Goal: Task Accomplishment & Management: Complete application form

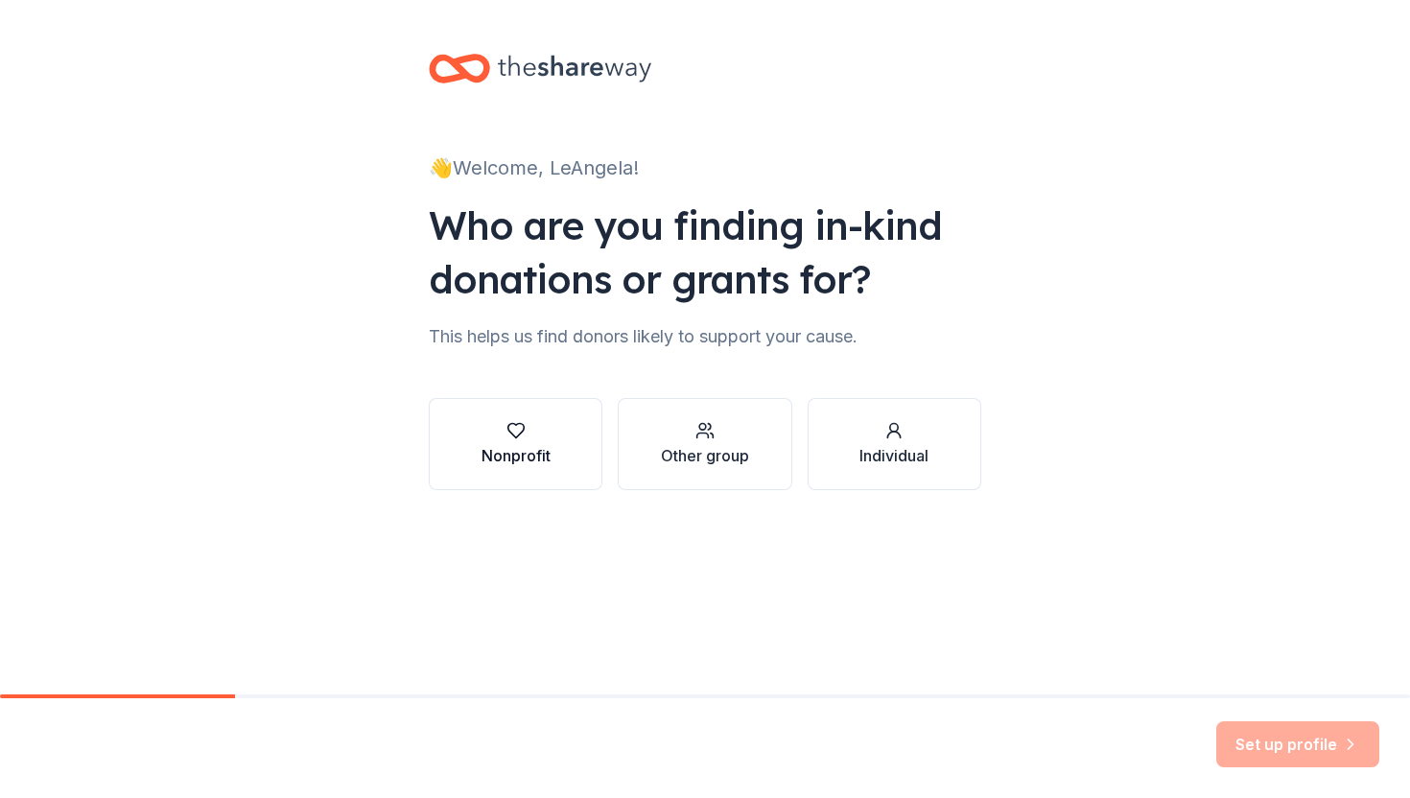
click at [531, 438] on div "button" at bounding box center [516, 430] width 69 height 19
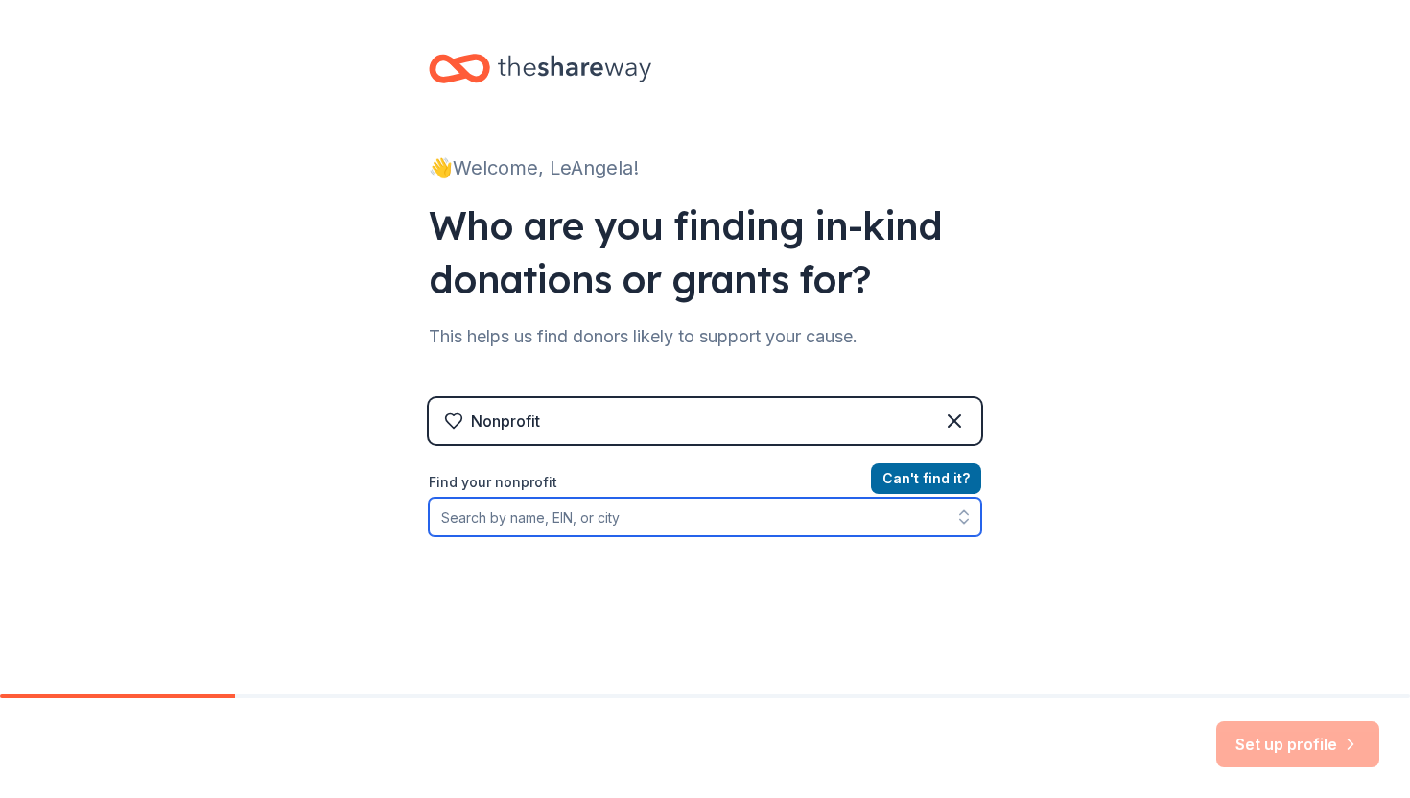
paste input "[US_EMPLOYER_IDENTIFICATION_NUMBER]"
type input "[US_EMPLOYER_IDENTIFICATION_NUMBER]"
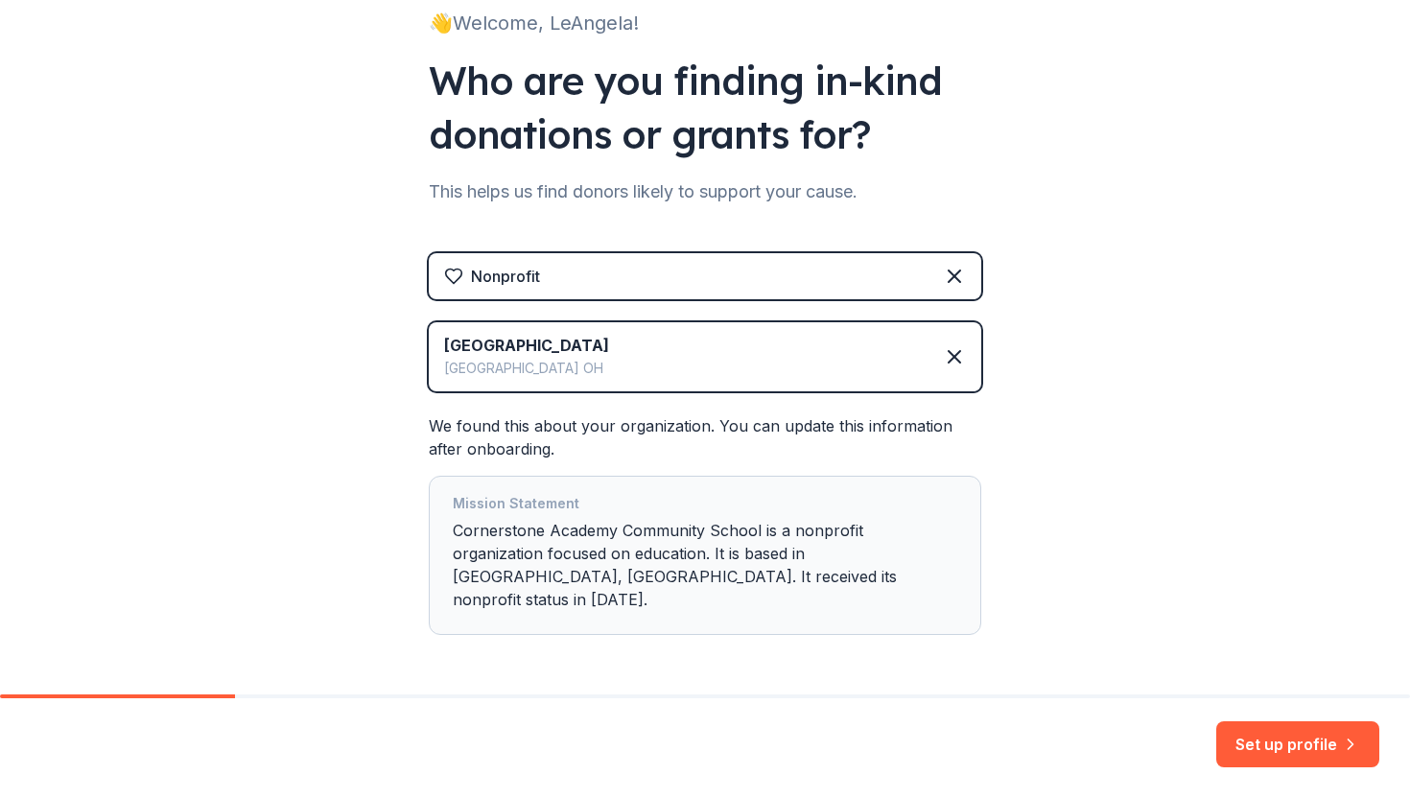
scroll to position [146, 0]
click at [1334, 740] on button "Set up profile" at bounding box center [1297, 744] width 163 height 46
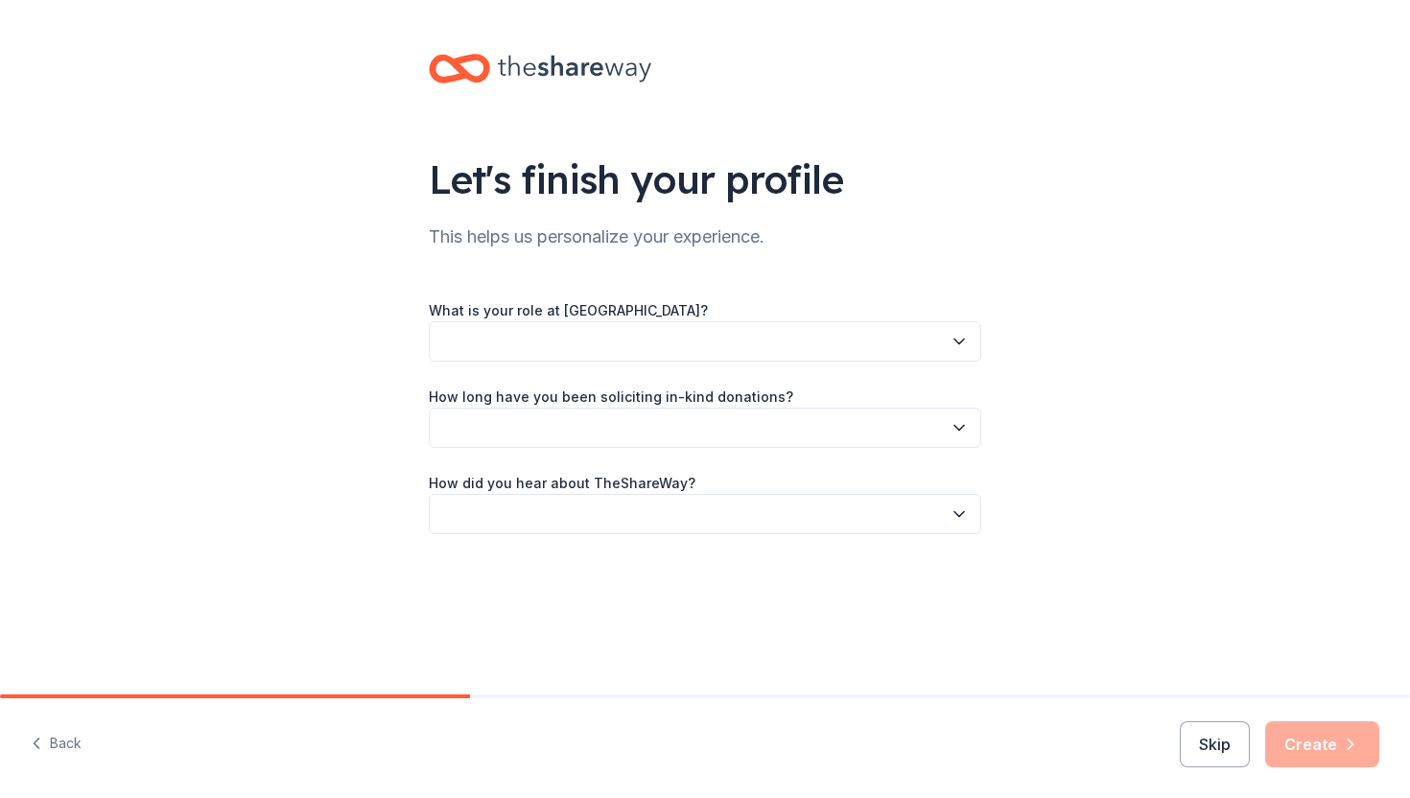
click at [832, 331] on button "button" at bounding box center [705, 341] width 552 height 40
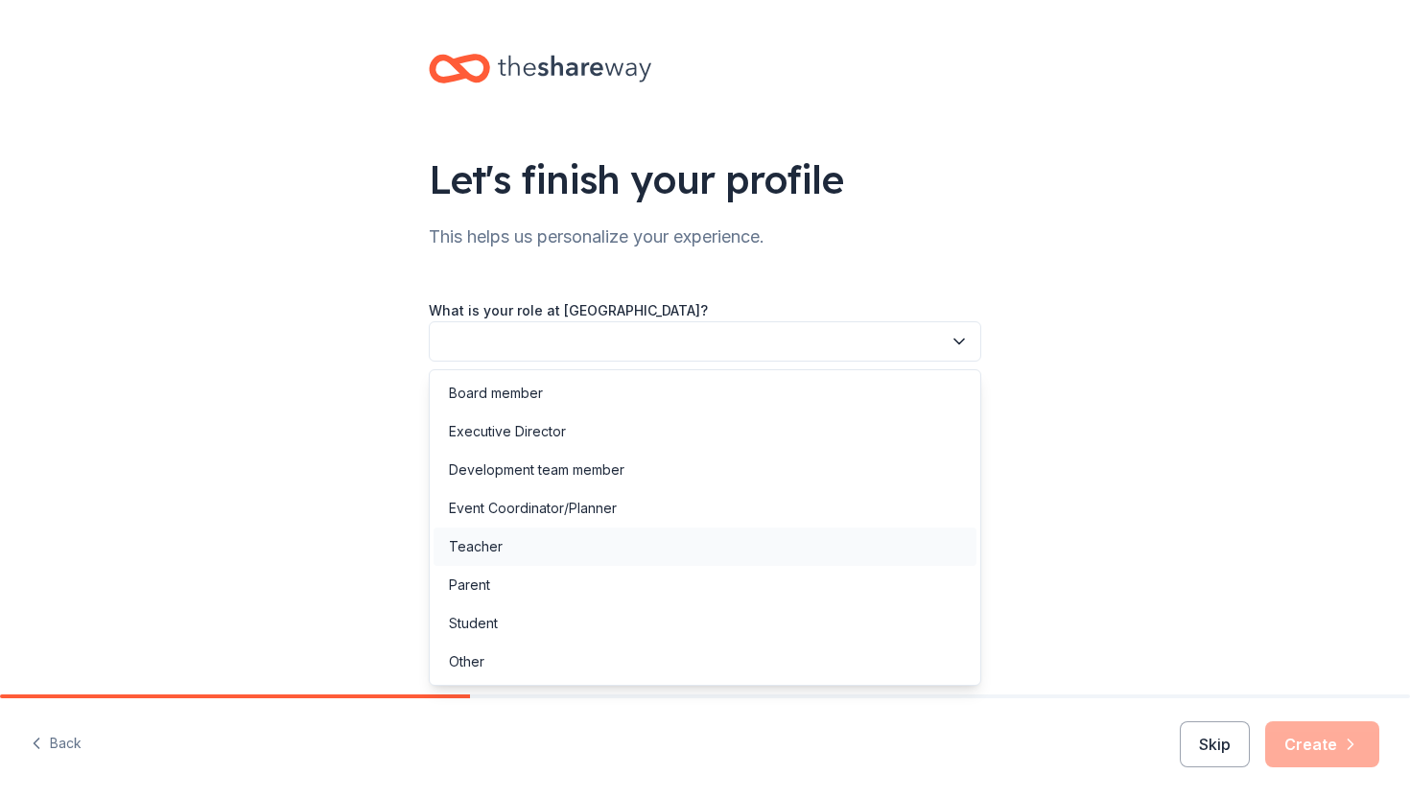
click at [683, 550] on div "Teacher" at bounding box center [705, 547] width 543 height 38
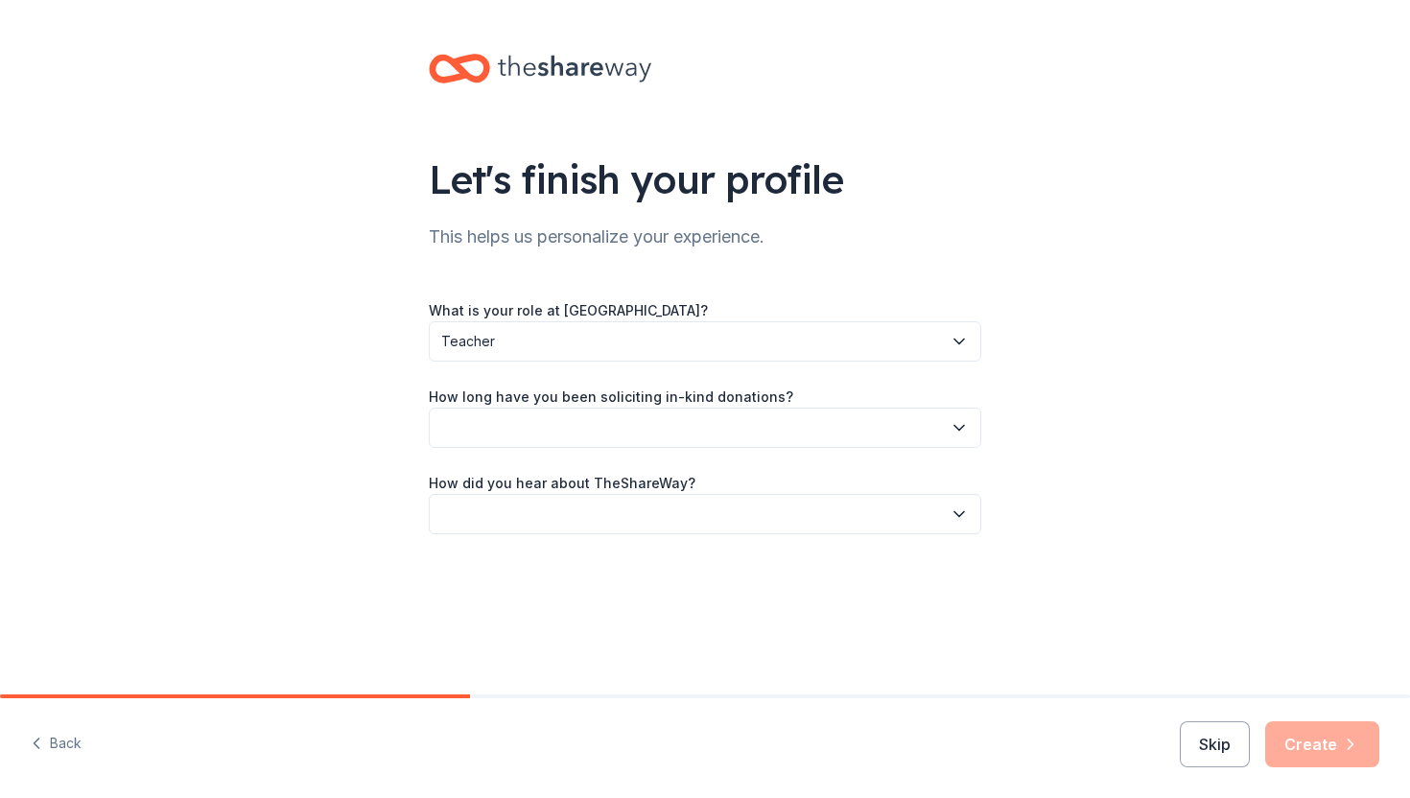
click at [646, 341] on span "Teacher" at bounding box center [691, 341] width 501 height 23
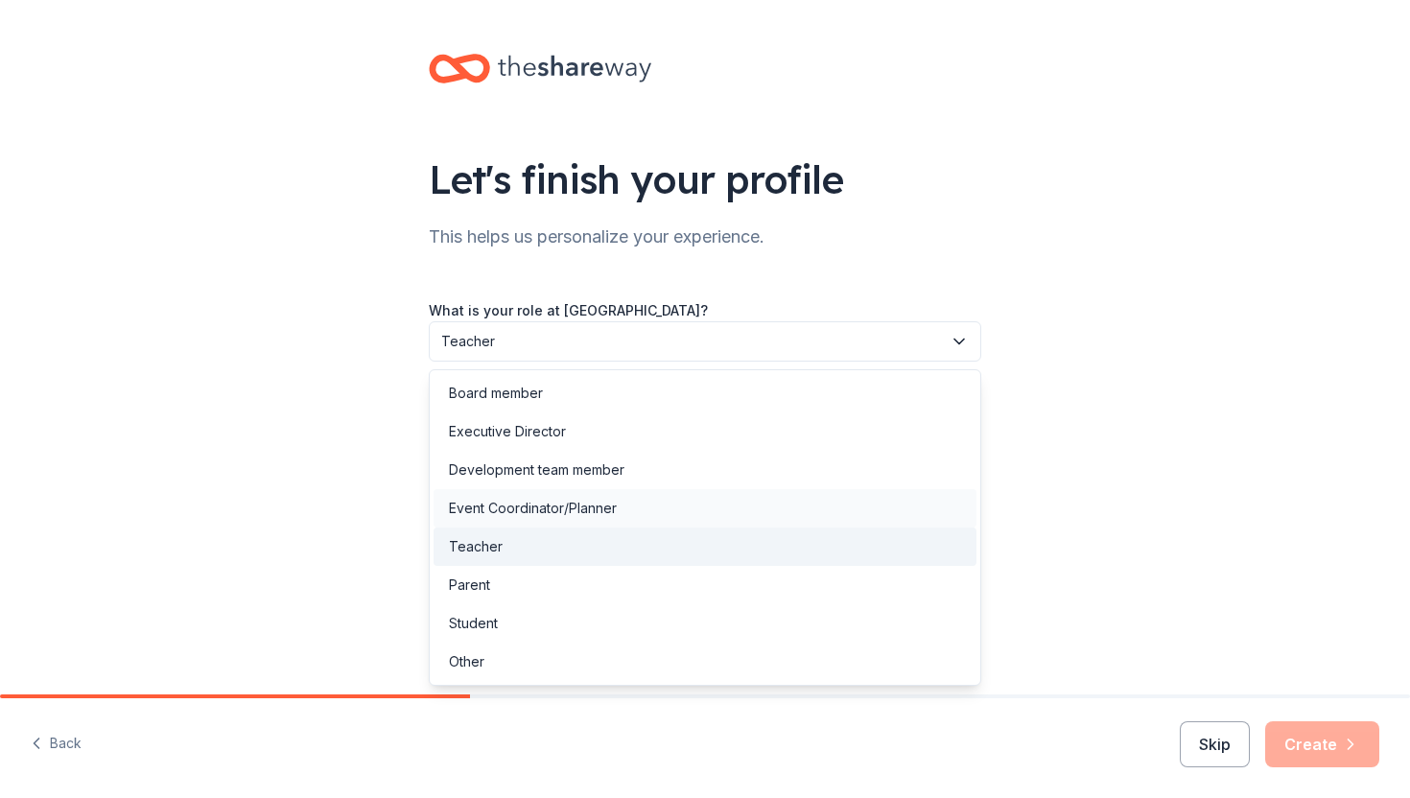
click at [582, 496] on div "Event Coordinator/Planner" at bounding box center [705, 508] width 543 height 38
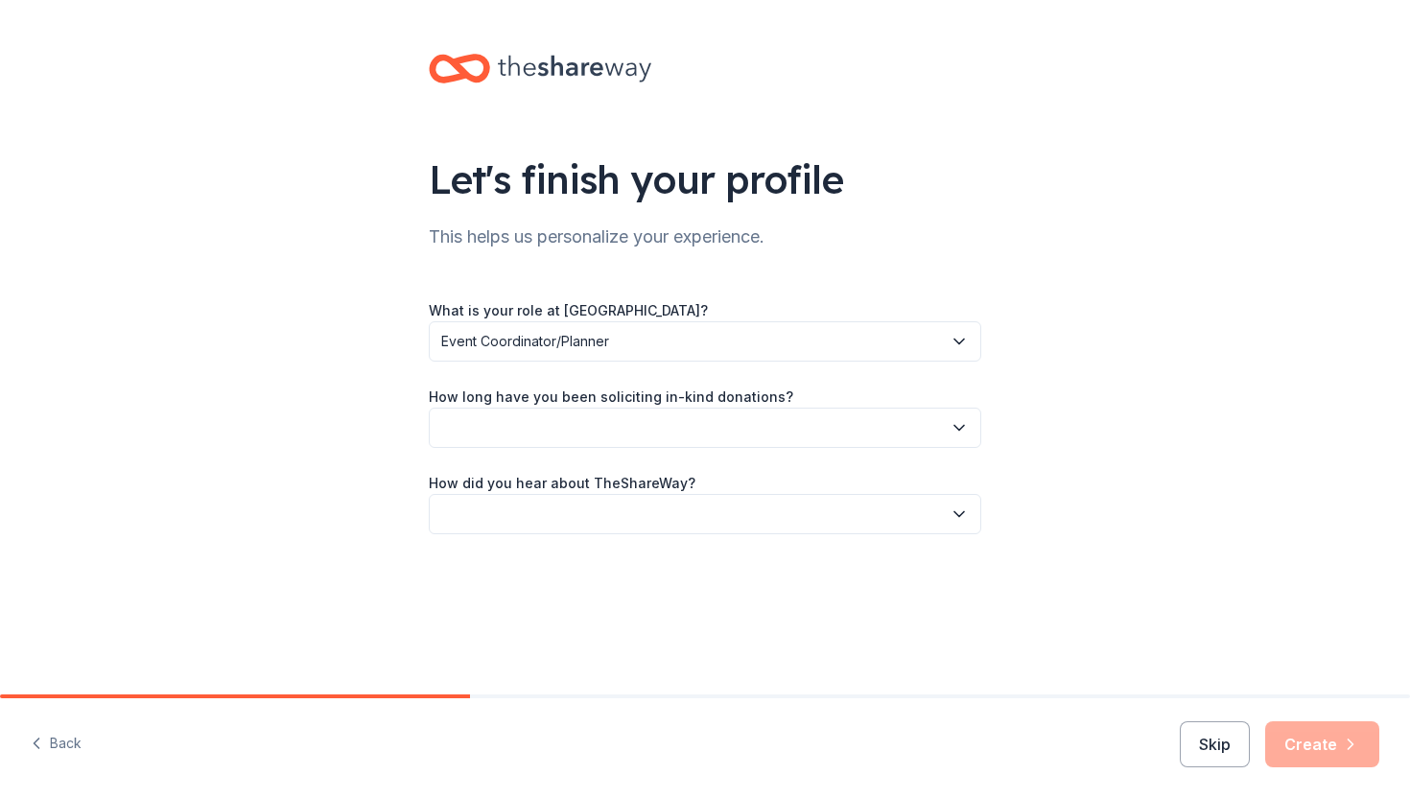
click at [607, 428] on button "button" at bounding box center [705, 428] width 552 height 40
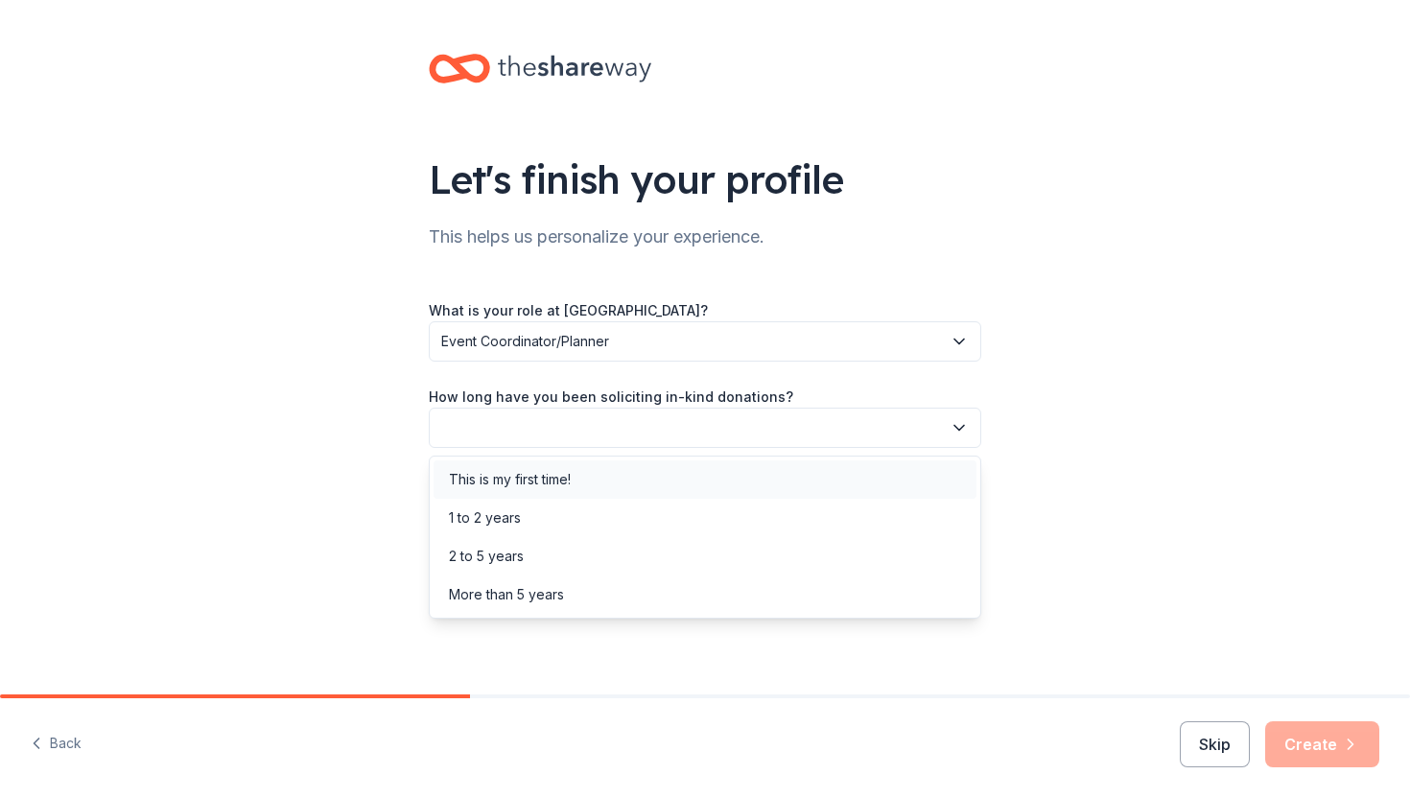
click at [554, 472] on div "This is my first time!" at bounding box center [510, 479] width 122 height 23
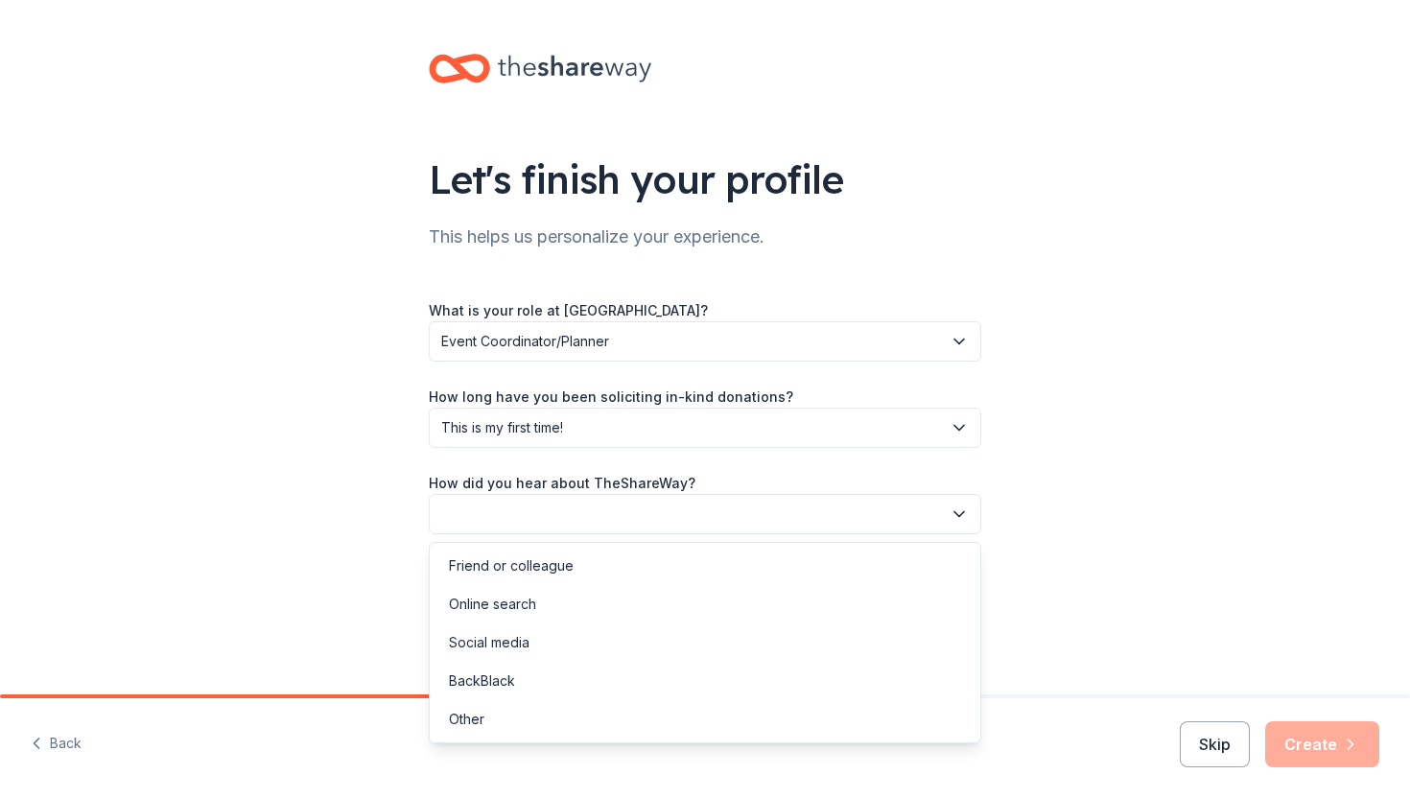
click at [645, 501] on button "button" at bounding box center [705, 514] width 552 height 40
click at [495, 605] on div "Online search" at bounding box center [492, 604] width 87 height 23
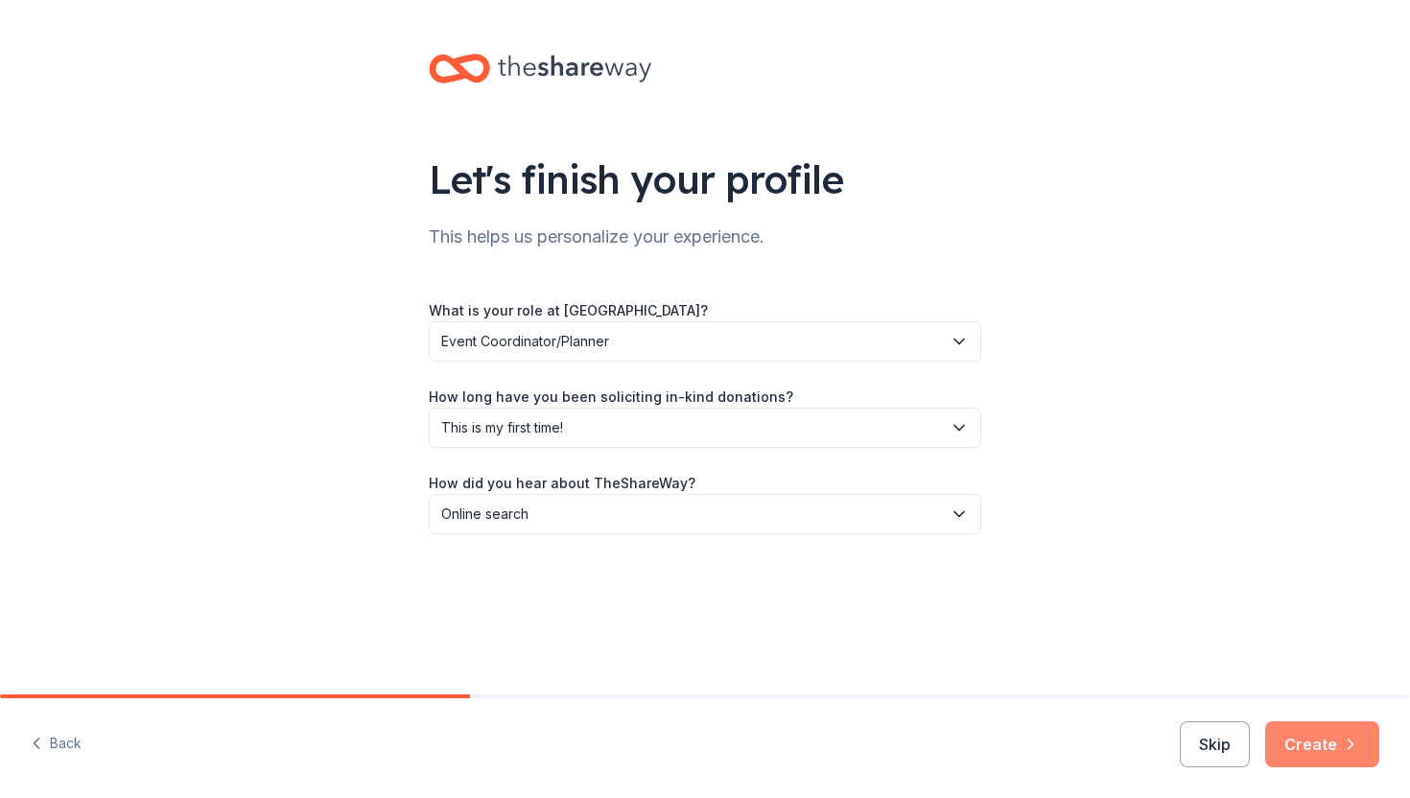
click at [1304, 747] on button "Create" at bounding box center [1322, 744] width 114 height 46
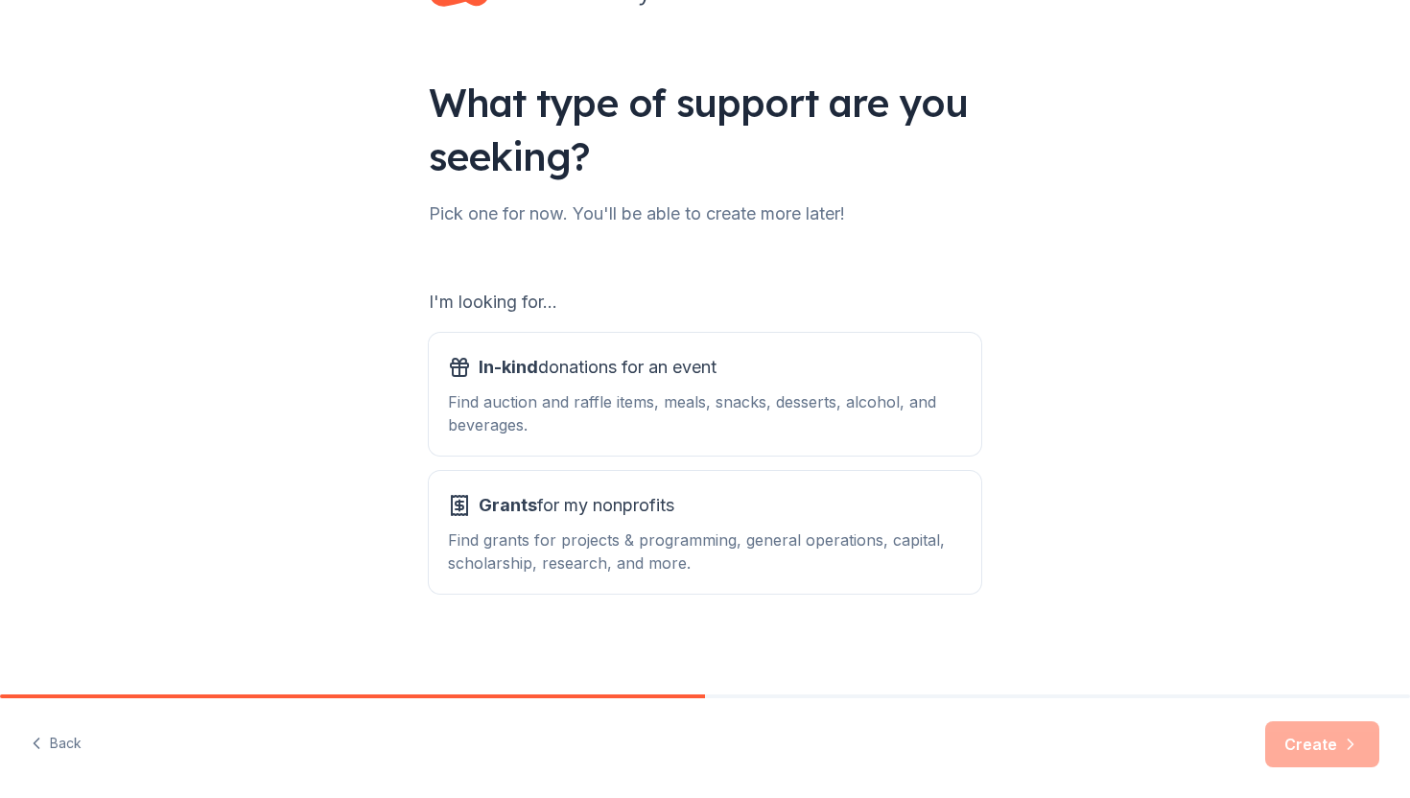
scroll to position [80, 0]
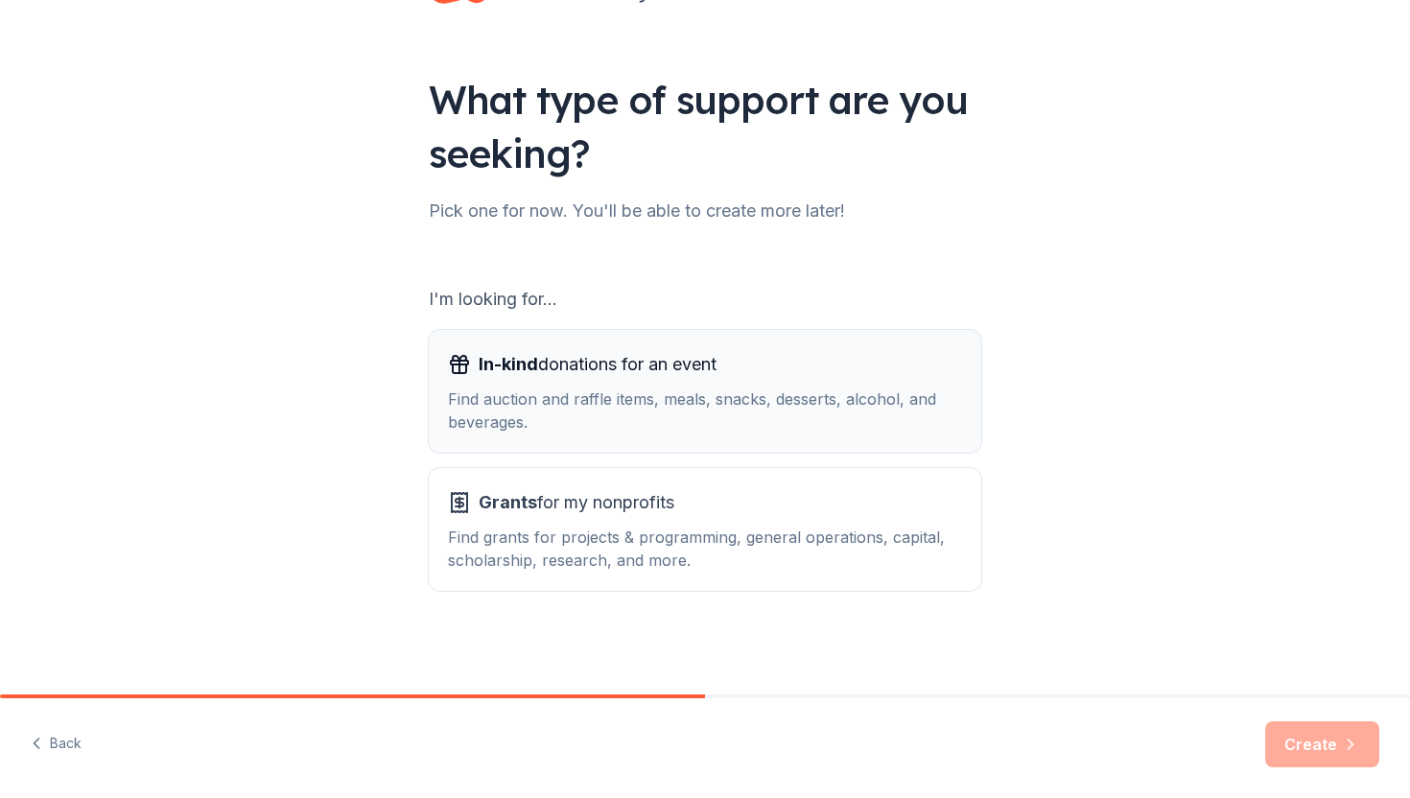
click at [757, 408] on div "Find auction and raffle items, meals, snacks, desserts, alcohol, and beverages." at bounding box center [705, 411] width 514 height 46
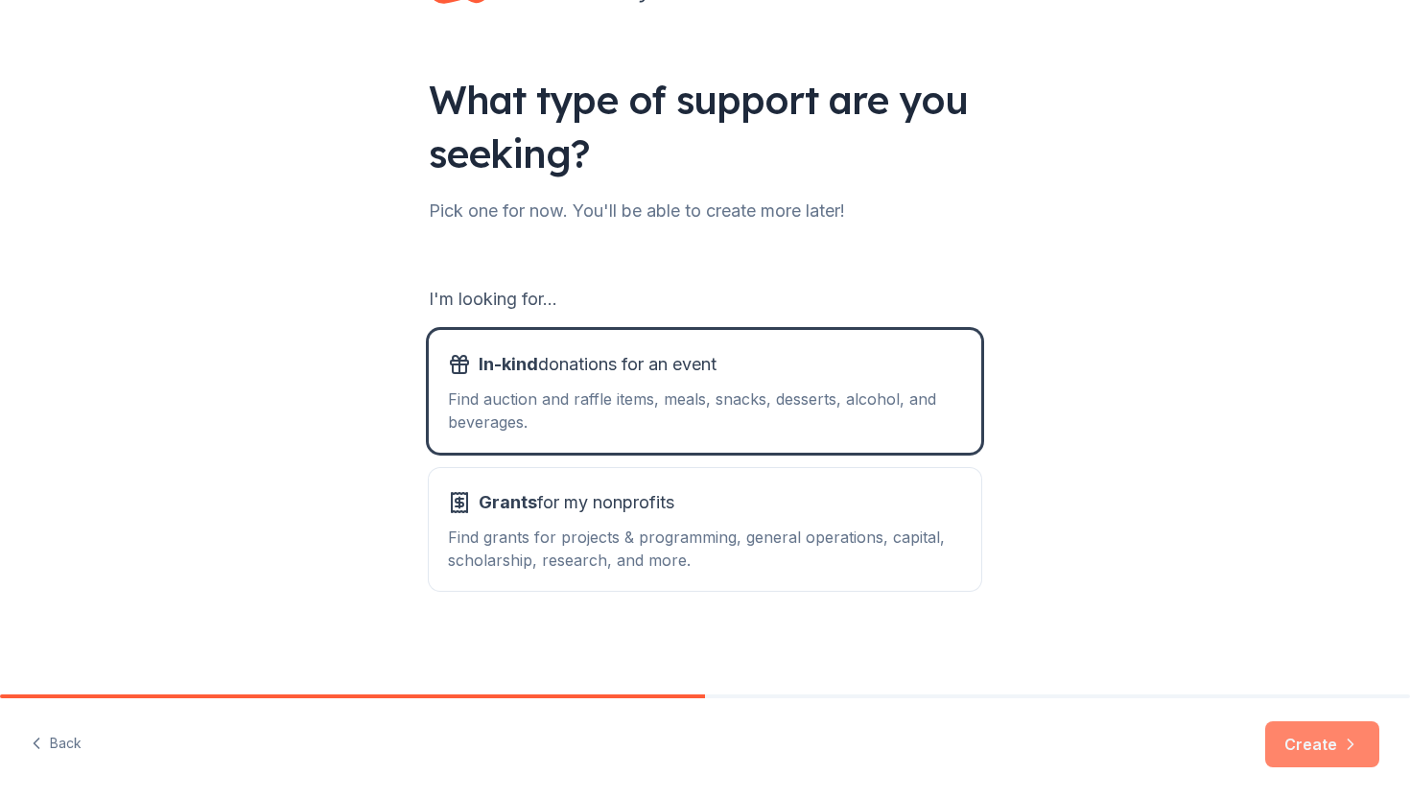
click at [1315, 751] on button "Create" at bounding box center [1322, 744] width 114 height 46
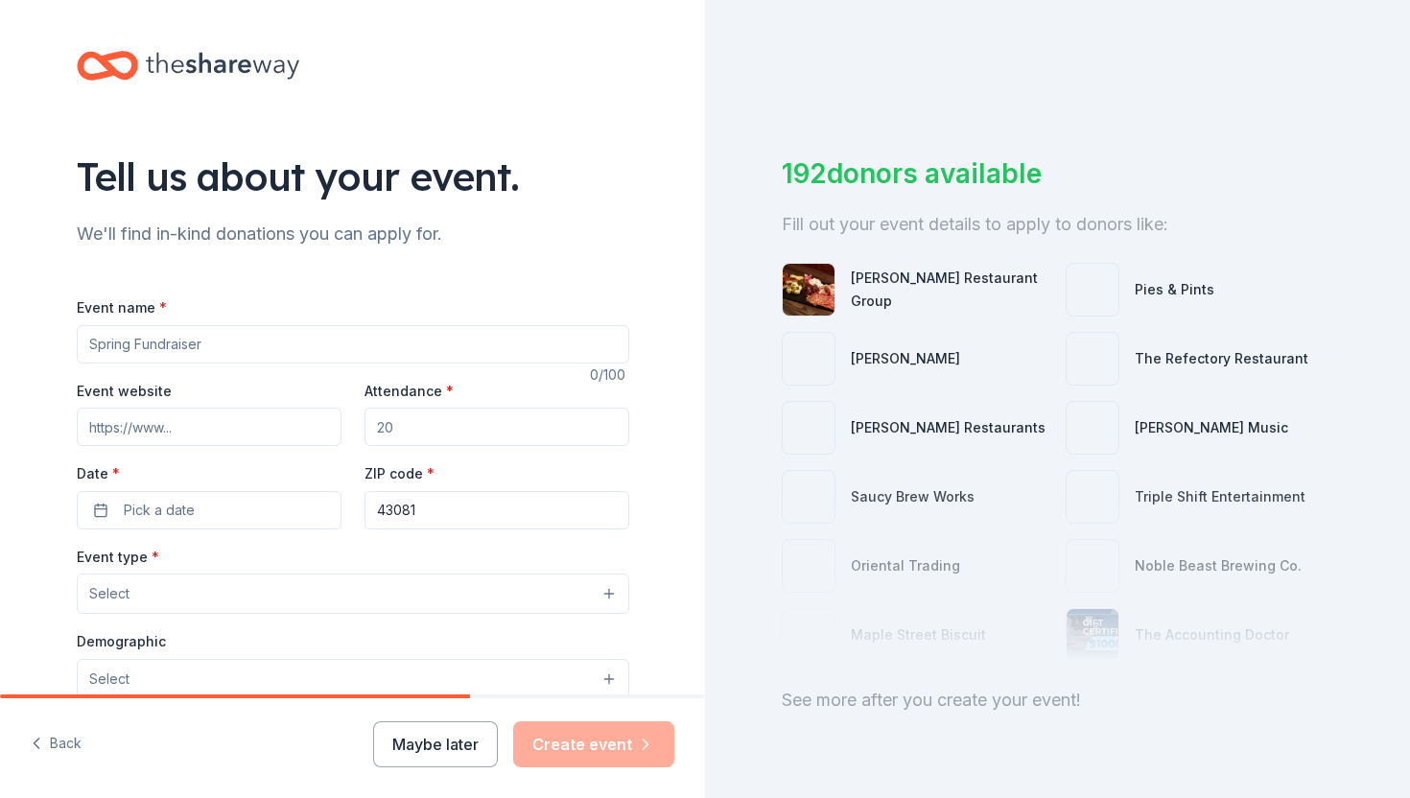
scroll to position [4, 0]
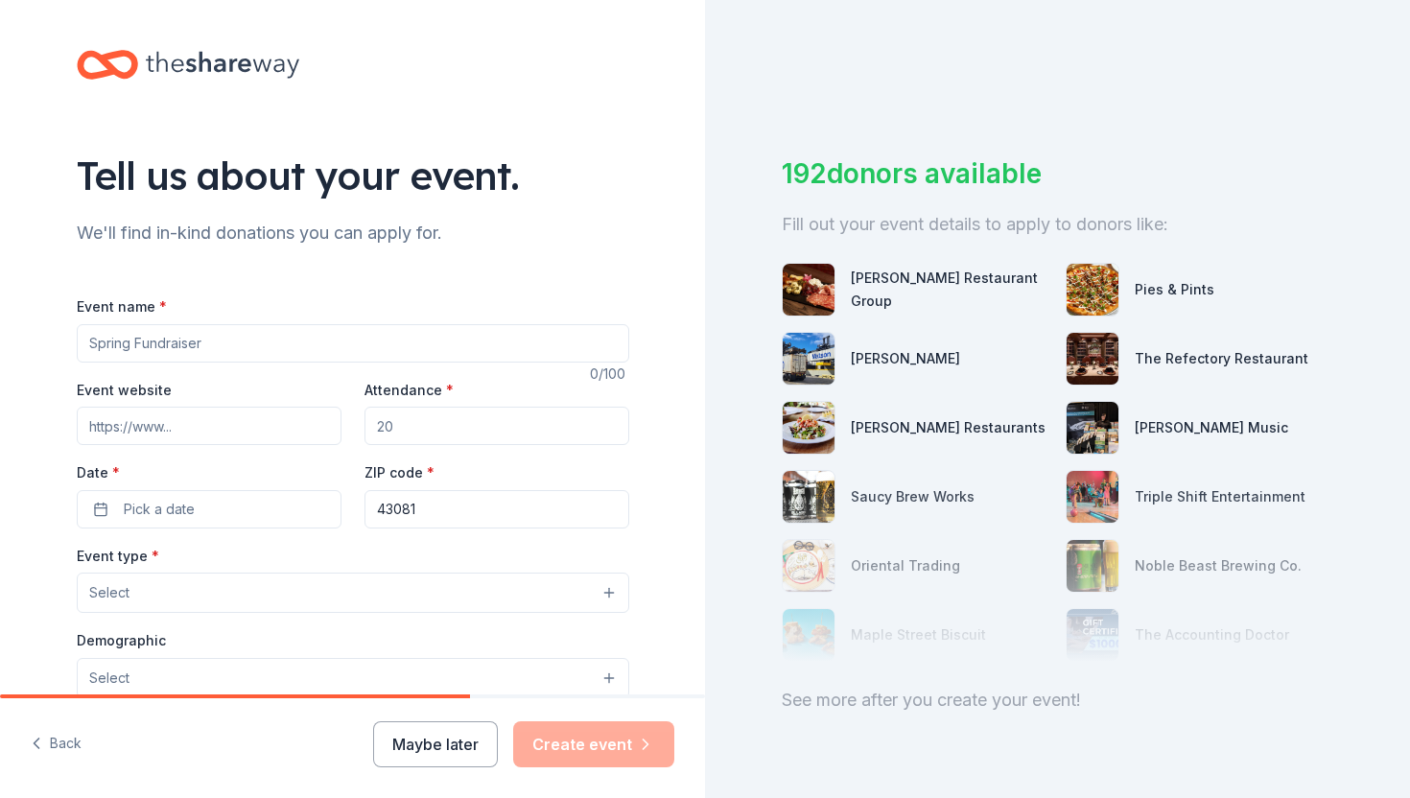
click at [196, 346] on input "Event name *" at bounding box center [353, 343] width 552 height 38
type input "Fall Fundraiser"
click at [415, 419] on input "Attendance *" at bounding box center [496, 426] width 265 height 38
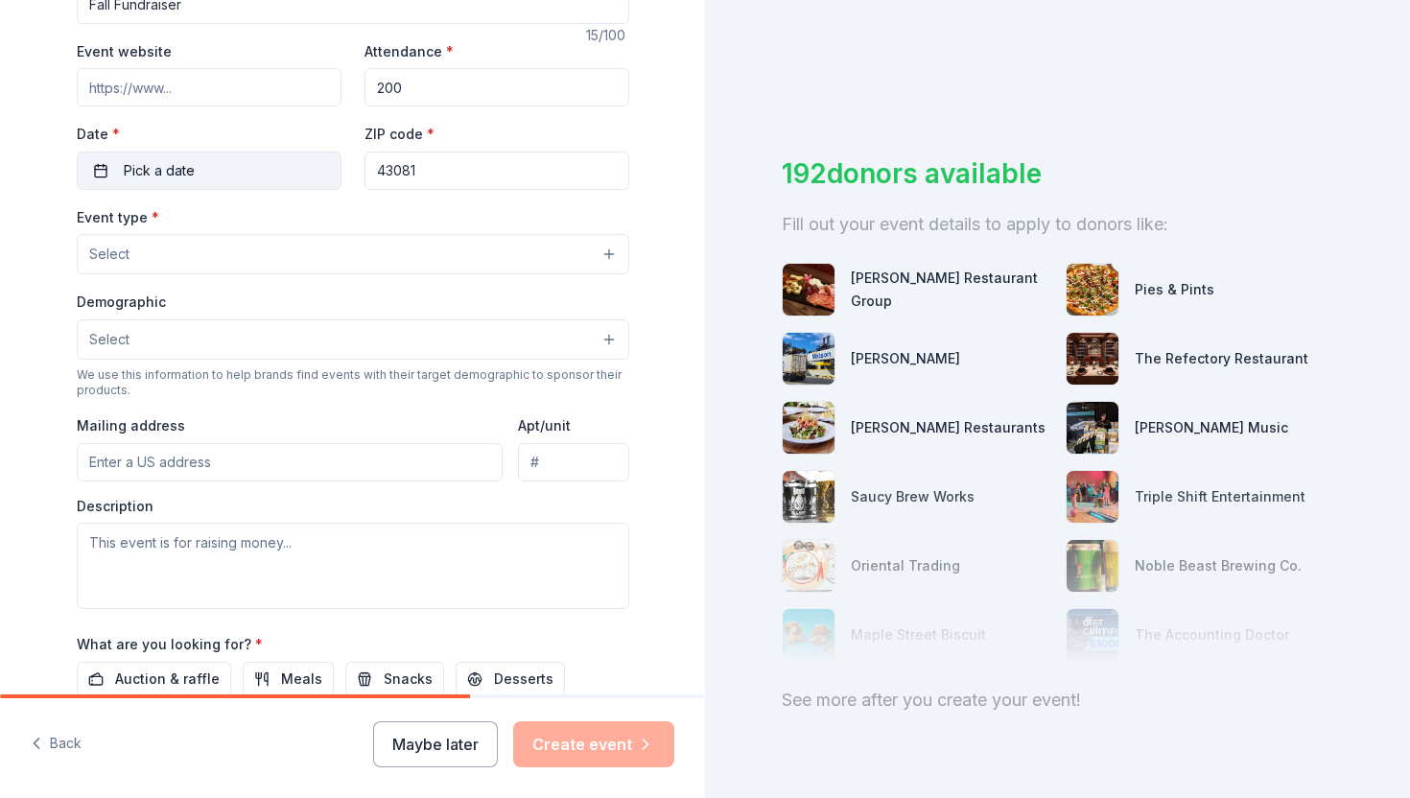
type input "200"
click at [191, 173] on button "Pick a date" at bounding box center [209, 171] width 265 height 38
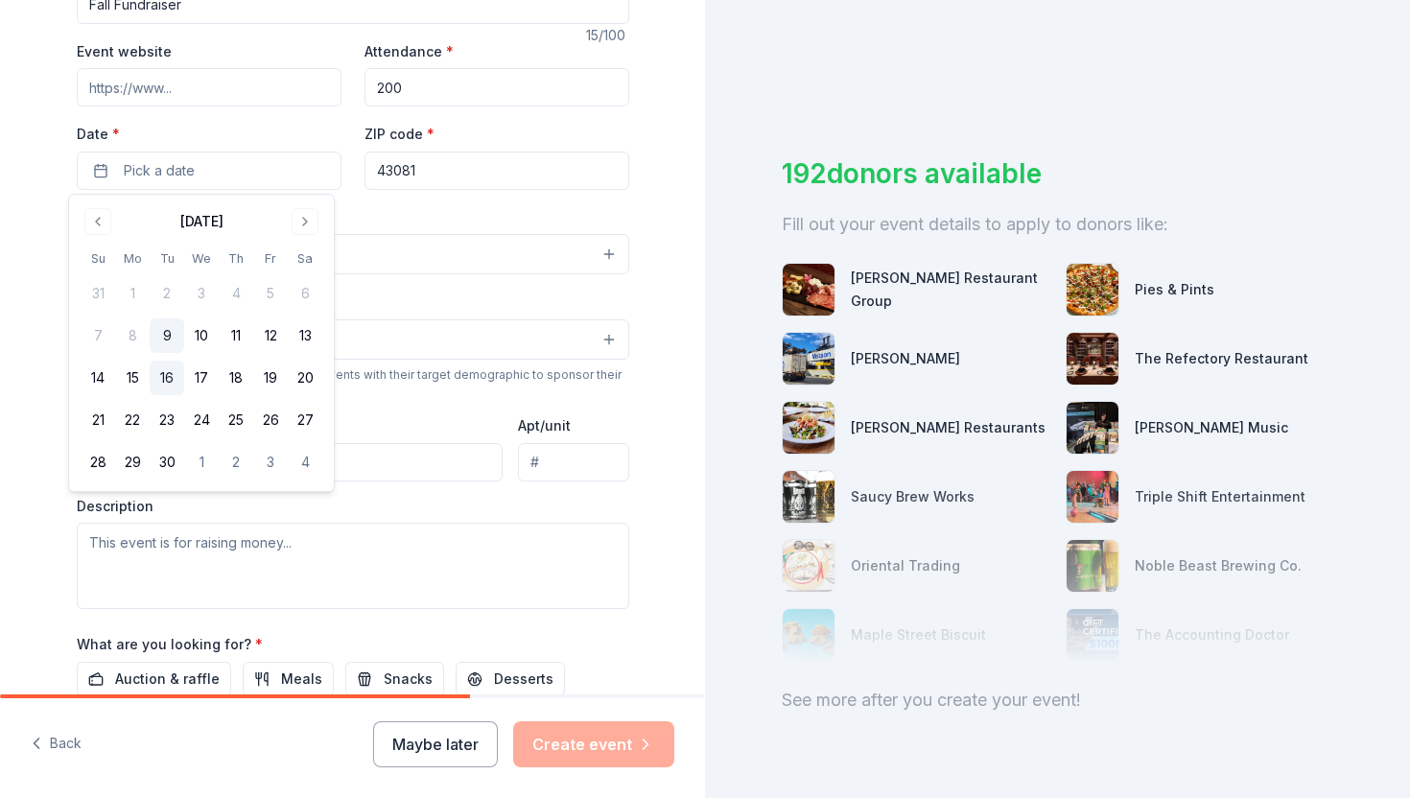
click at [165, 388] on button "16" at bounding box center [167, 378] width 35 height 35
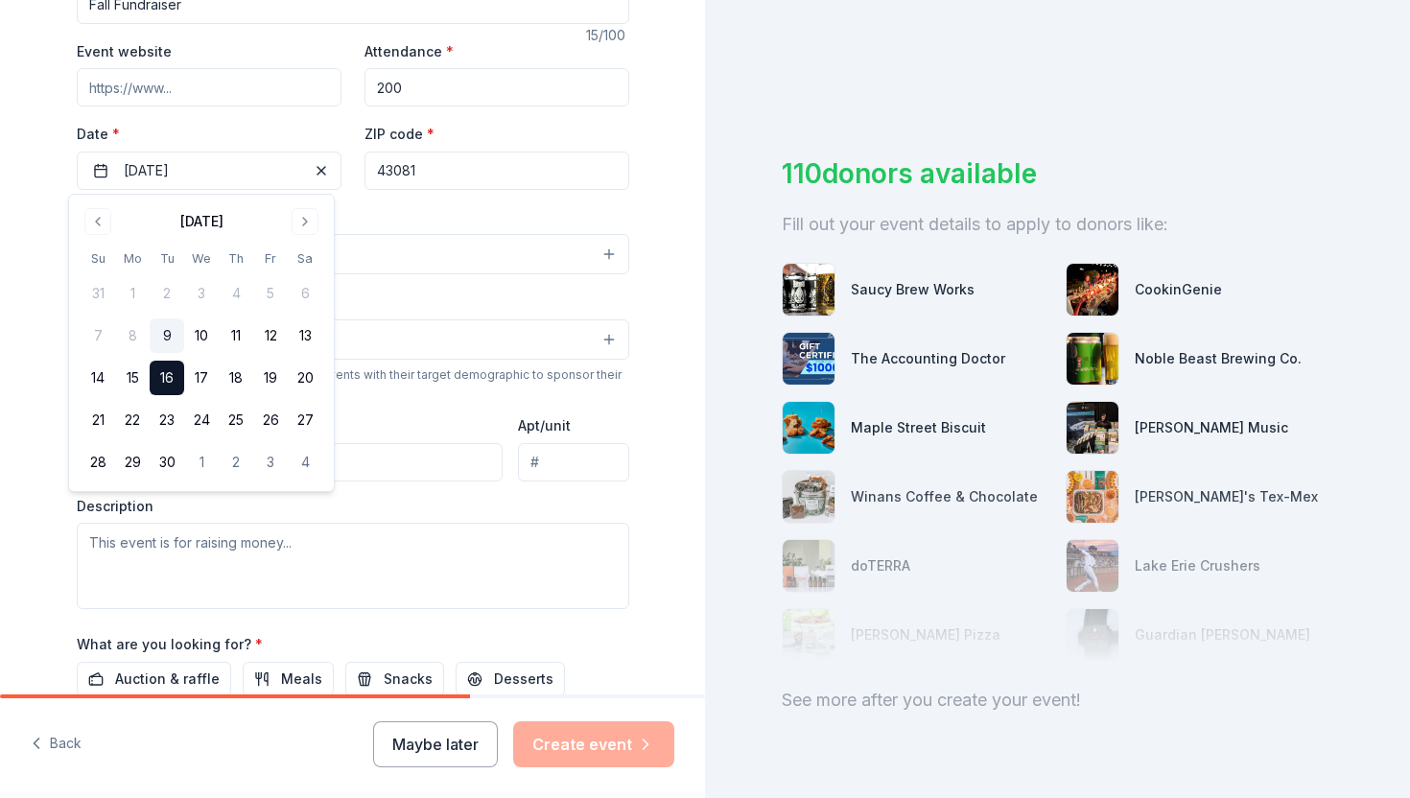
click at [181, 377] on button "16" at bounding box center [167, 378] width 35 height 35
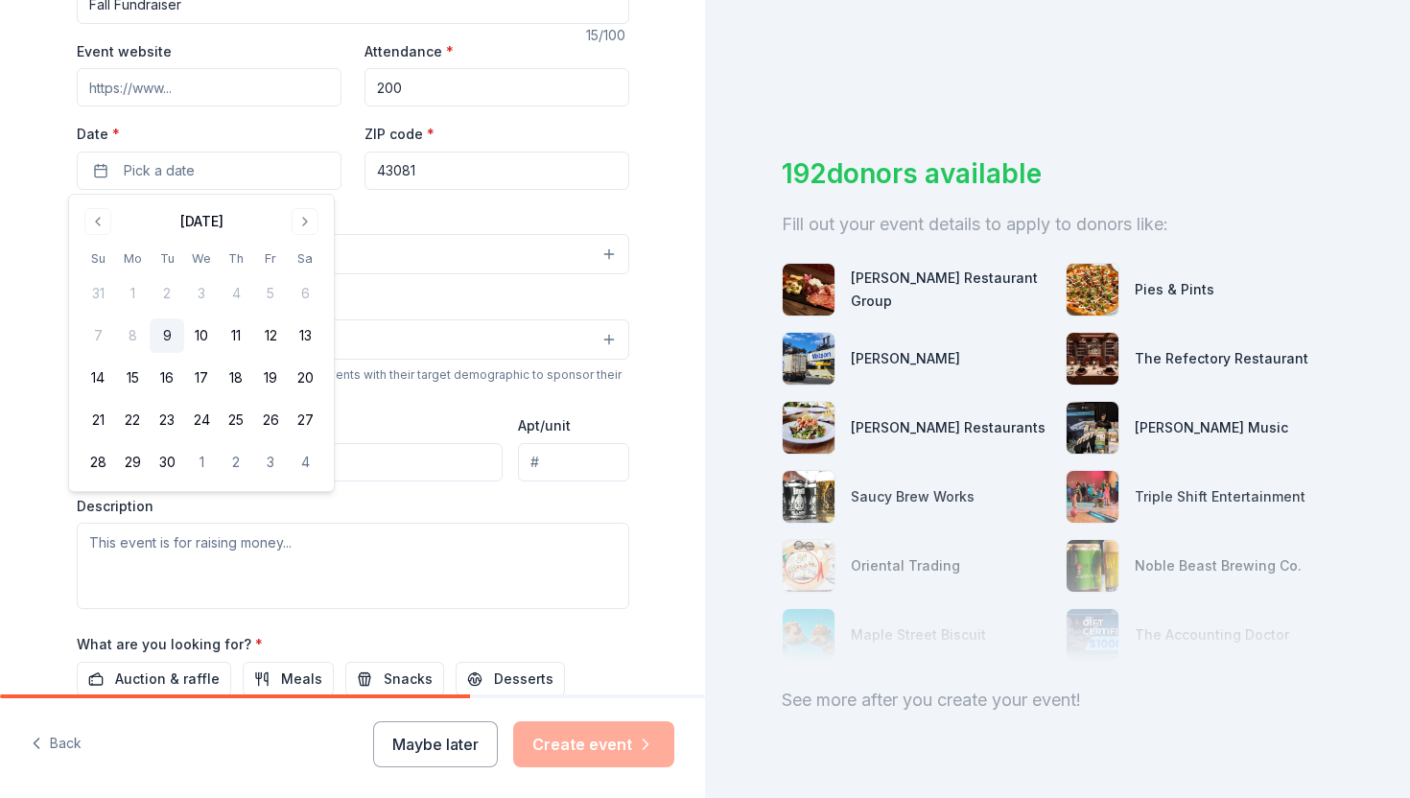
click at [556, 293] on div "Demographic Select" at bounding box center [353, 325] width 552 height 70
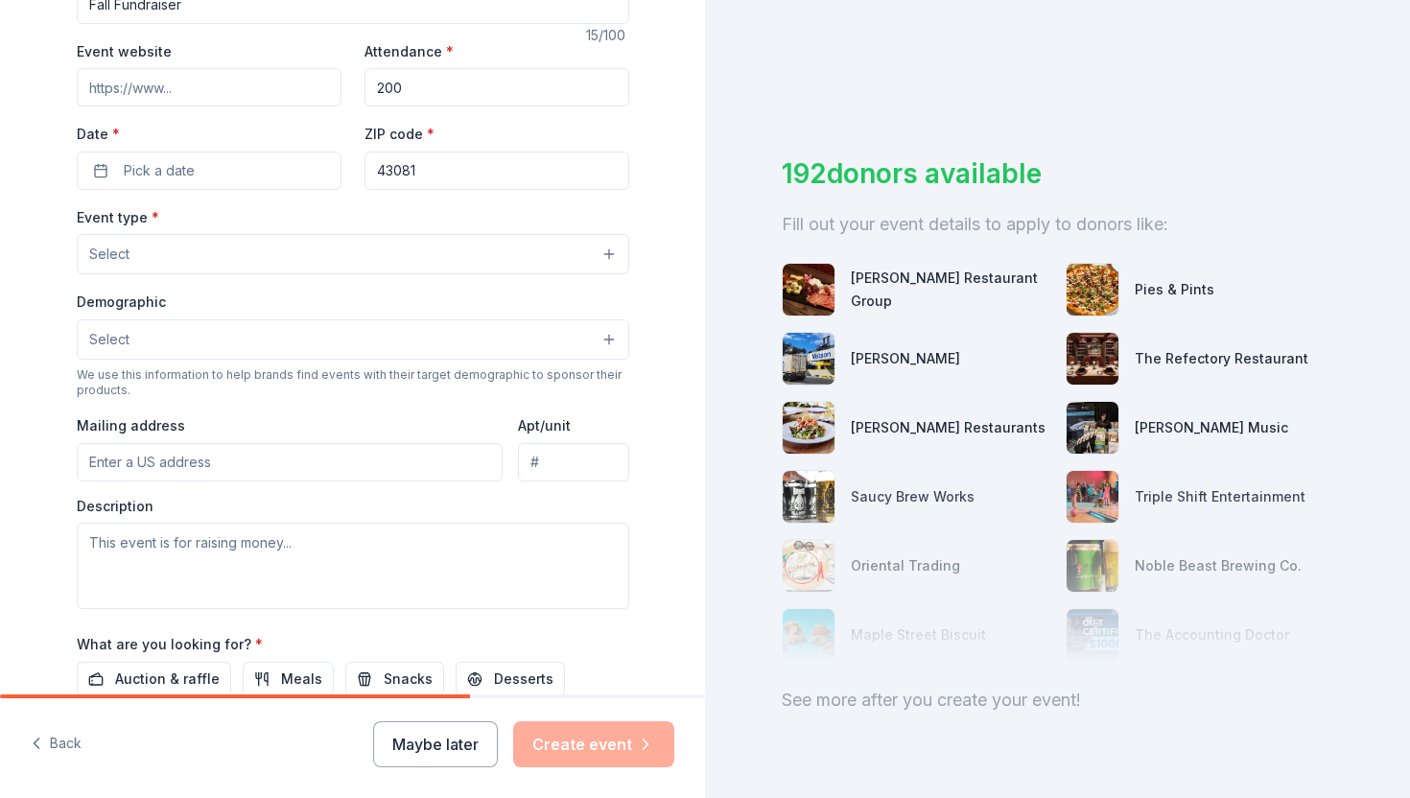
click at [434, 341] on button "Select" at bounding box center [353, 339] width 552 height 40
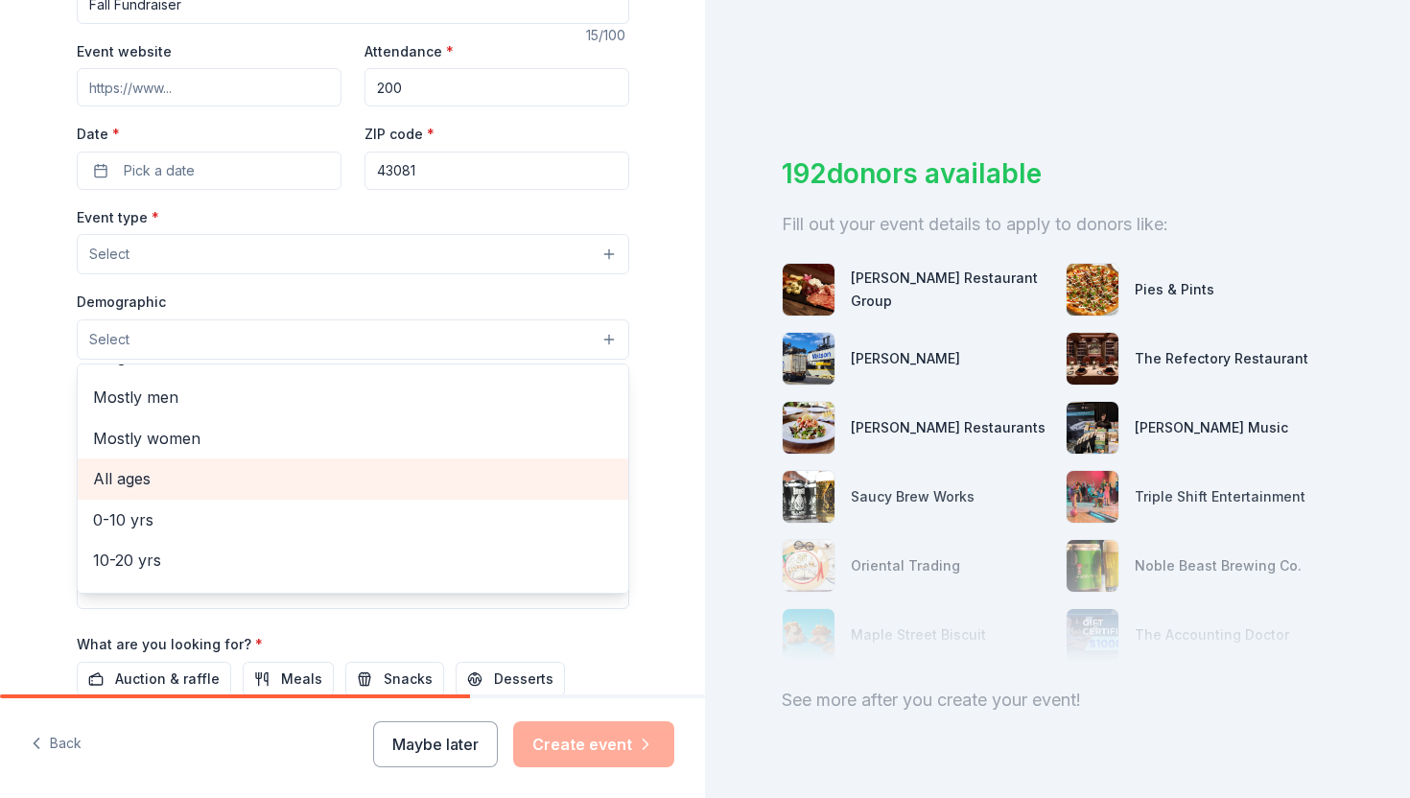
scroll to position [65, 0]
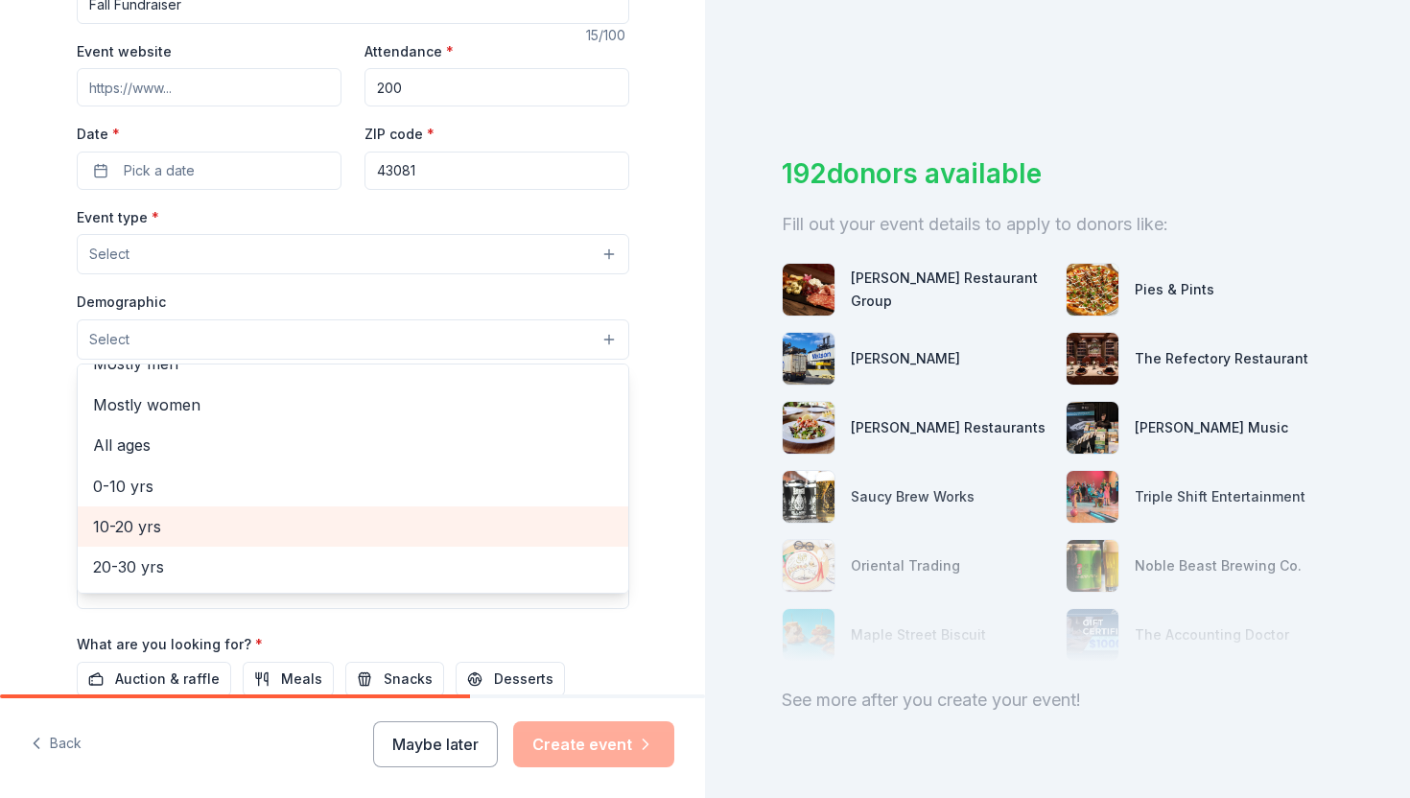
click at [168, 516] on span "10-20 yrs" at bounding box center [353, 526] width 520 height 25
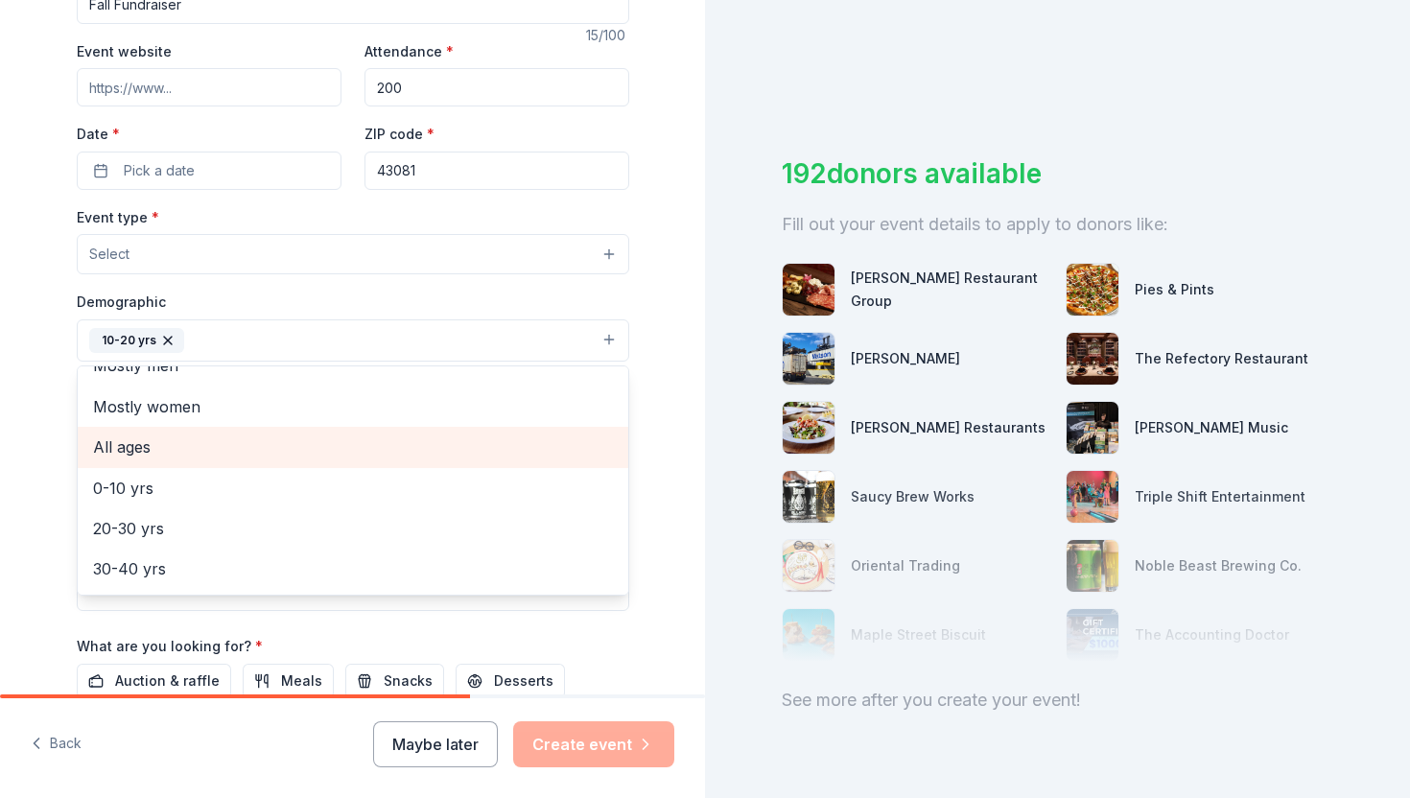
click at [246, 450] on span "All ages" at bounding box center [353, 447] width 520 height 25
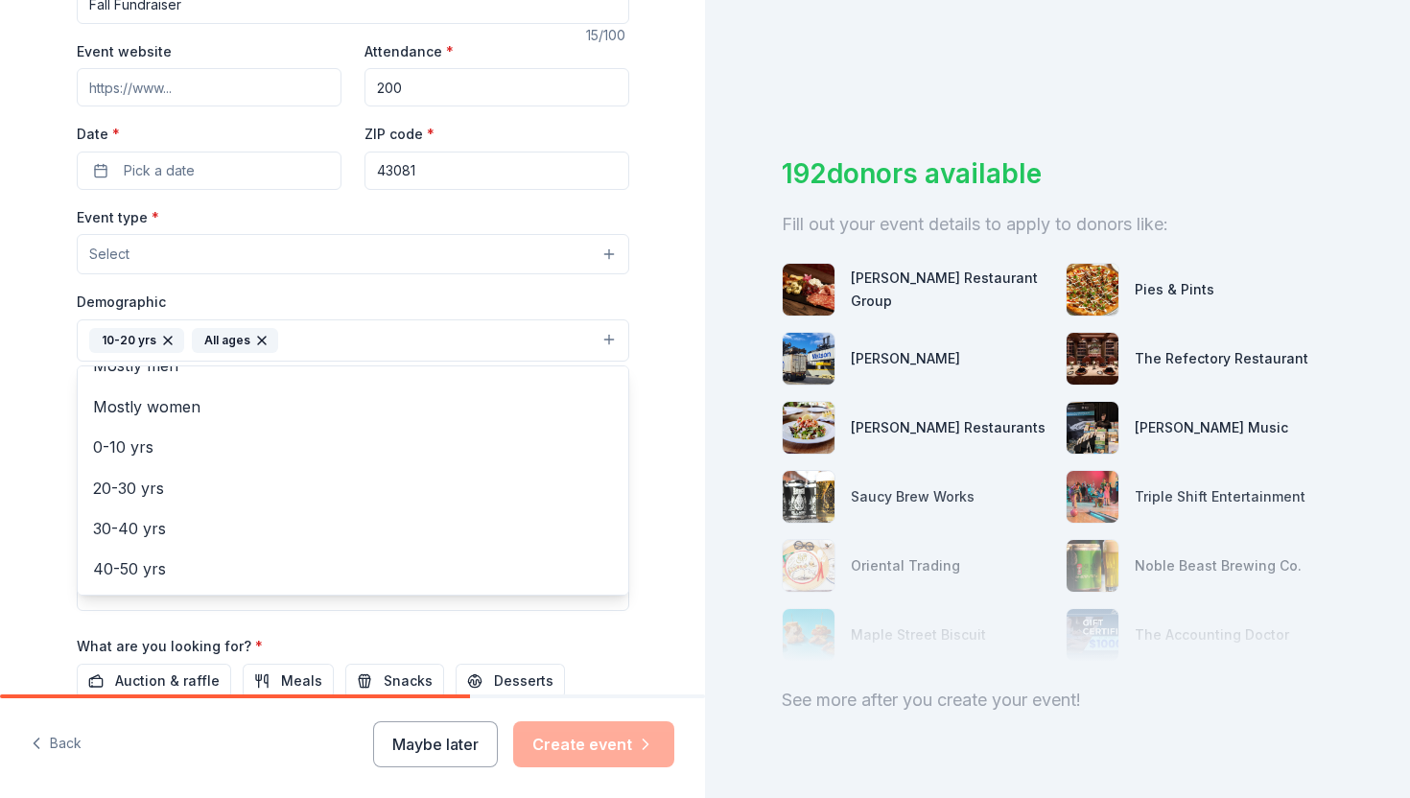
click at [160, 337] on icon "button" at bounding box center [167, 340] width 15 height 15
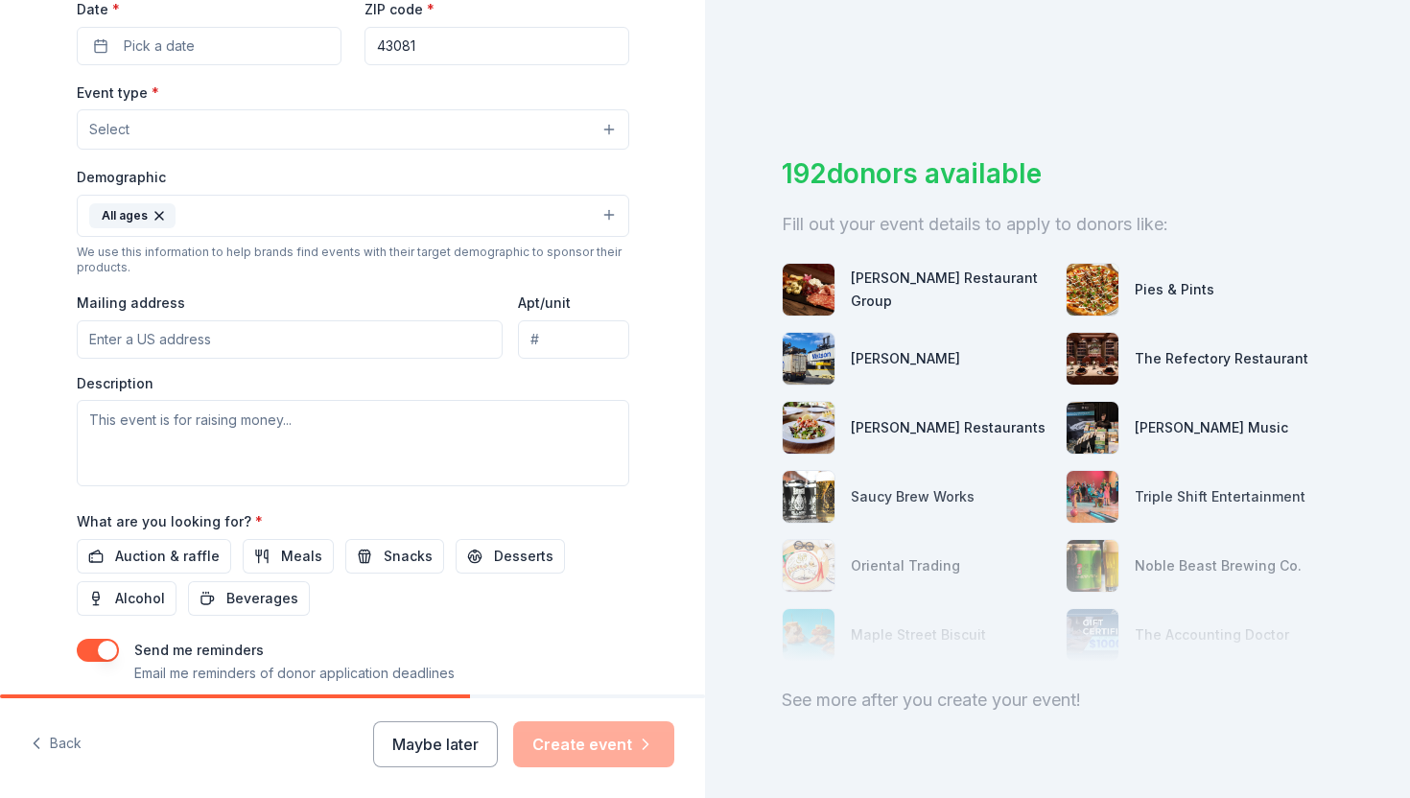
scroll to position [468, 0]
click at [126, 561] on span "Auction & raffle" at bounding box center [167, 555] width 105 height 23
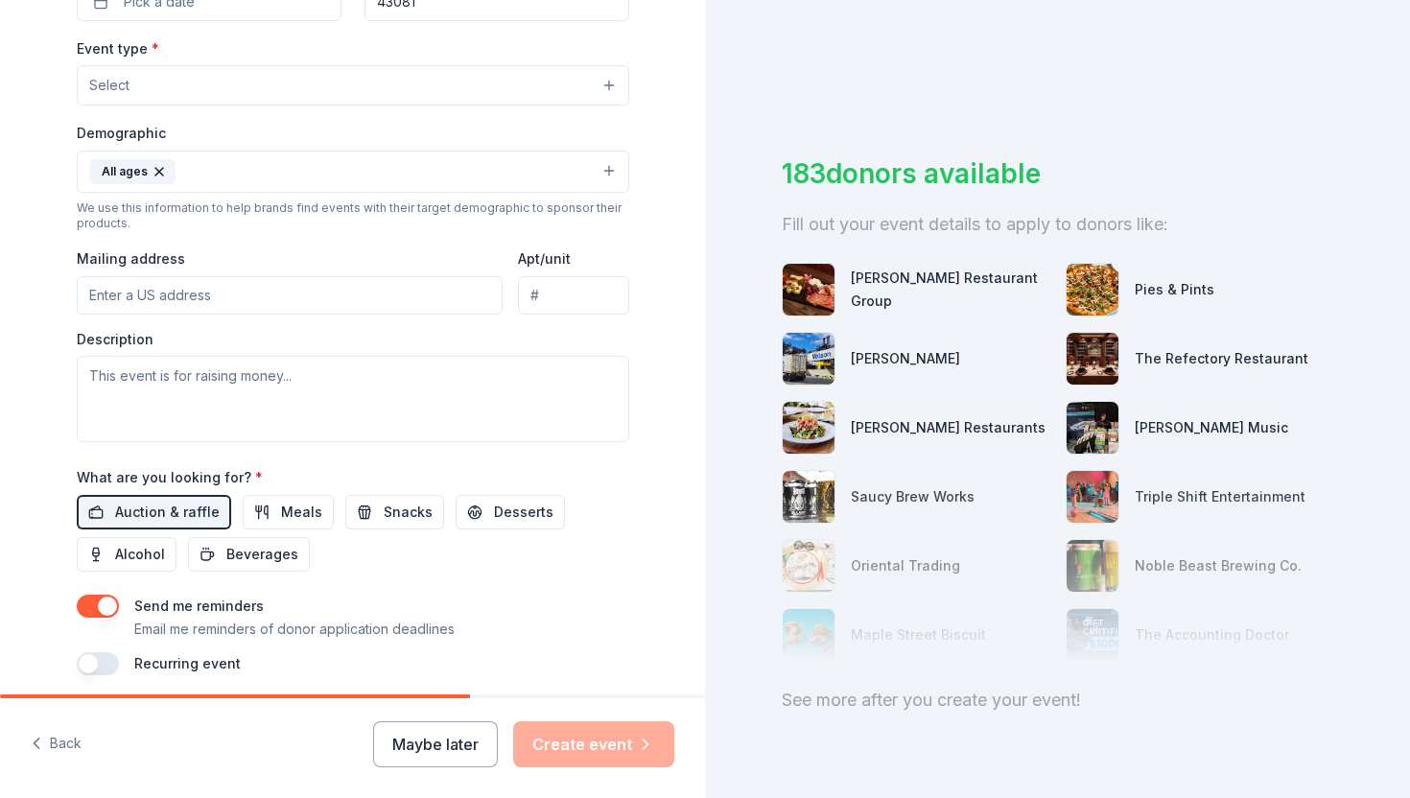
scroll to position [529, 0]
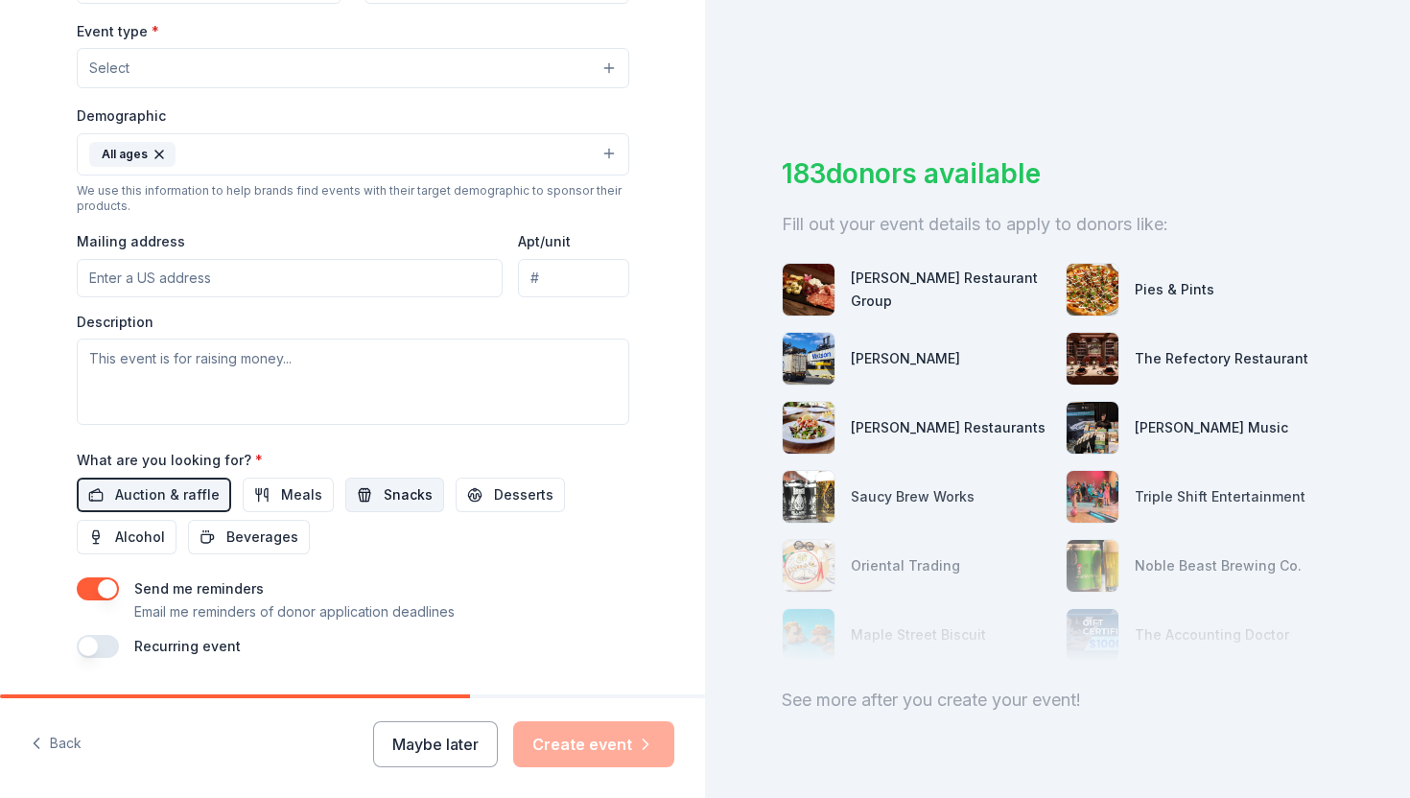
click at [384, 505] on span "Snacks" at bounding box center [408, 494] width 49 height 23
click at [292, 501] on span "Meals" at bounding box center [301, 494] width 41 height 23
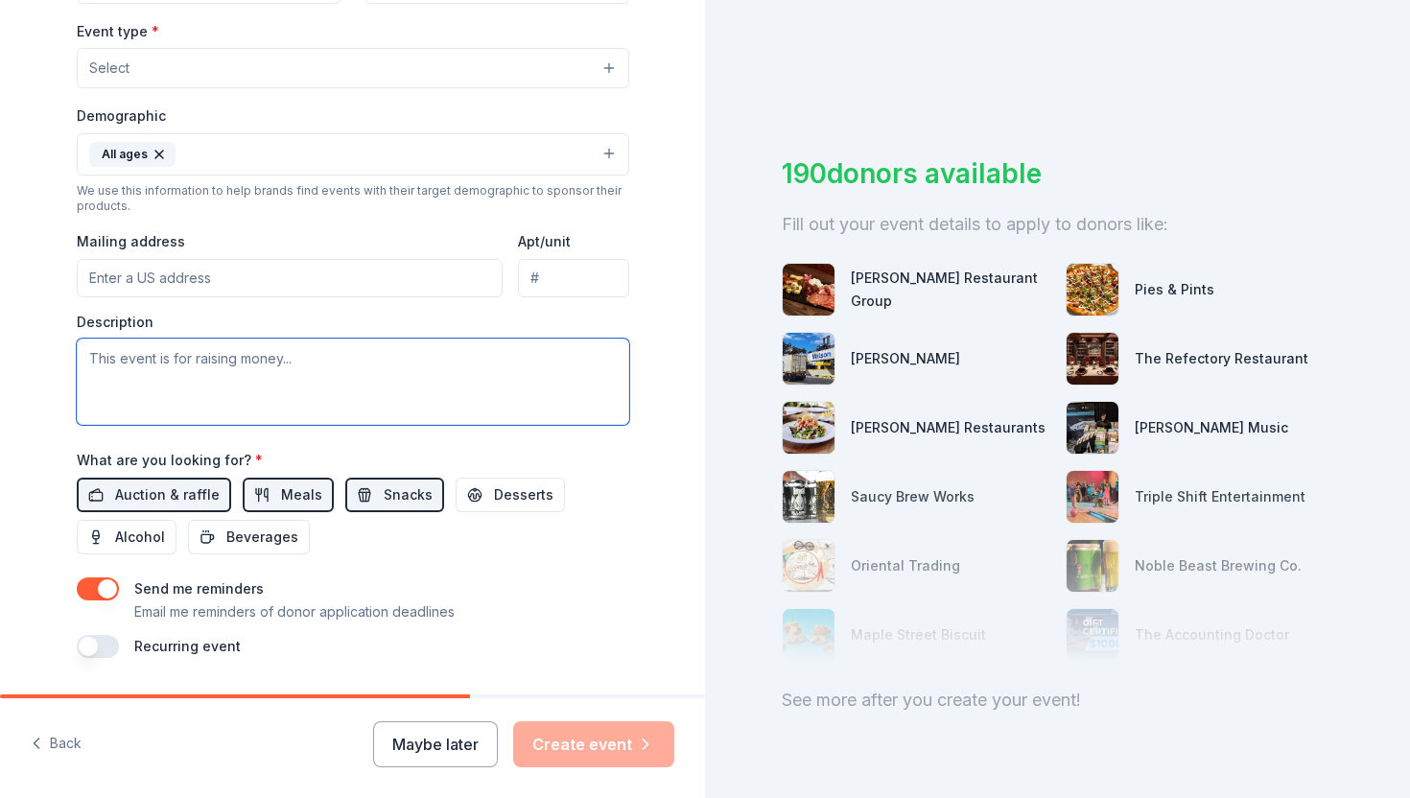
click at [227, 355] on textarea at bounding box center [353, 382] width 552 height 86
type textarea "We are trying to raise money for different school needs."
click at [131, 279] on input "Mailing address" at bounding box center [290, 278] width 427 height 38
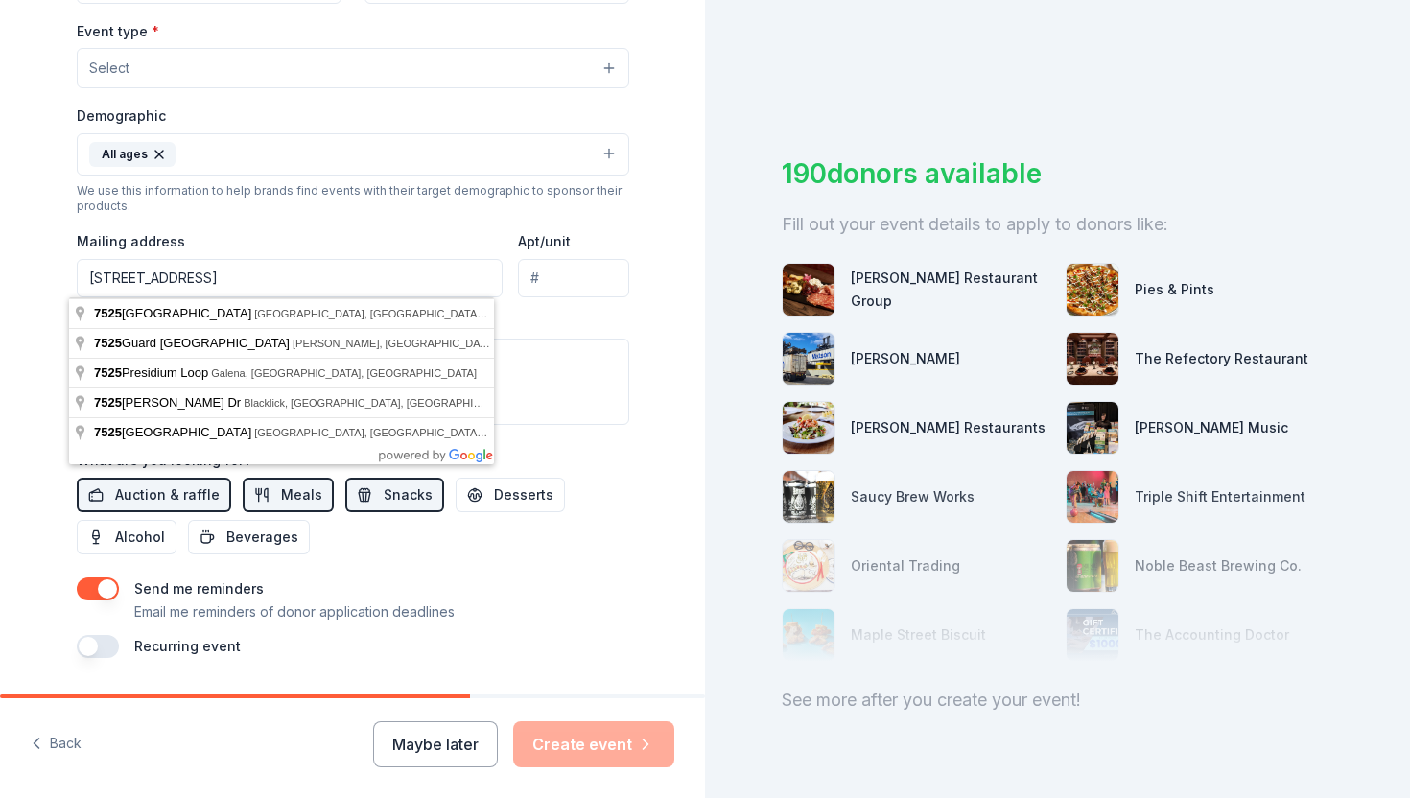
type input "7525 West Campus Road, New Albany, OH, 43054"
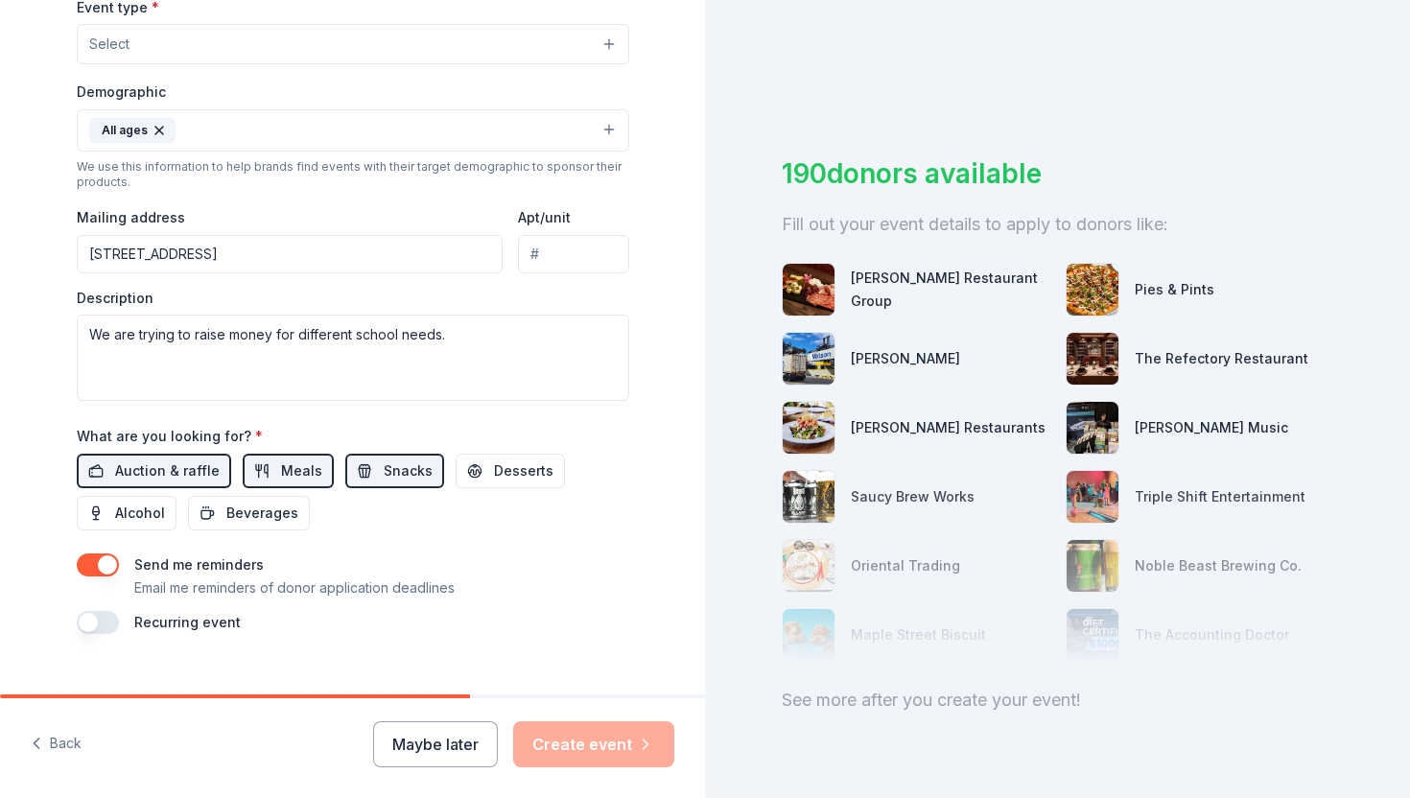
scroll to position [584, 0]
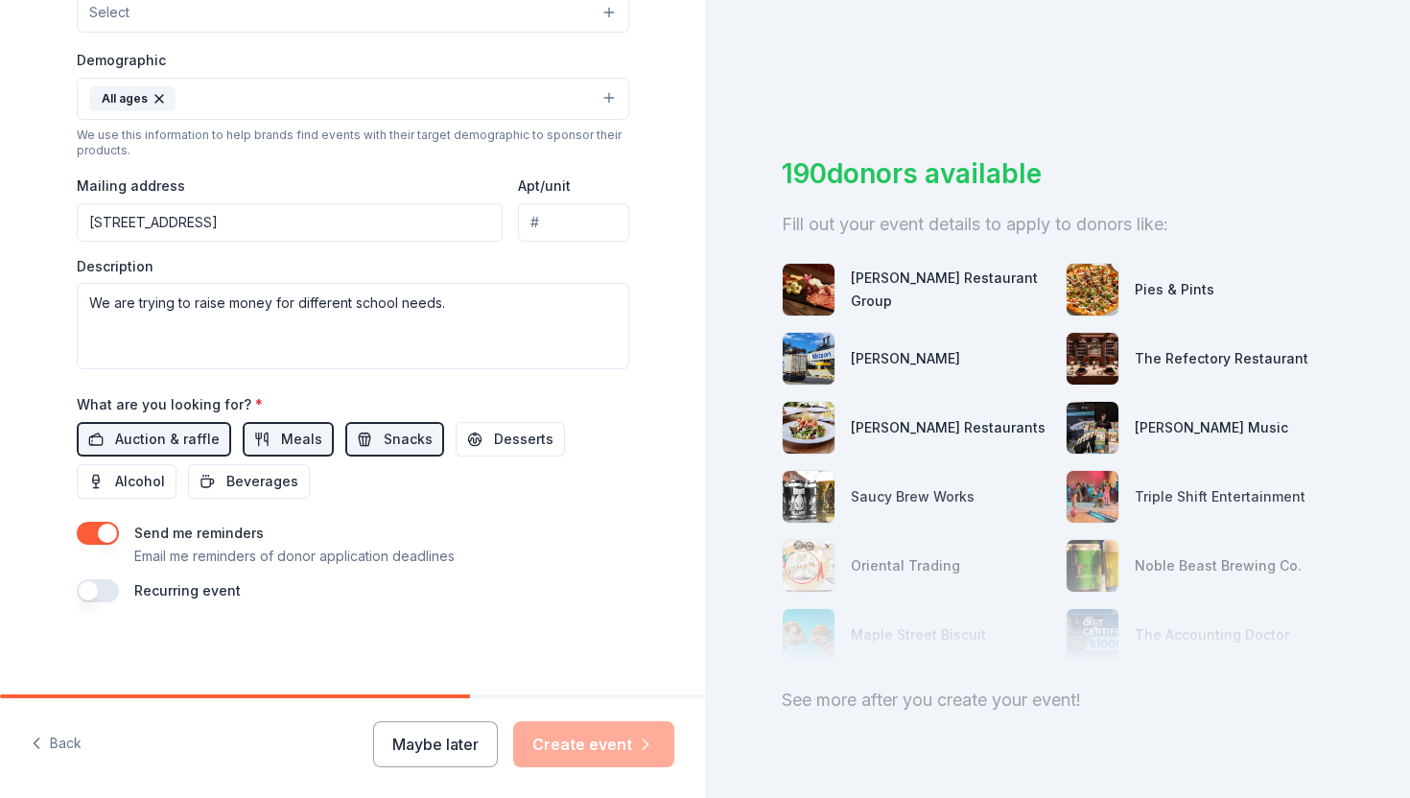
click at [582, 746] on div "Maybe later Create event" at bounding box center [523, 744] width 301 height 46
click at [645, 403] on div "Tell us about your event. We'll find in-kind donations you can apply for. Event…" at bounding box center [353, 55] width 614 height 1279
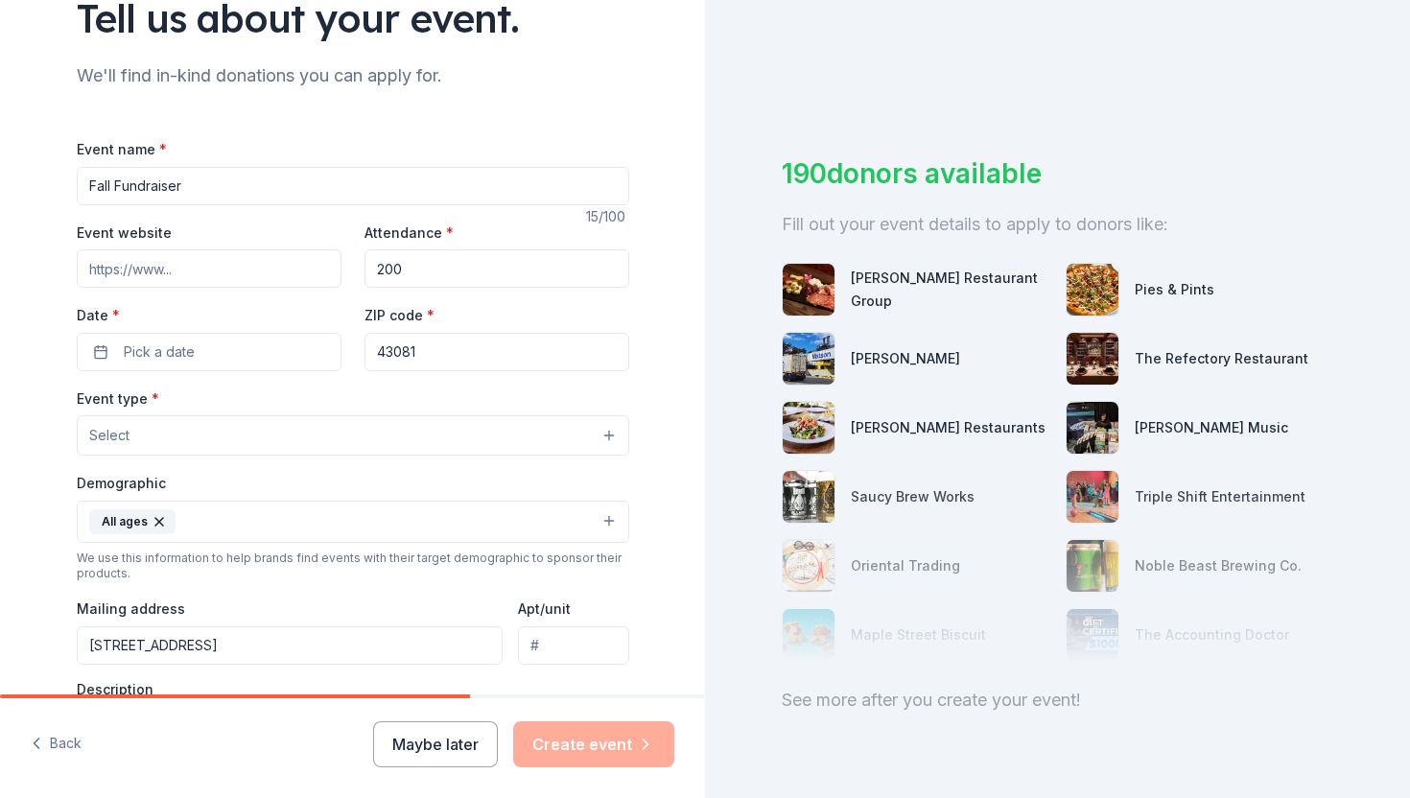
scroll to position [154, 0]
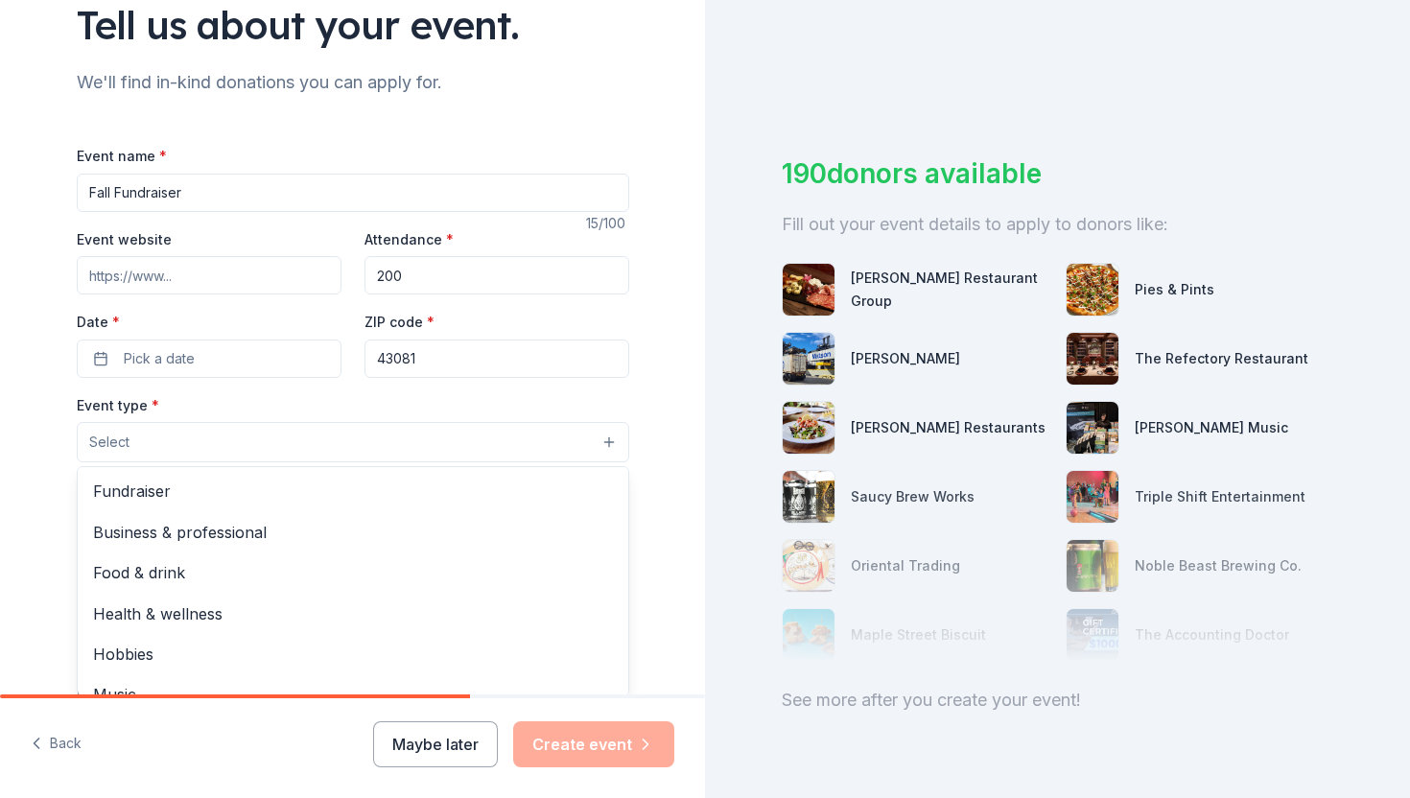
click at [292, 438] on button "Select" at bounding box center [353, 442] width 552 height 40
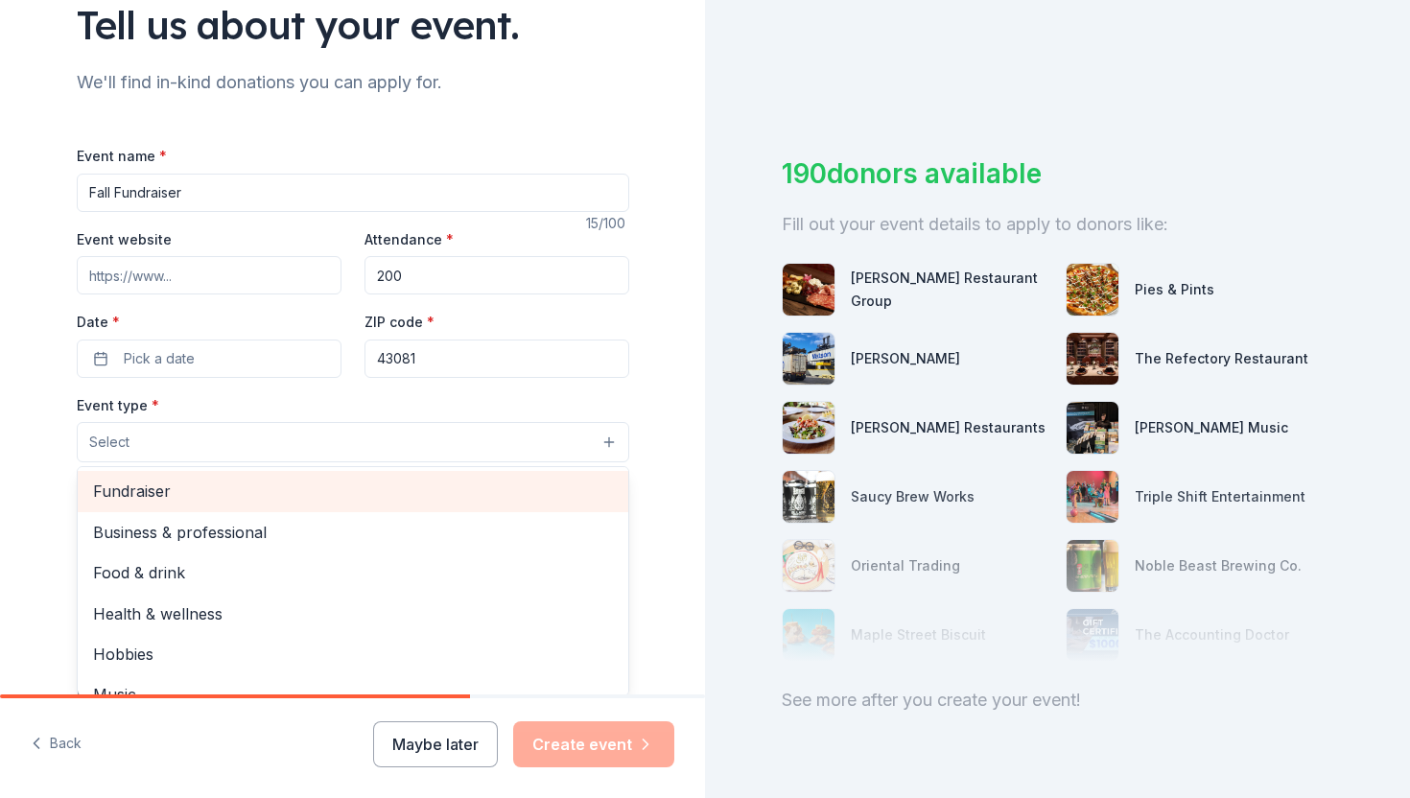
click at [167, 489] on span "Fundraiser" at bounding box center [353, 491] width 520 height 25
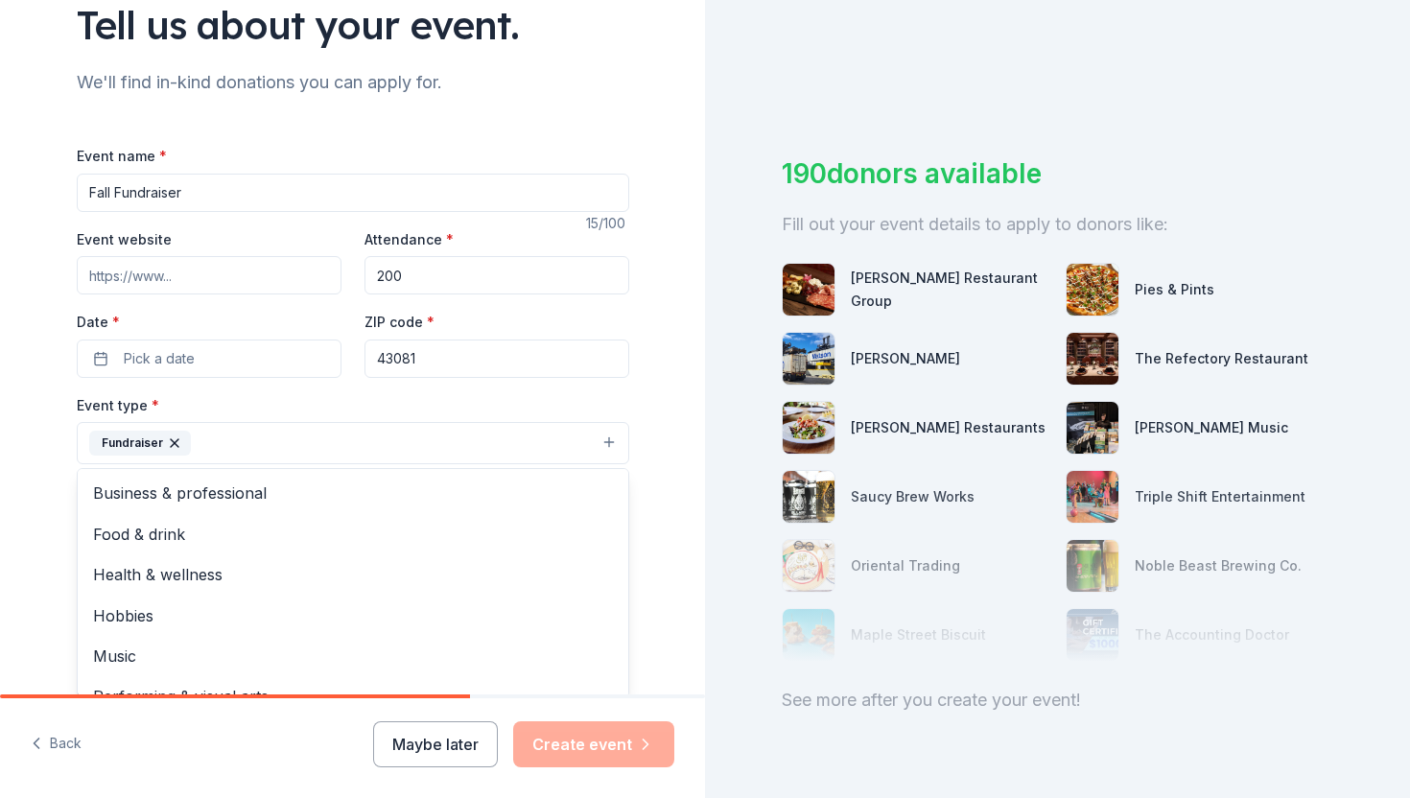
click at [585, 396] on div "Event type * Fundraiser Business & professional Food & drink Health & wellness …" at bounding box center [353, 429] width 552 height 72
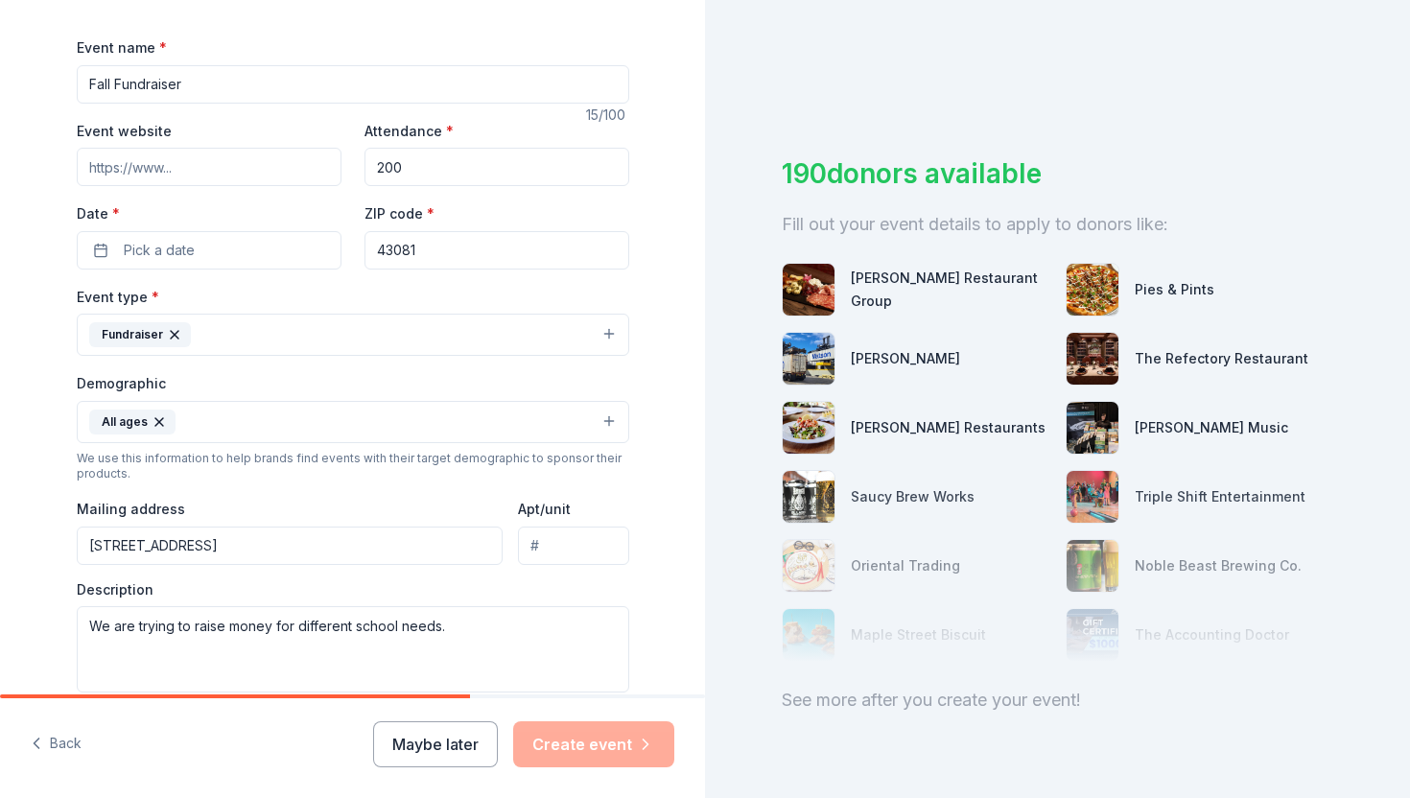
scroll to position [266, 0]
click at [220, 246] on button "Pick a date" at bounding box center [209, 247] width 265 height 38
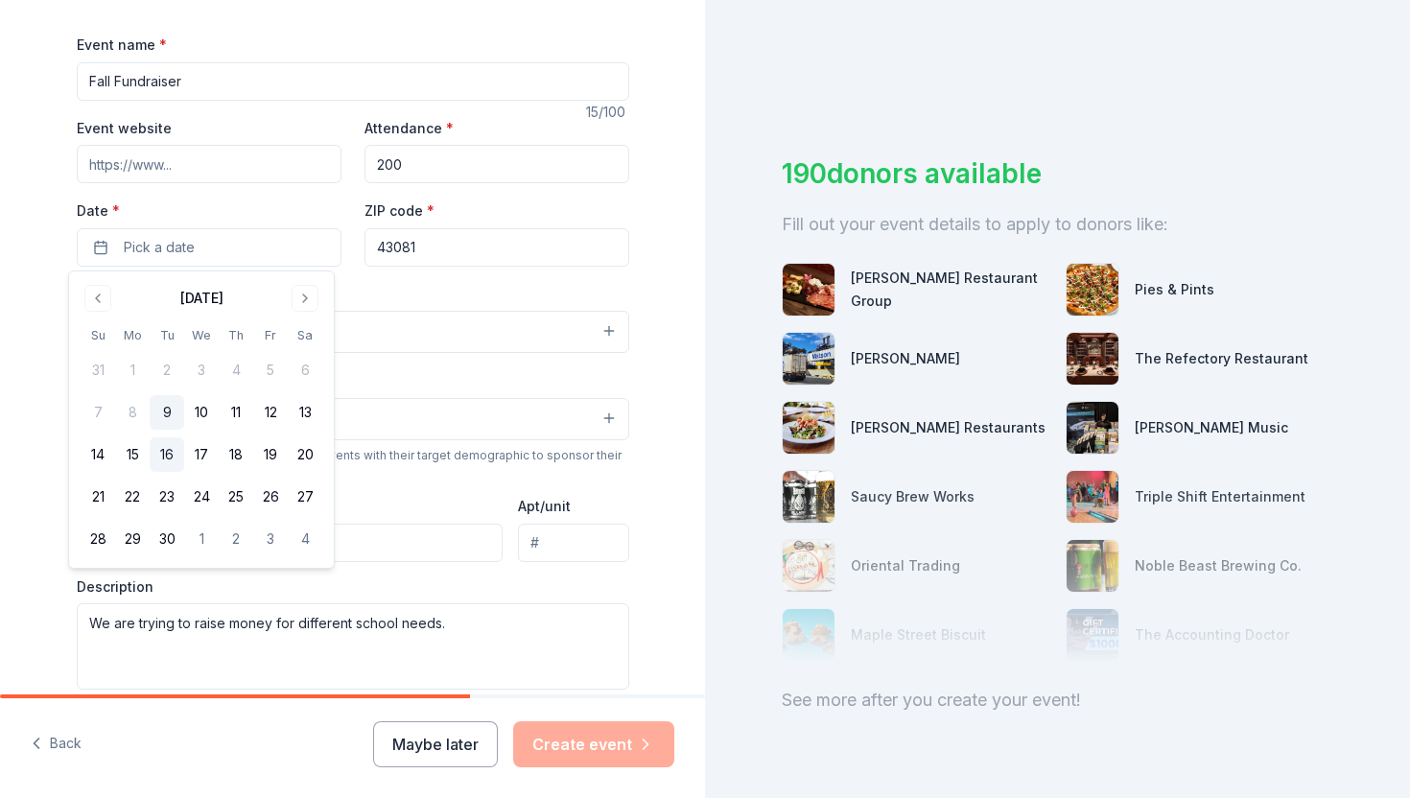
click at [167, 458] on button "16" at bounding box center [167, 454] width 35 height 35
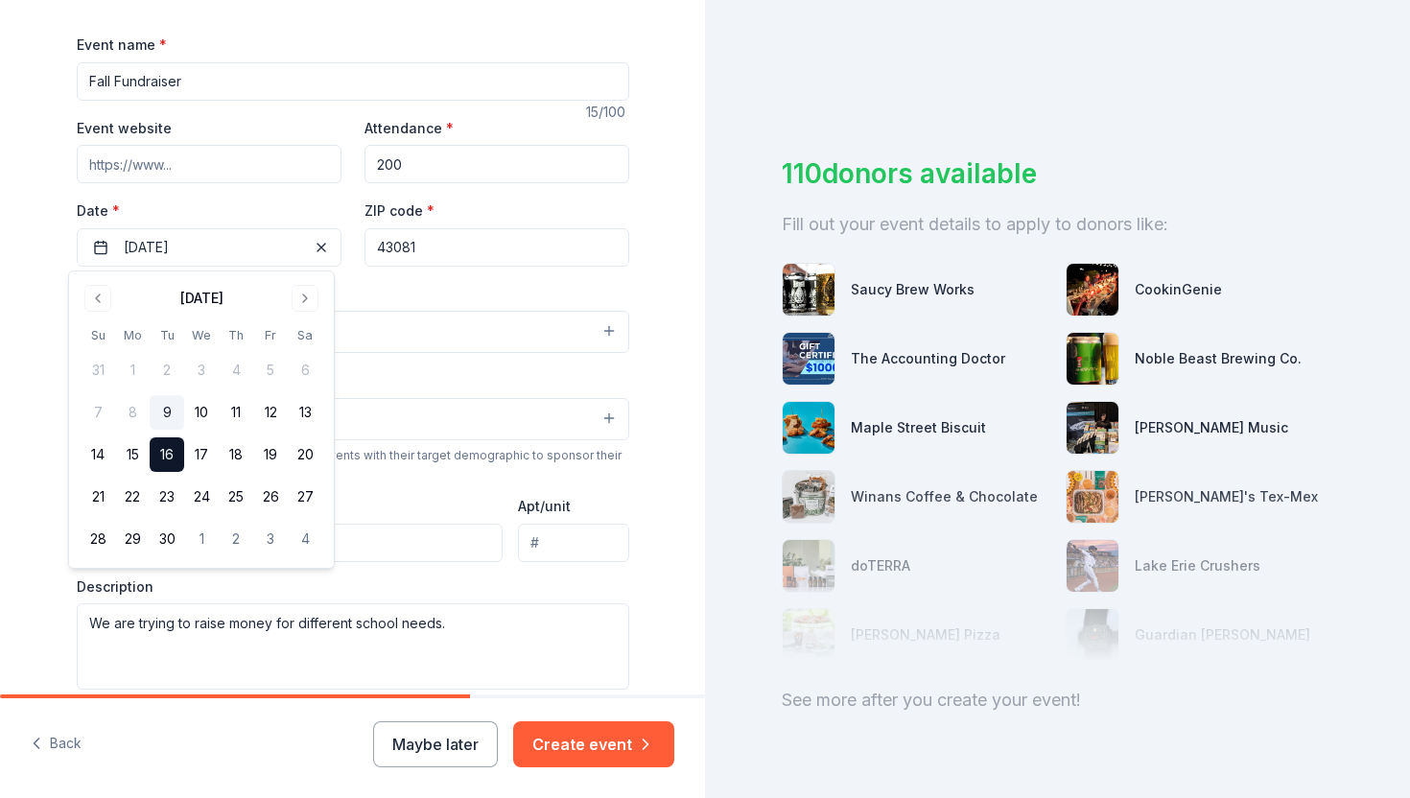
click at [530, 297] on div "Event type * Fundraiser" at bounding box center [353, 318] width 552 height 72
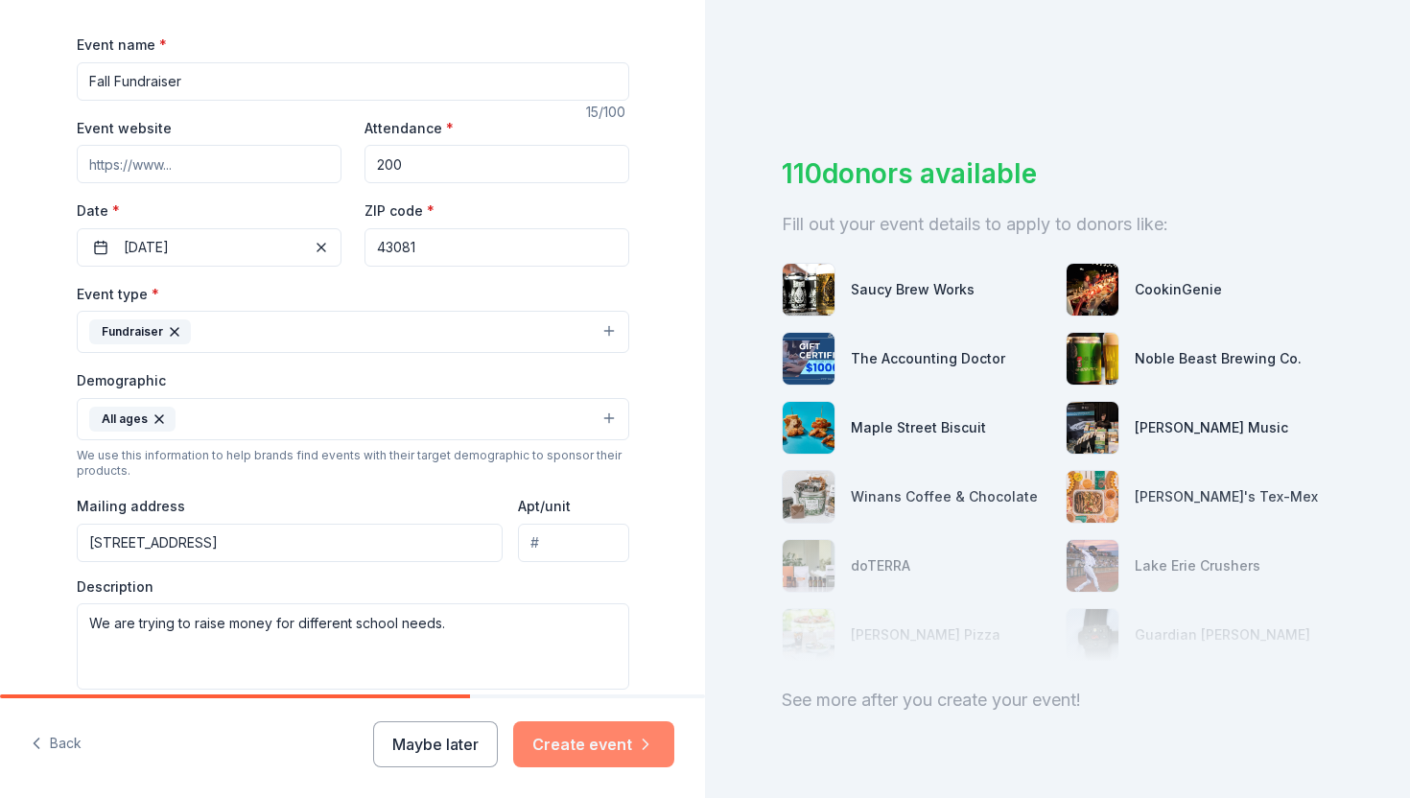
click at [596, 753] on button "Create event" at bounding box center [593, 744] width 161 height 46
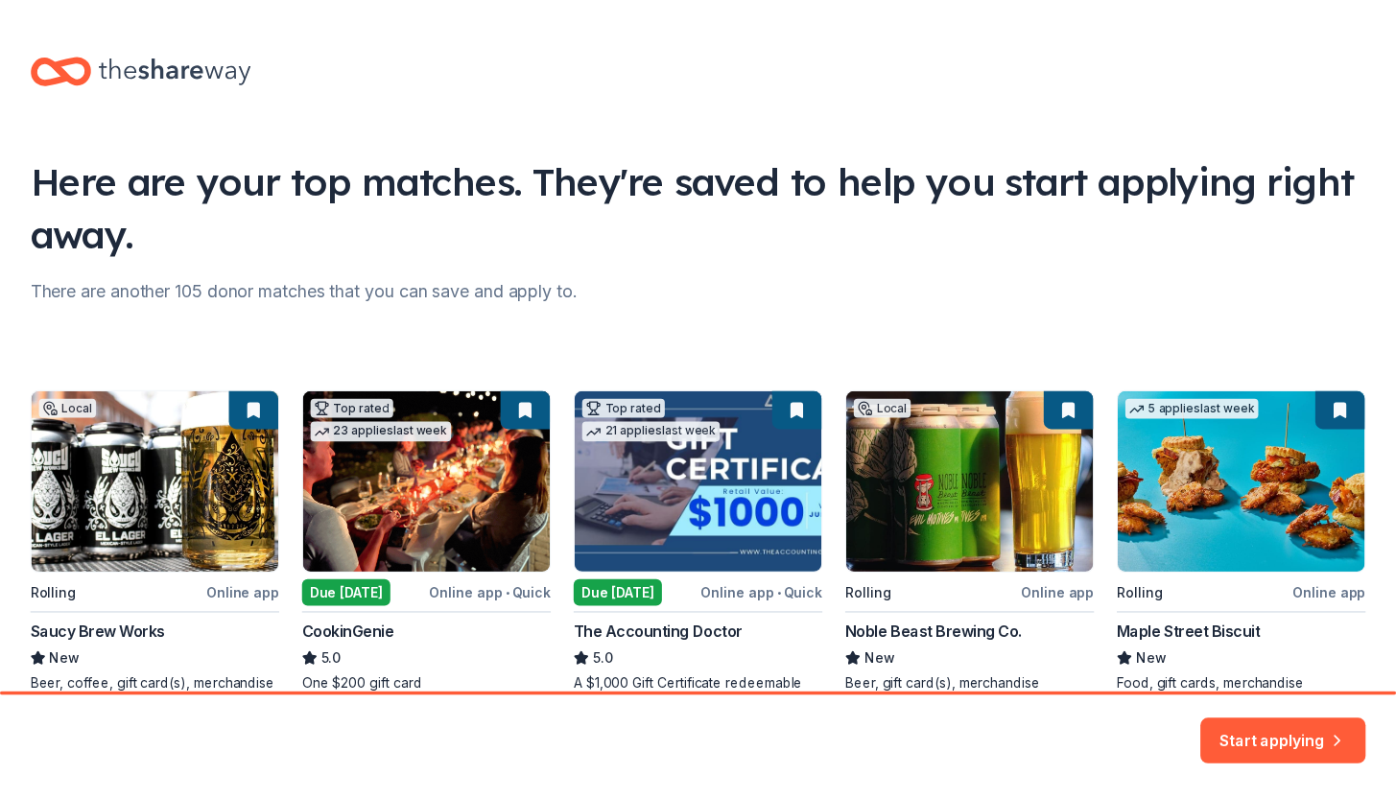
scroll to position [112, 0]
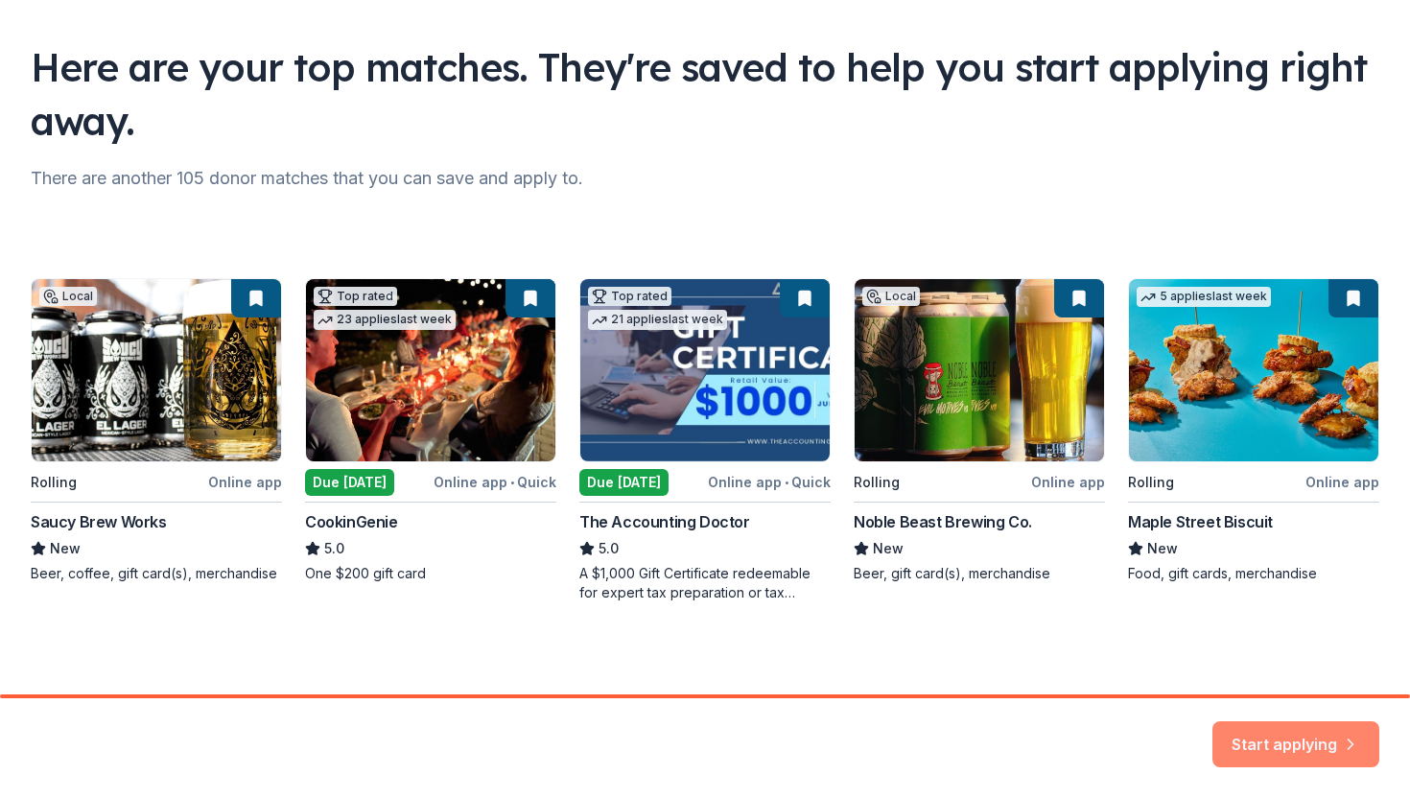
click at [1342, 734] on icon "button" at bounding box center [1350, 732] width 19 height 19
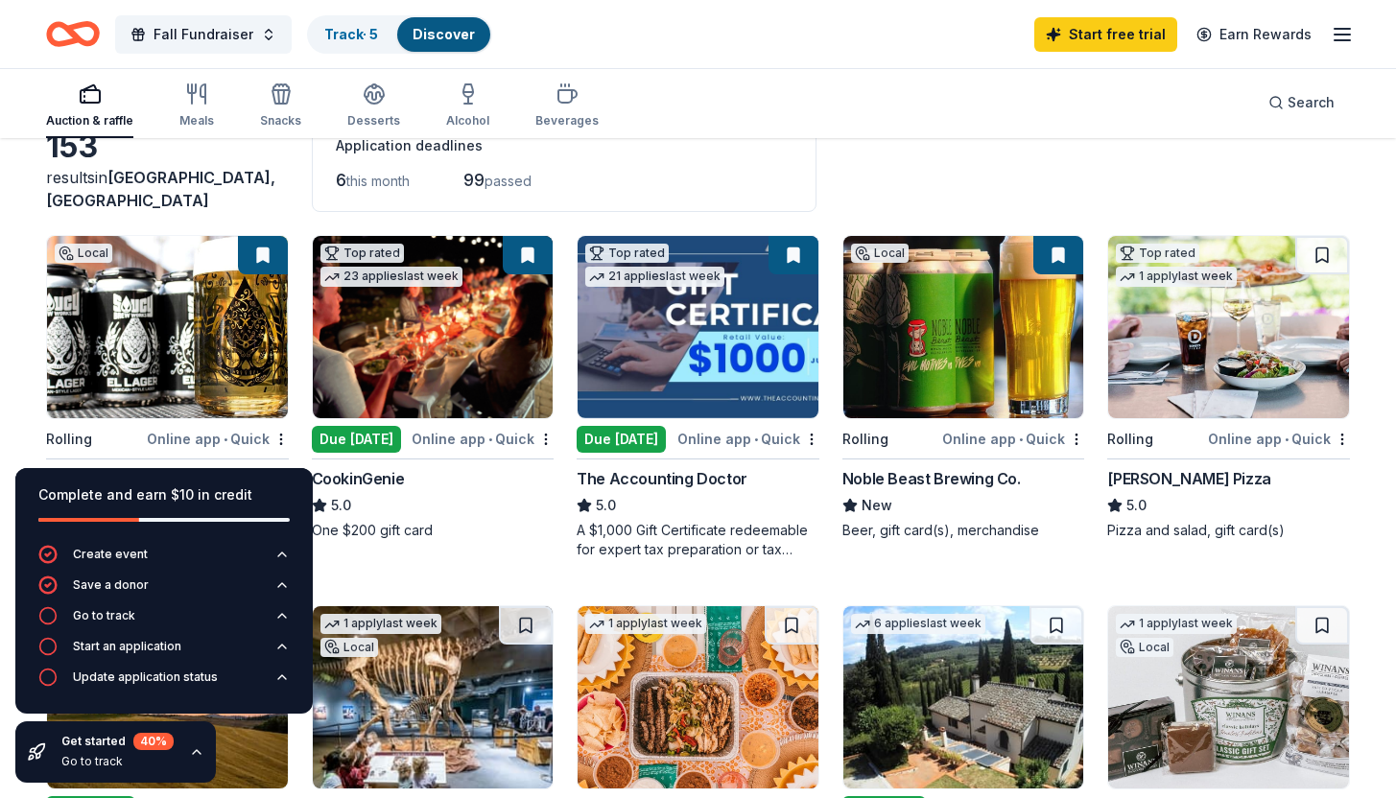
scroll to position [123, 0]
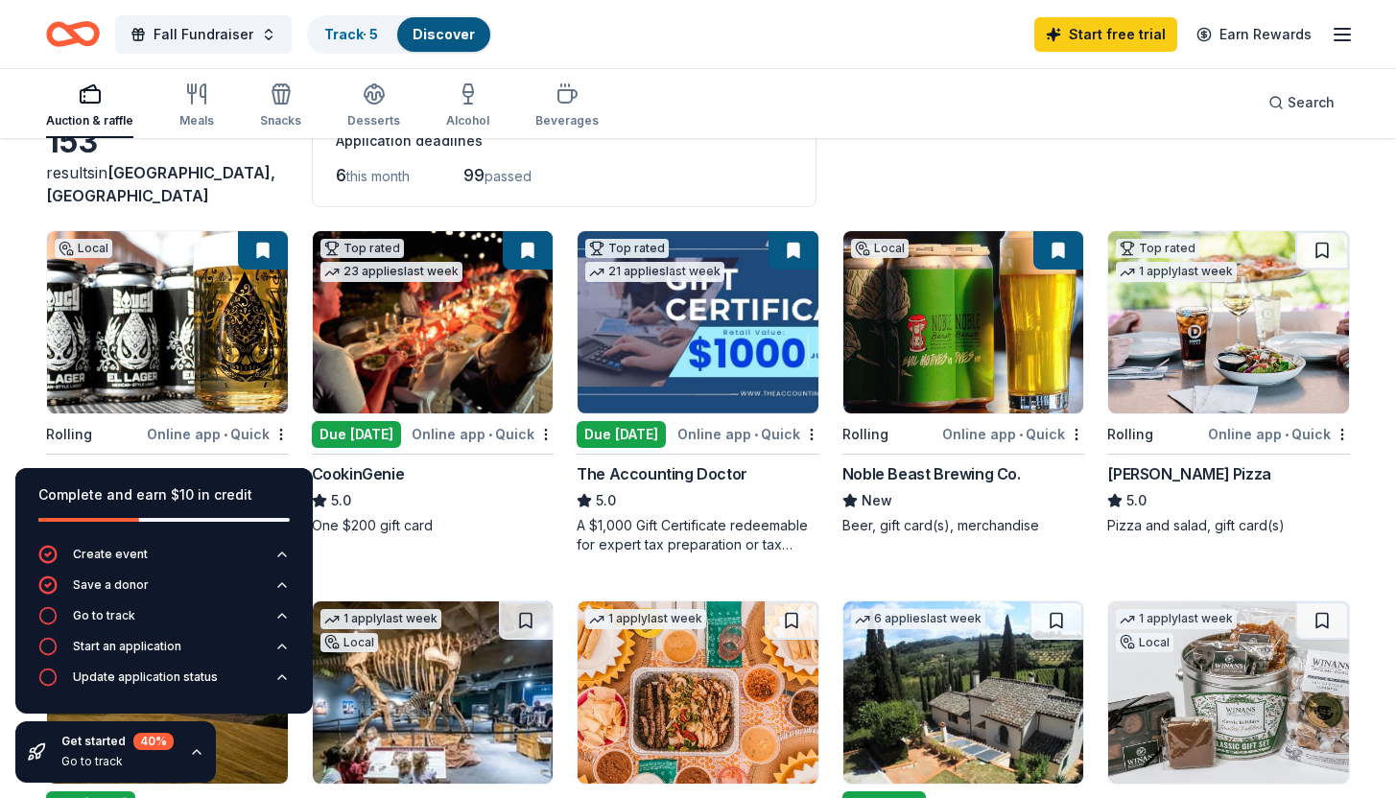
click at [402, 319] on img at bounding box center [433, 322] width 241 height 182
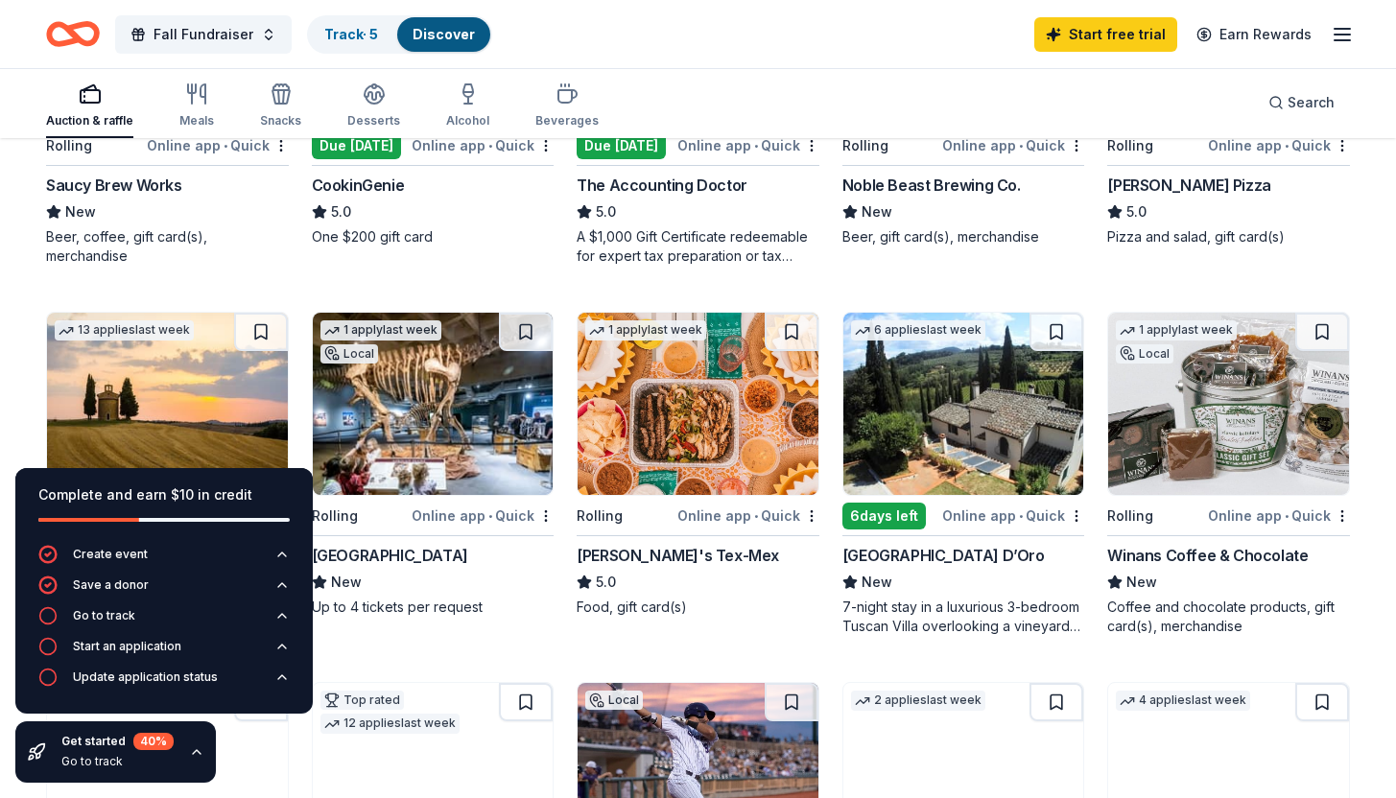
scroll to position [424, 0]
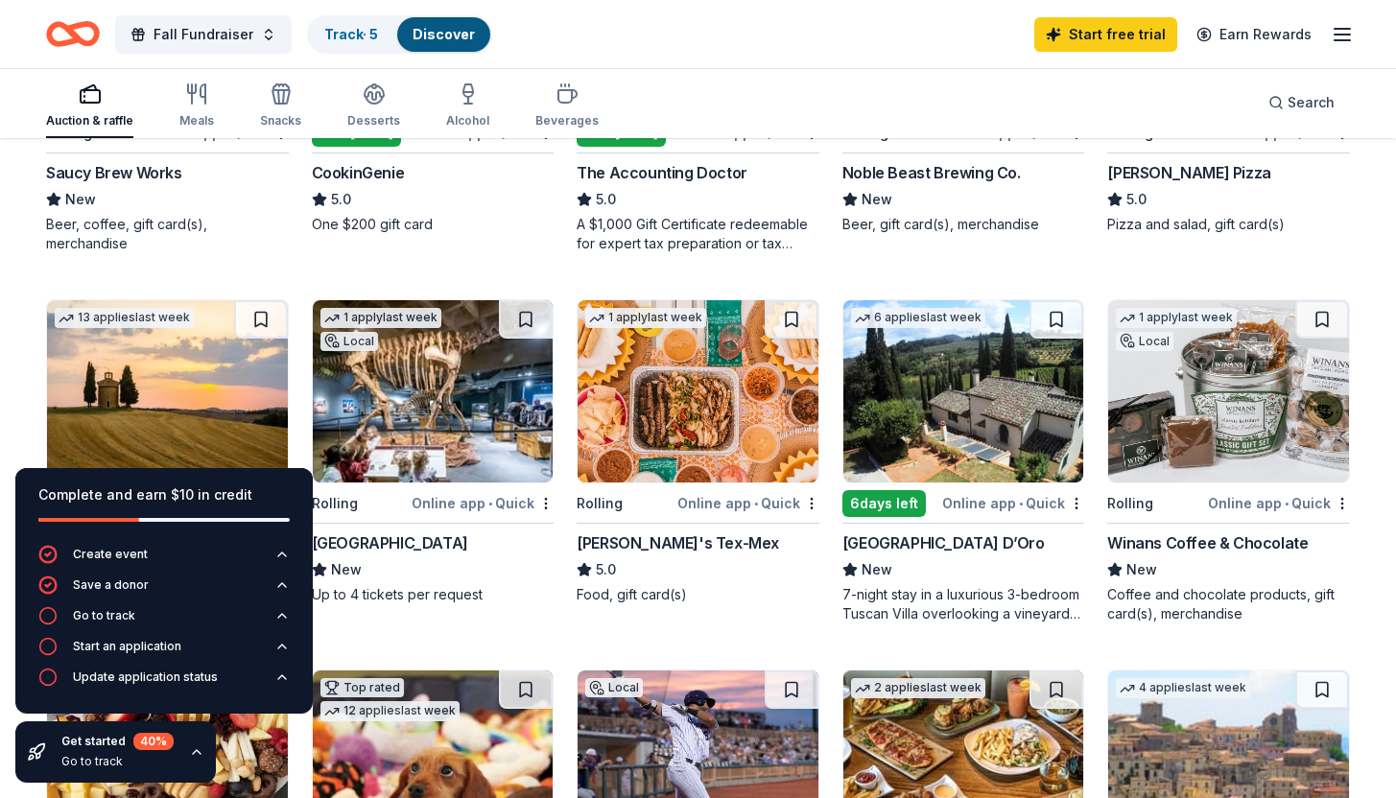
click at [648, 536] on div "Chuy's Tex-Mex" at bounding box center [677, 542] width 202 height 23
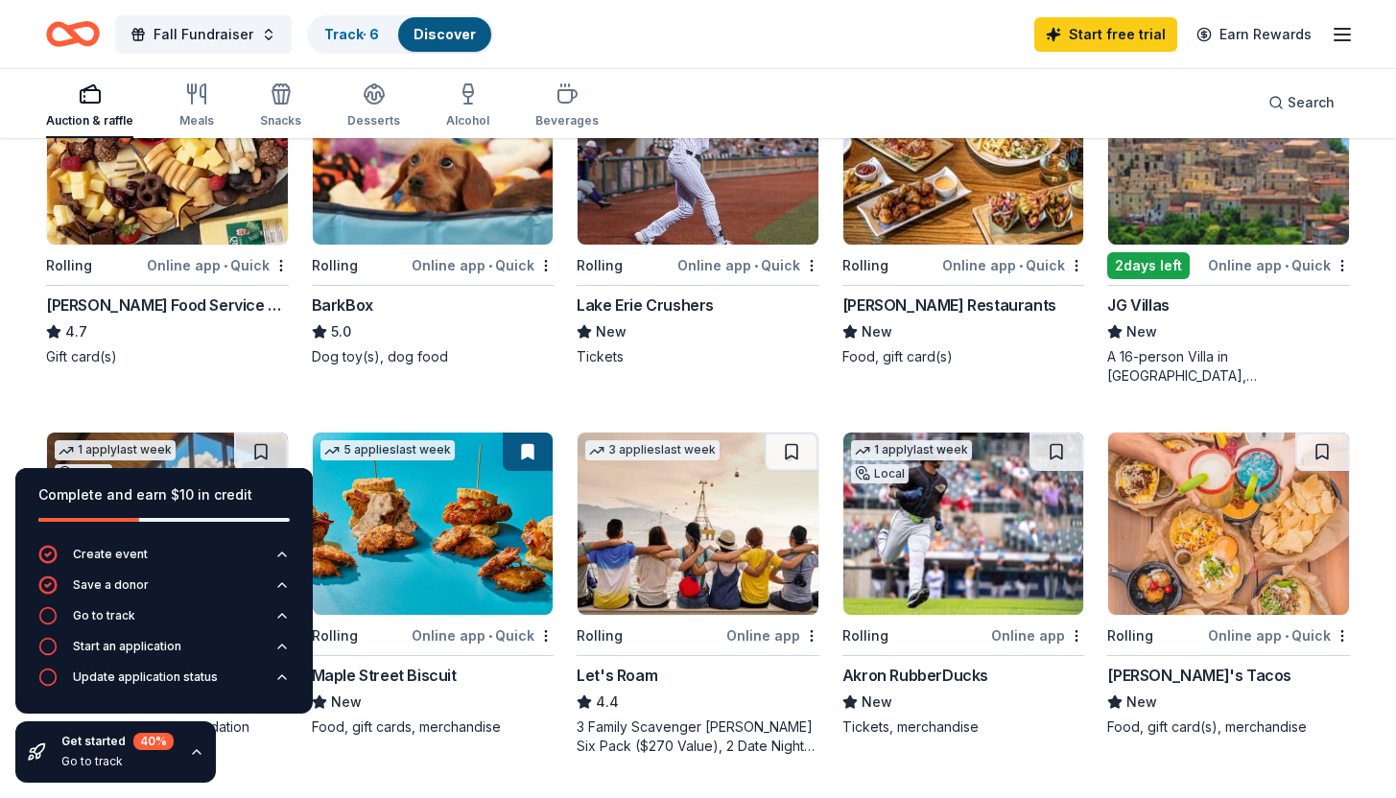
scroll to position [1272, 0]
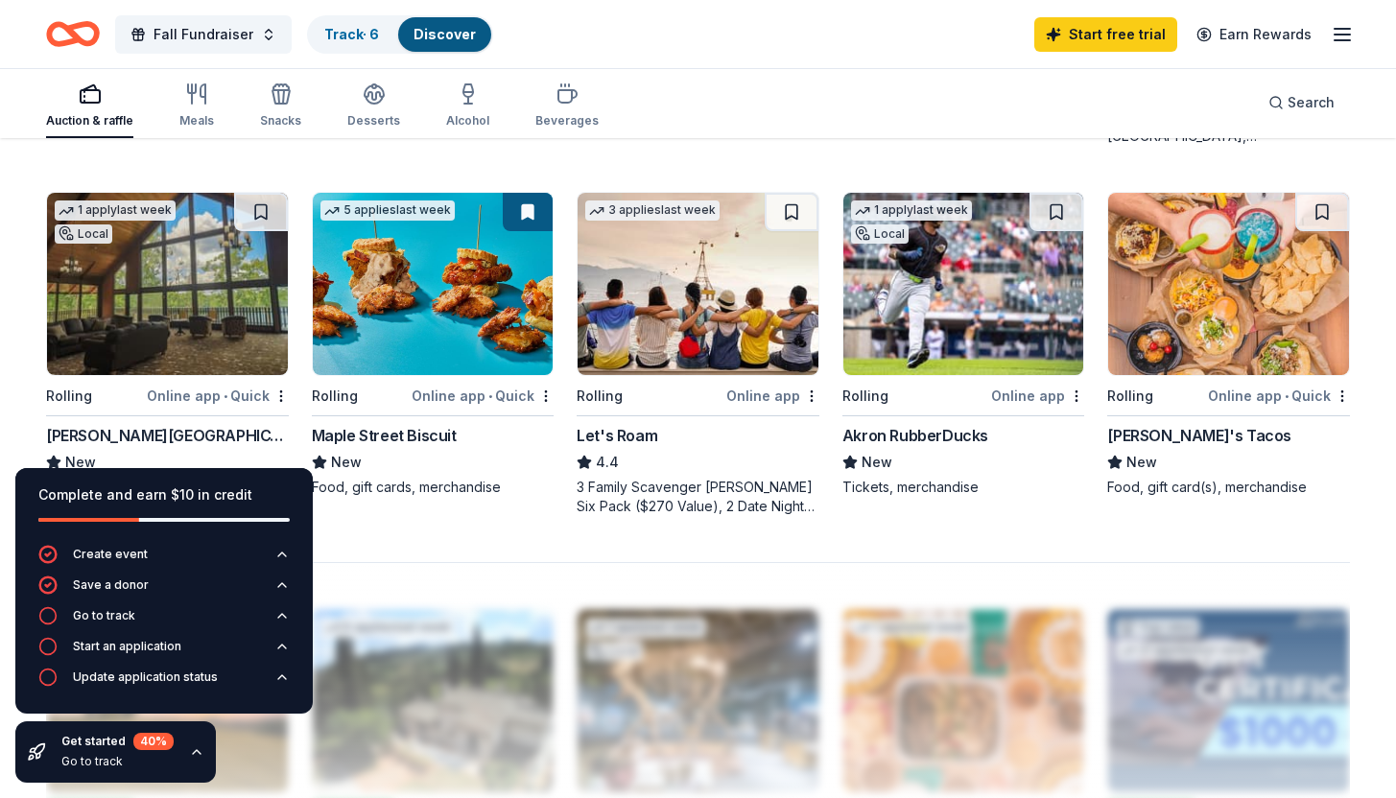
click at [1247, 317] on img at bounding box center [1228, 284] width 241 height 182
click at [769, 396] on div "Online app" at bounding box center [772, 396] width 93 height 24
click at [700, 273] on img at bounding box center [697, 284] width 241 height 182
click at [775, 399] on div "Online app" at bounding box center [772, 396] width 93 height 24
click at [467, 398] on div "Online app • Quick" at bounding box center [482, 396] width 142 height 24
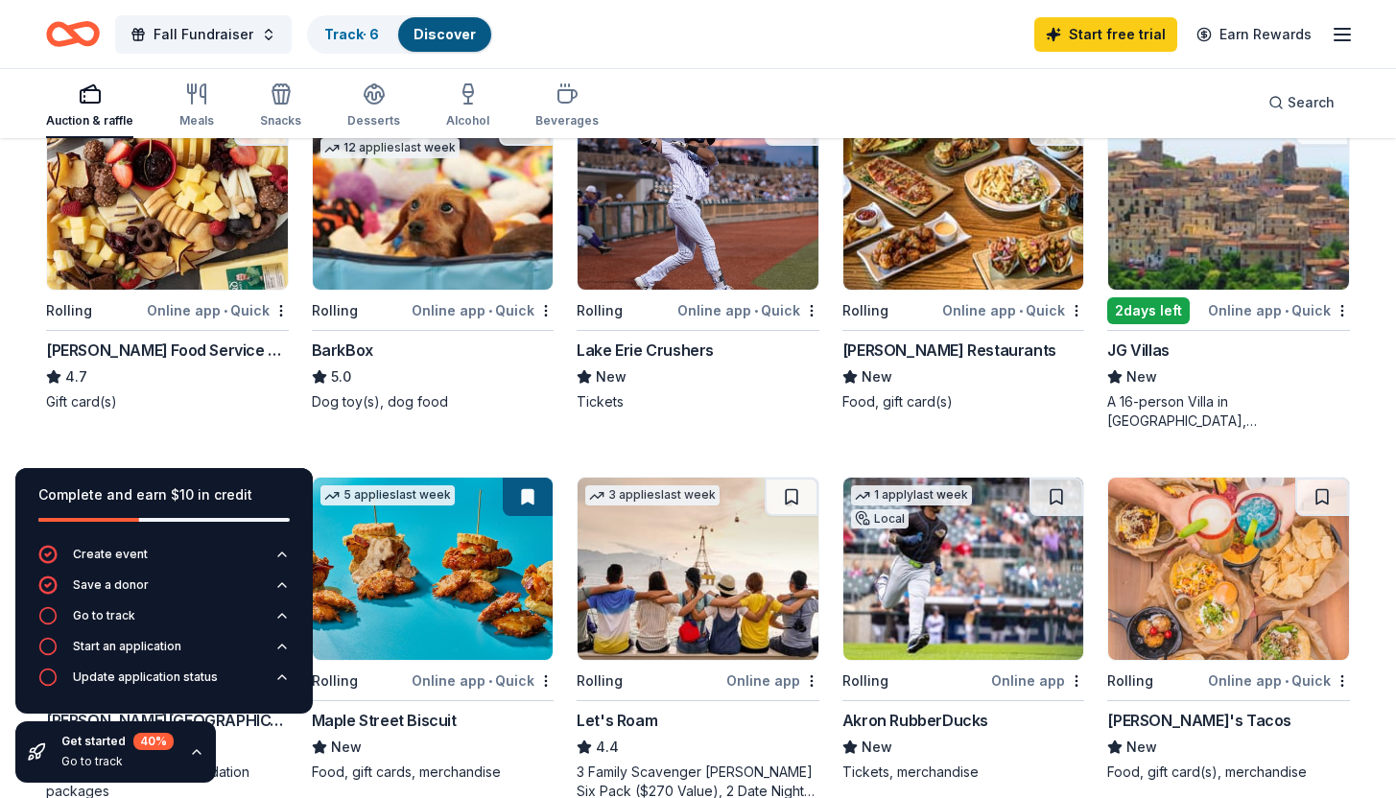
scroll to position [973, 0]
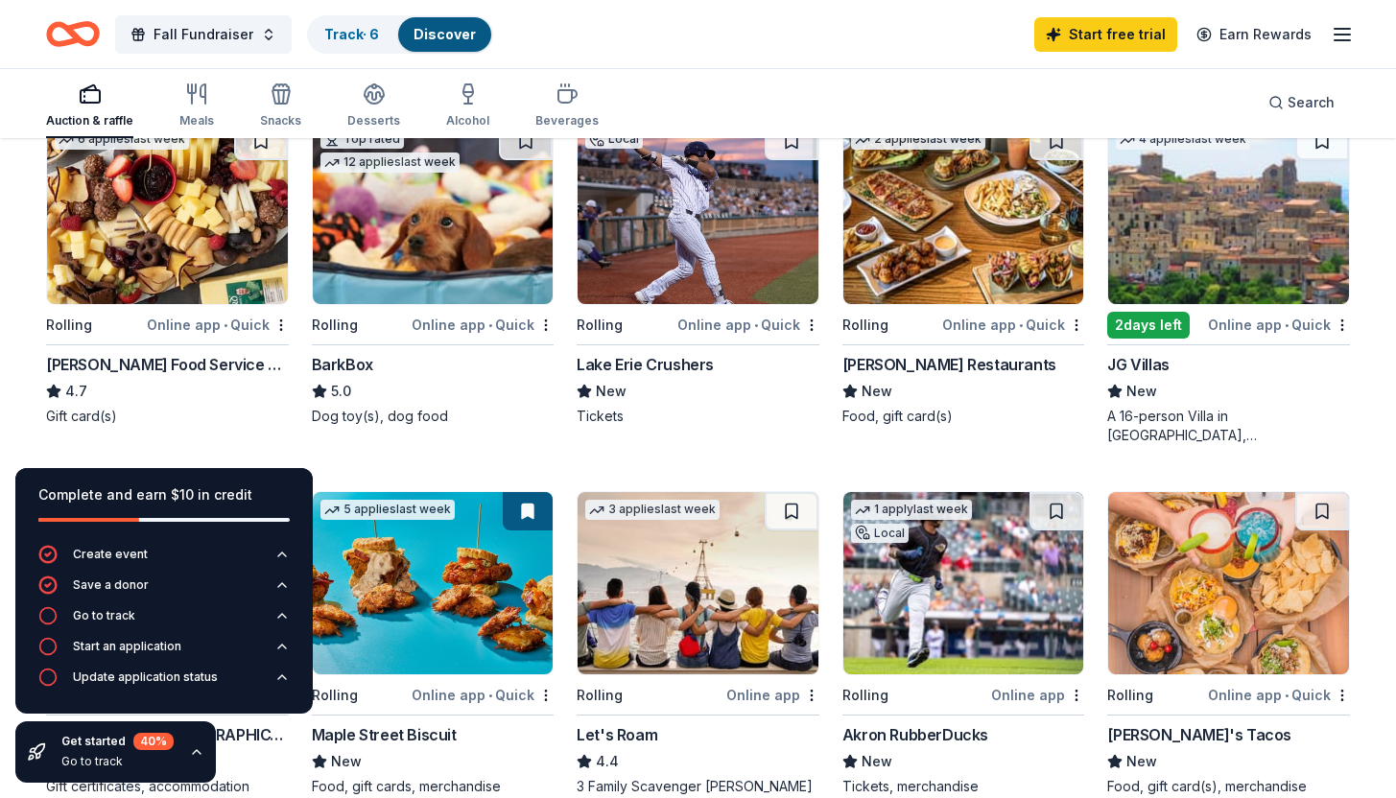
click at [176, 367] on div "Gordon Food Service Store" at bounding box center [167, 364] width 243 height 23
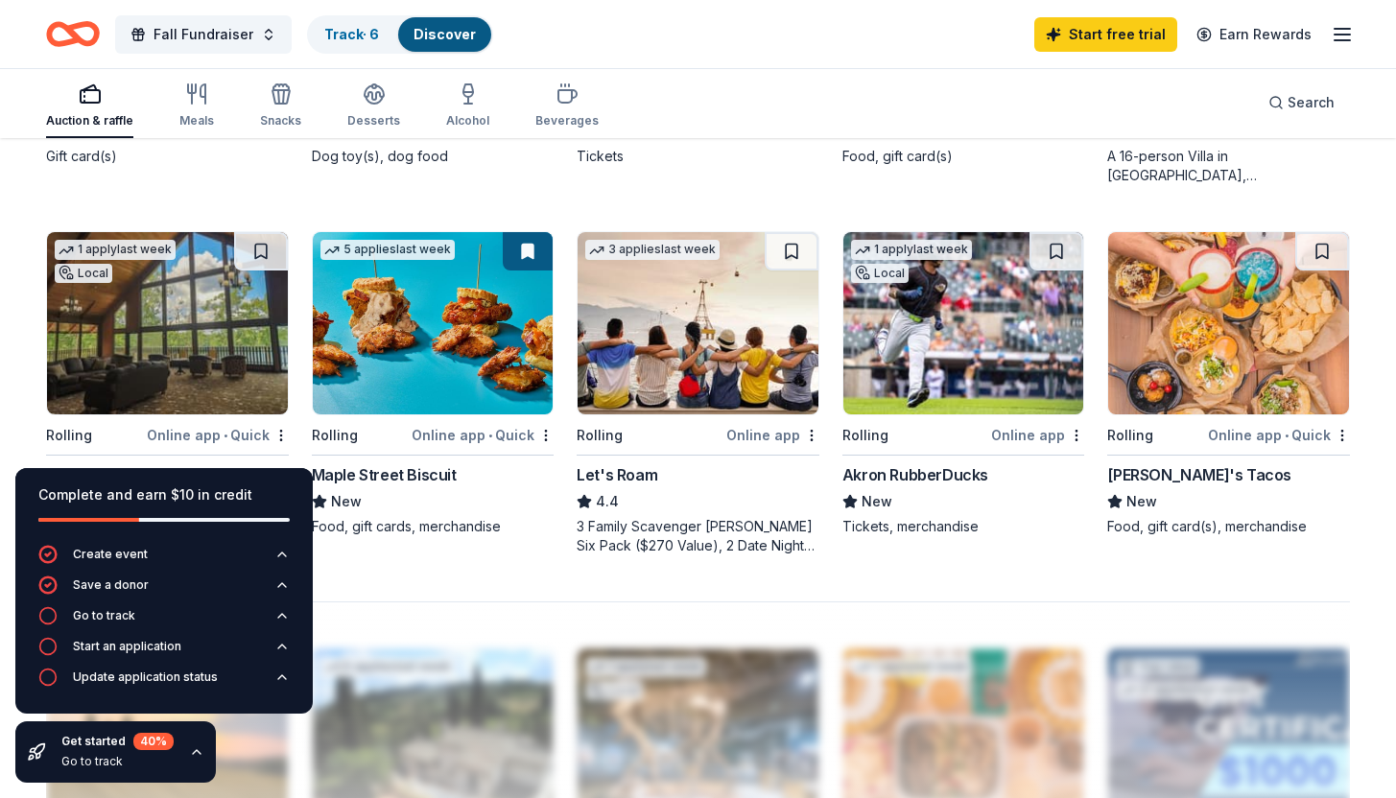
scroll to position [1248, 0]
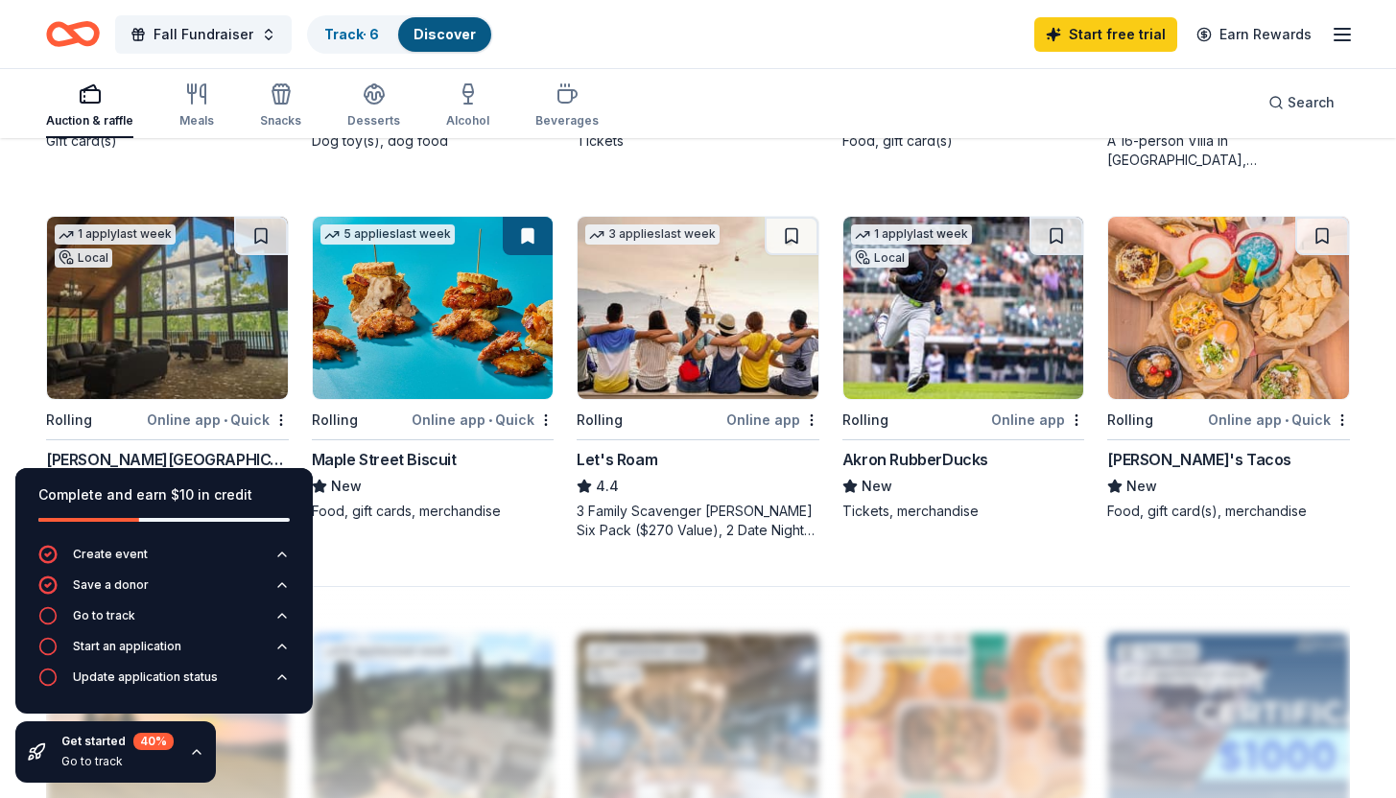
click at [412, 457] on div "Maple Street Biscuit" at bounding box center [384, 459] width 145 height 23
click at [194, 106] on div "Meals" at bounding box center [196, 105] width 35 height 46
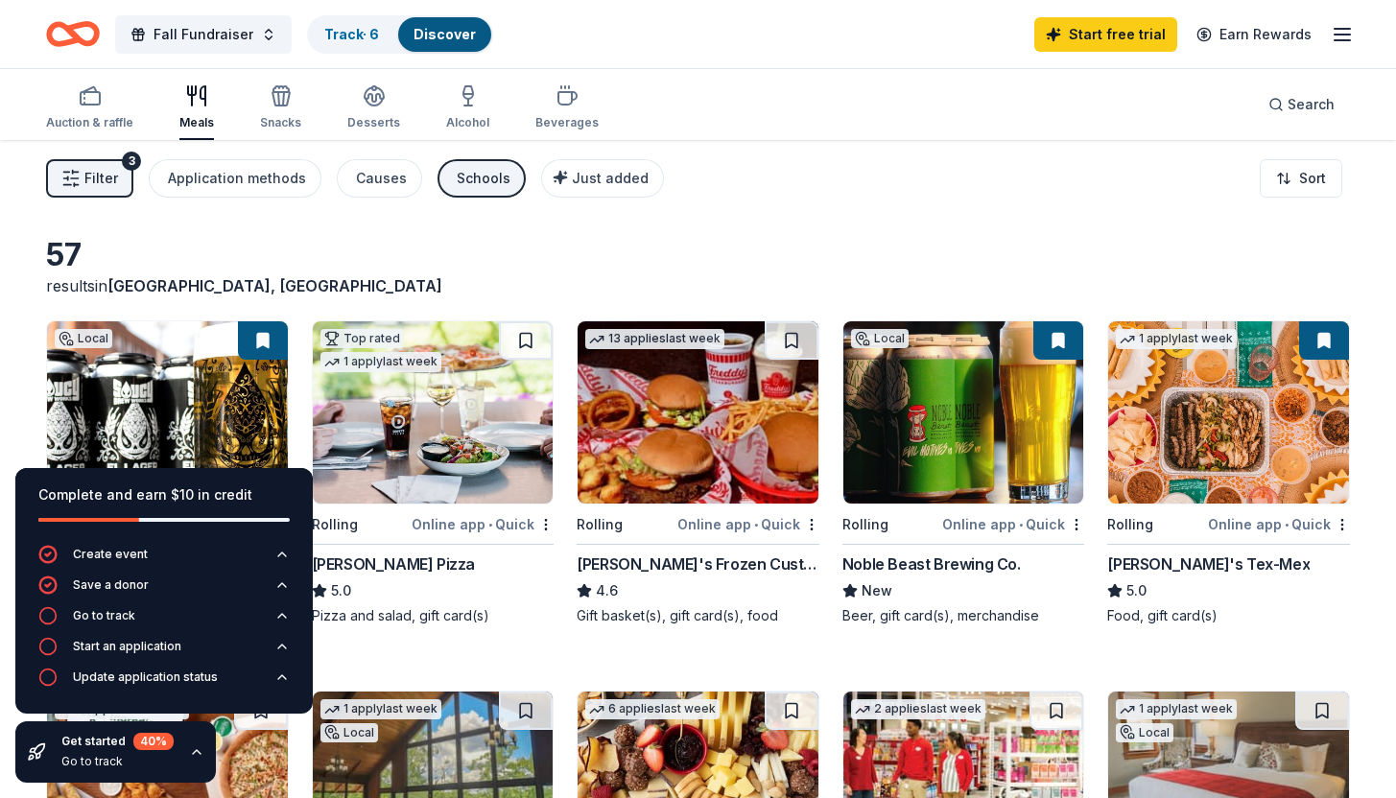
click at [689, 281] on div "57 results in Westerville, OH" at bounding box center [698, 266] width 1304 height 61
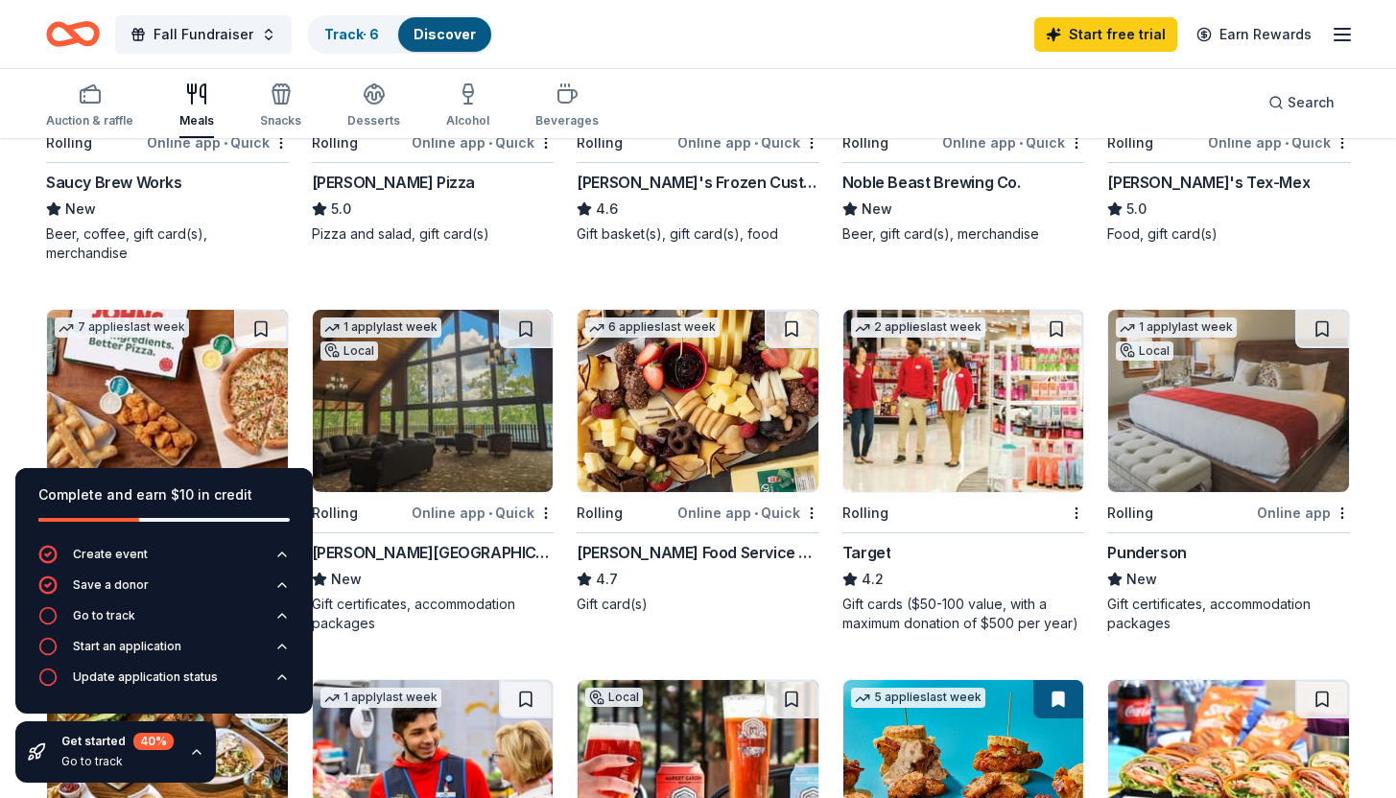
scroll to position [531, 0]
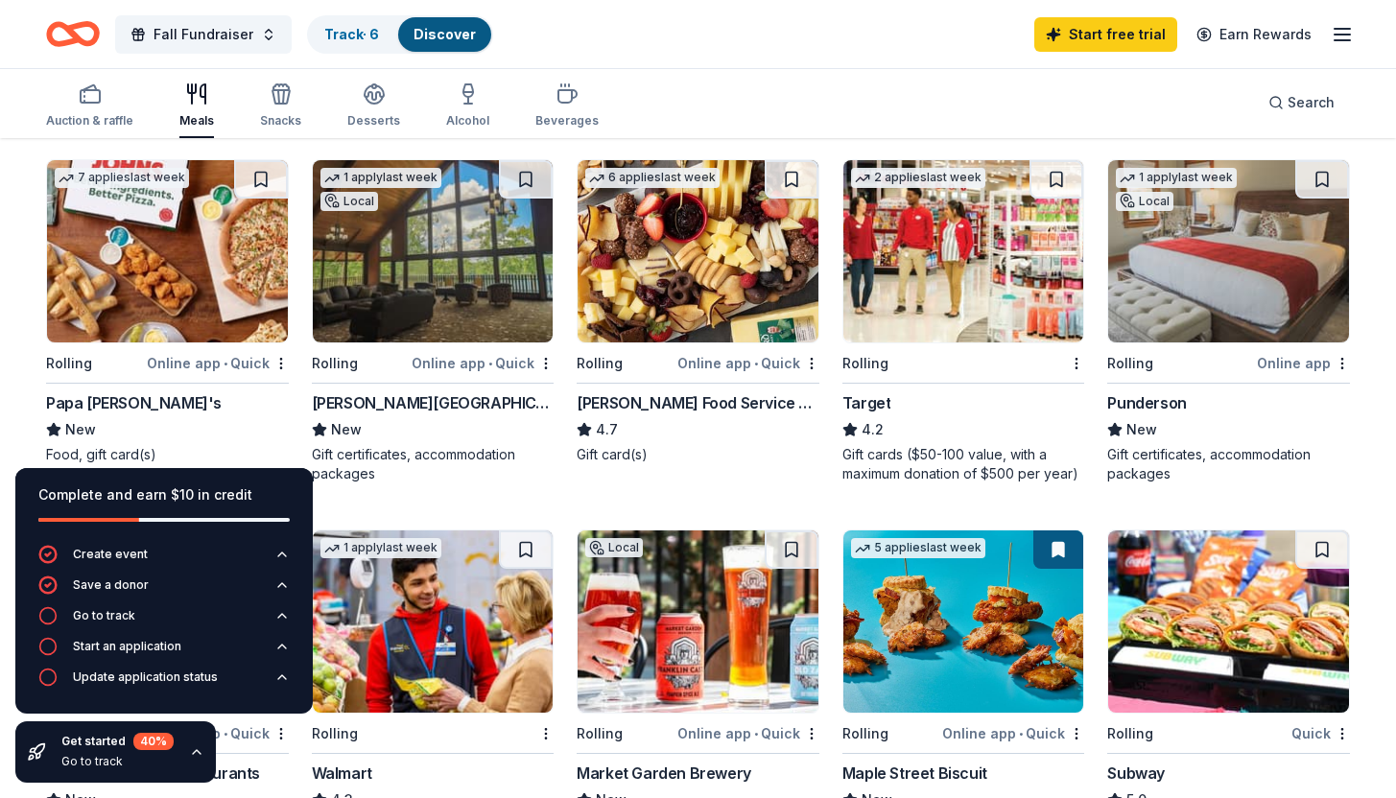
click at [939, 448] on div "Gift cards ($50-100 value, with a maximum donation of $500 per year)" at bounding box center [963, 464] width 243 height 38
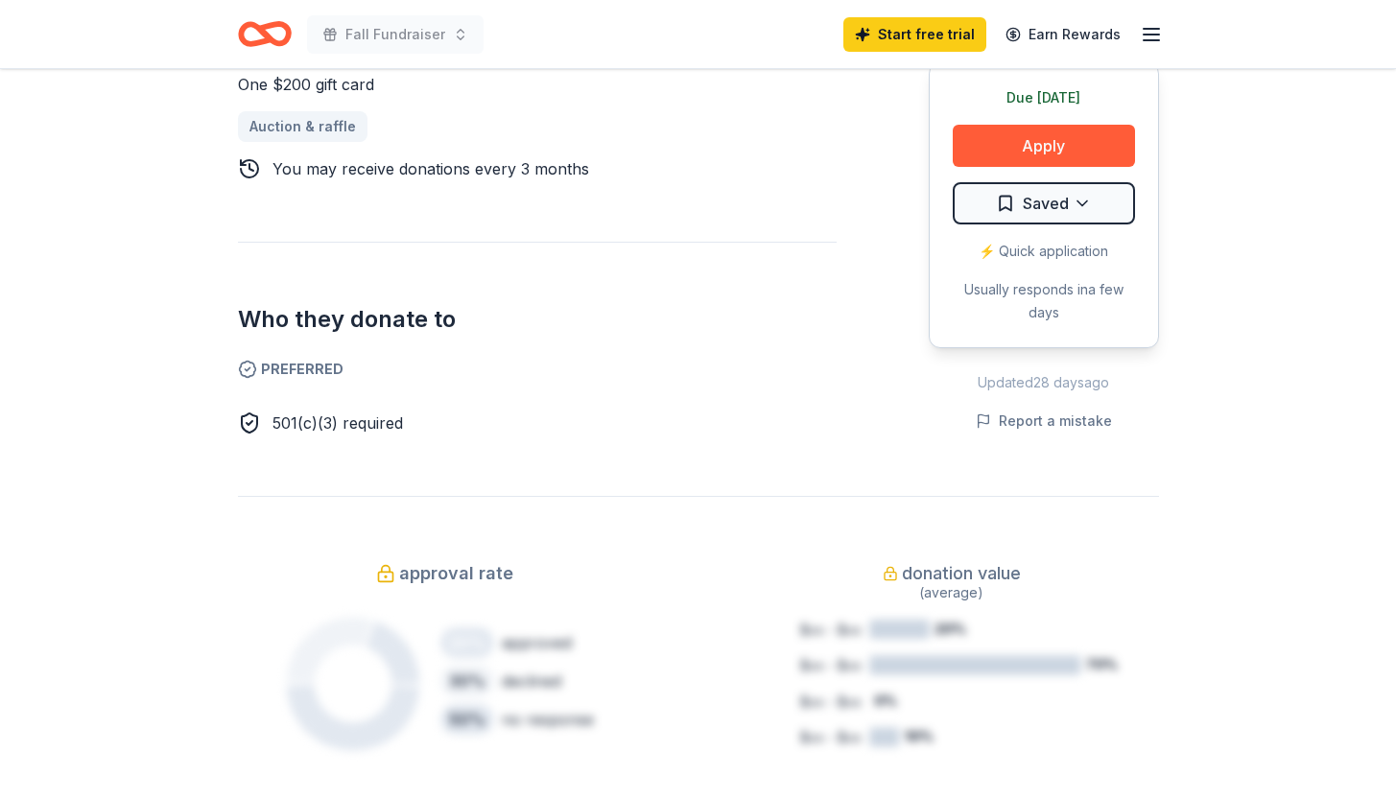
scroll to position [724, 0]
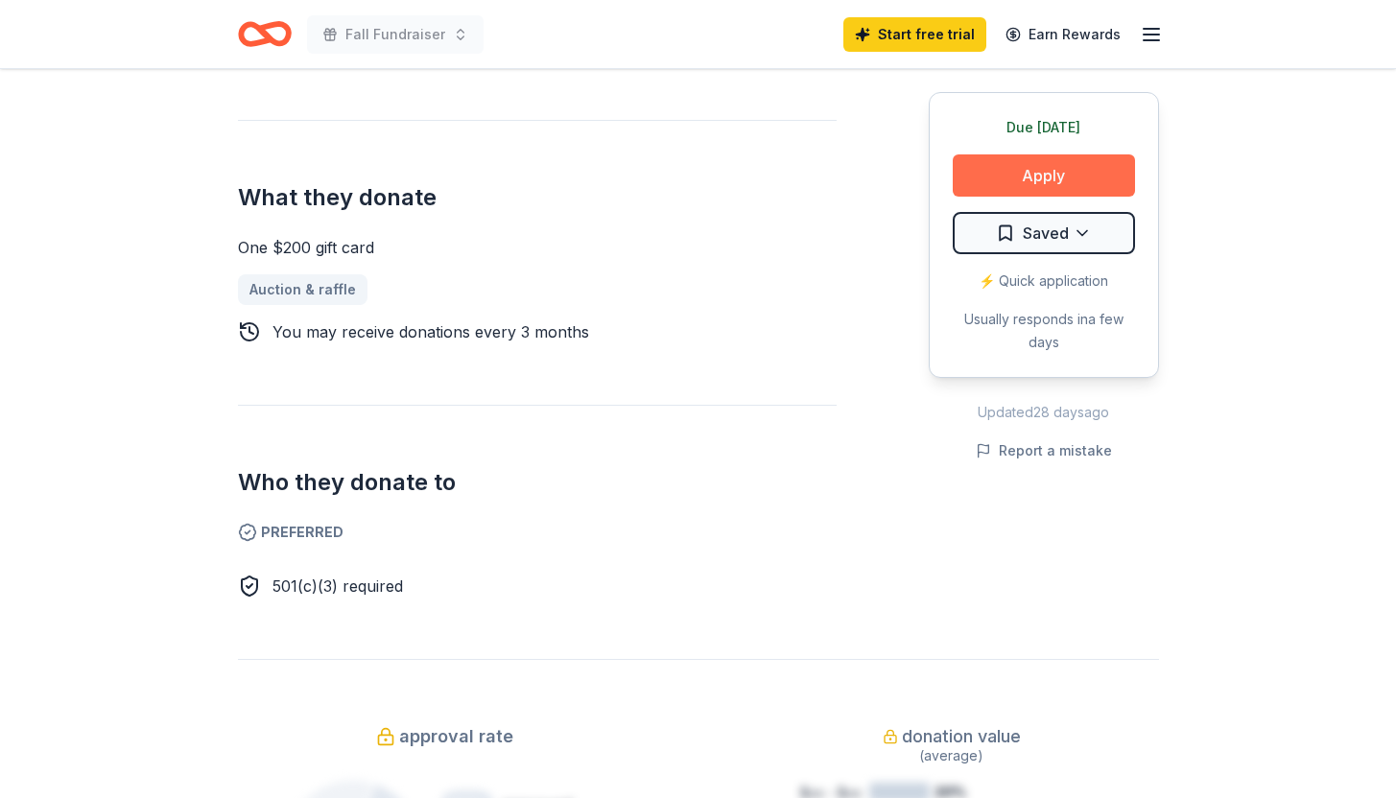
click at [1046, 176] on button "Apply" at bounding box center [1043, 175] width 182 height 42
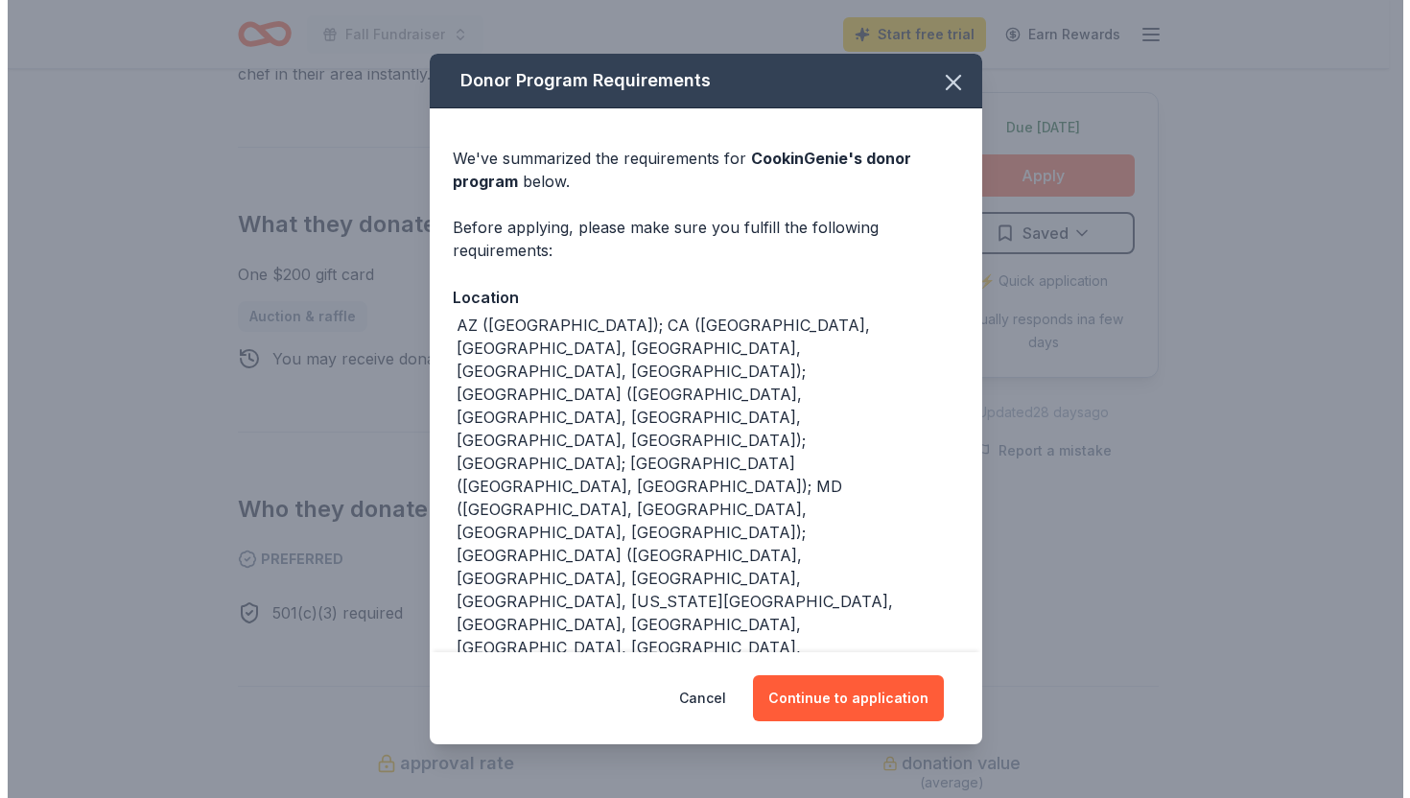
scroll to position [751, 0]
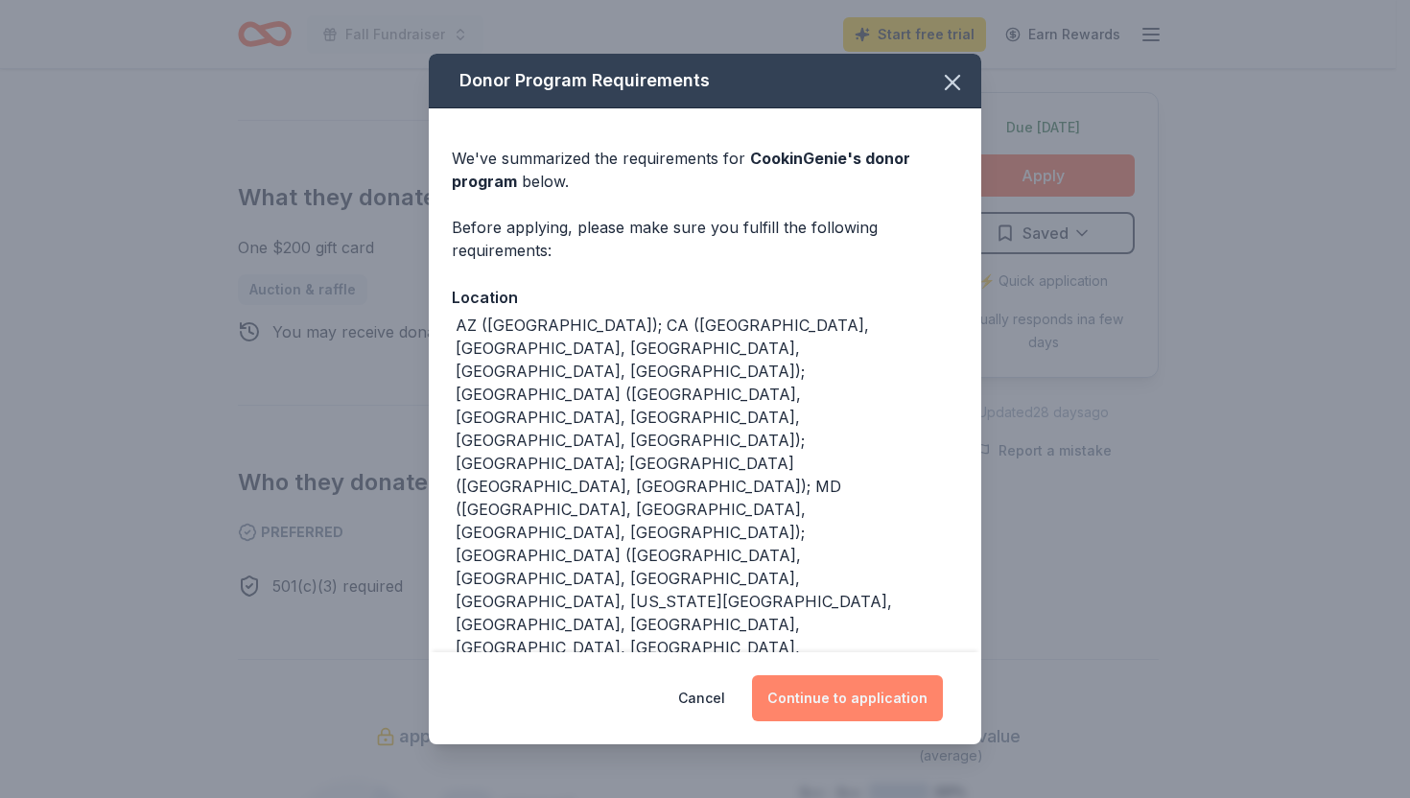
click at [872, 700] on button "Continue to application" at bounding box center [847, 698] width 191 height 46
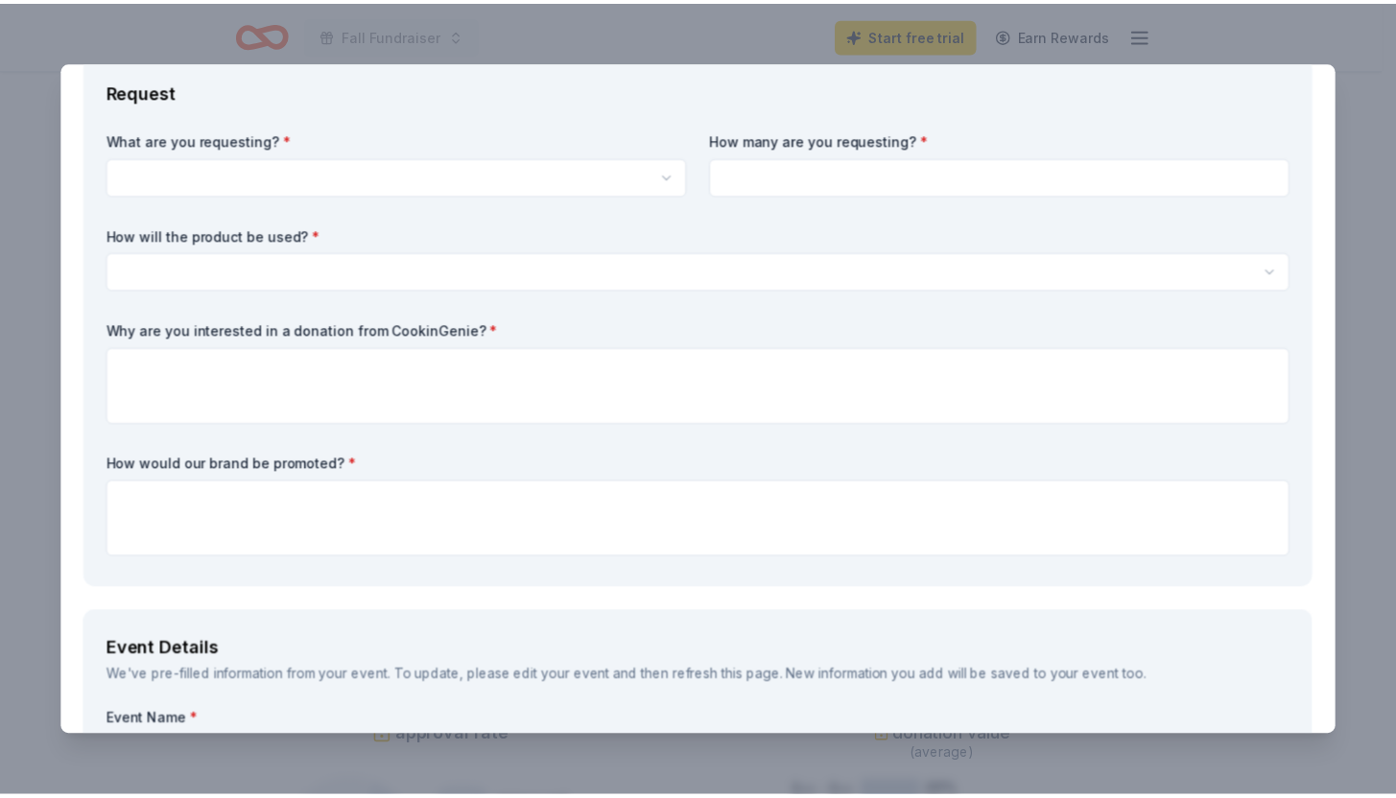
scroll to position [0, 0]
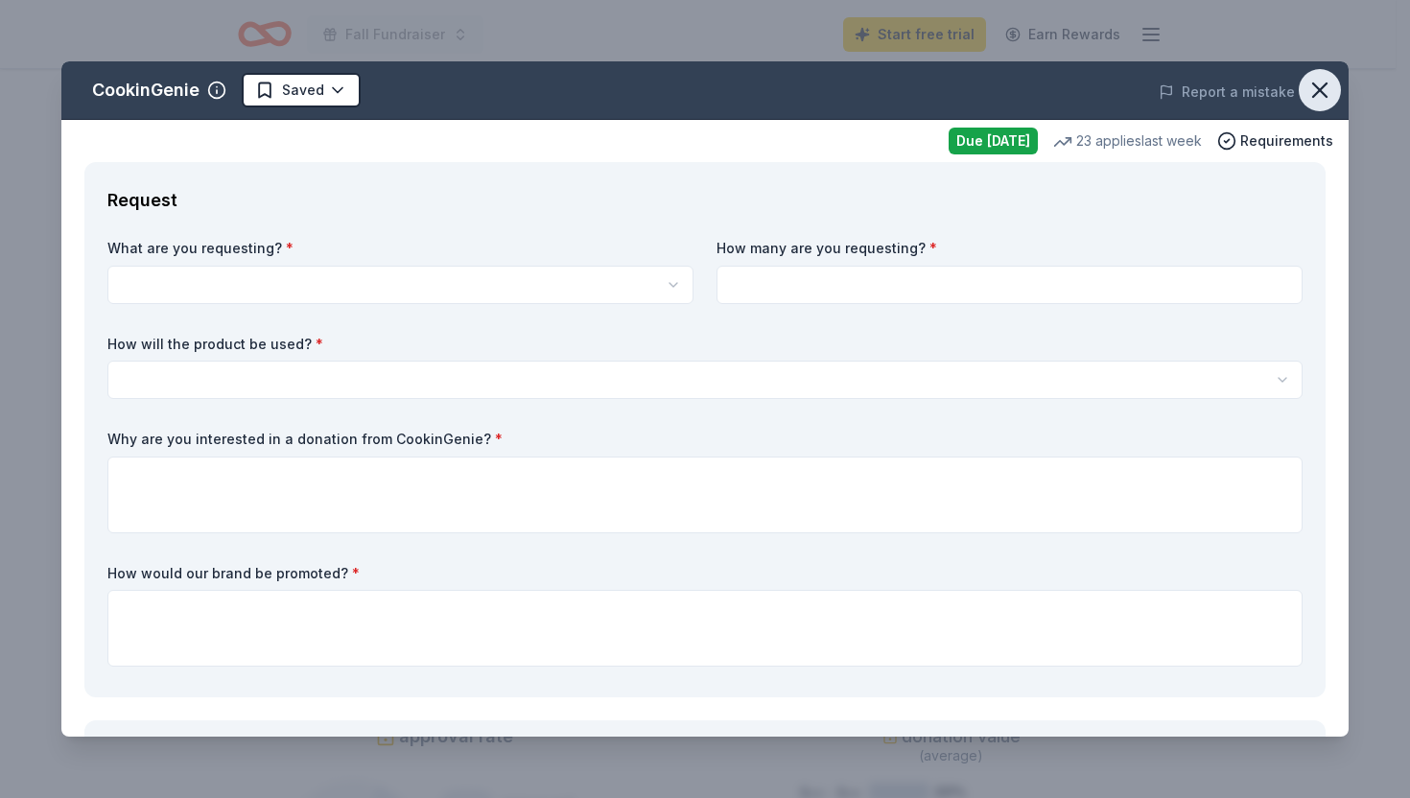
click at [1313, 92] on icon "button" at bounding box center [1319, 89] width 13 height 13
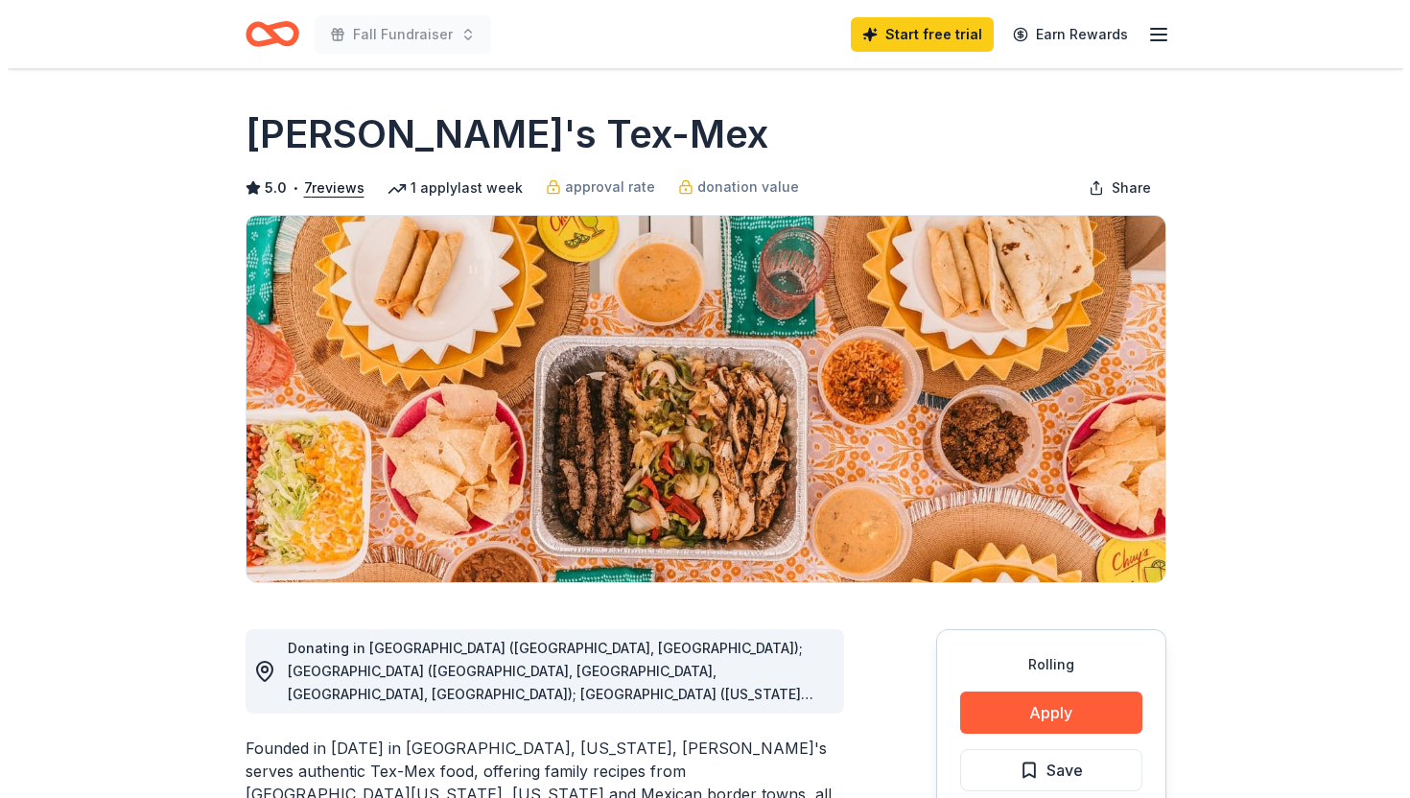
scroll to position [4, 0]
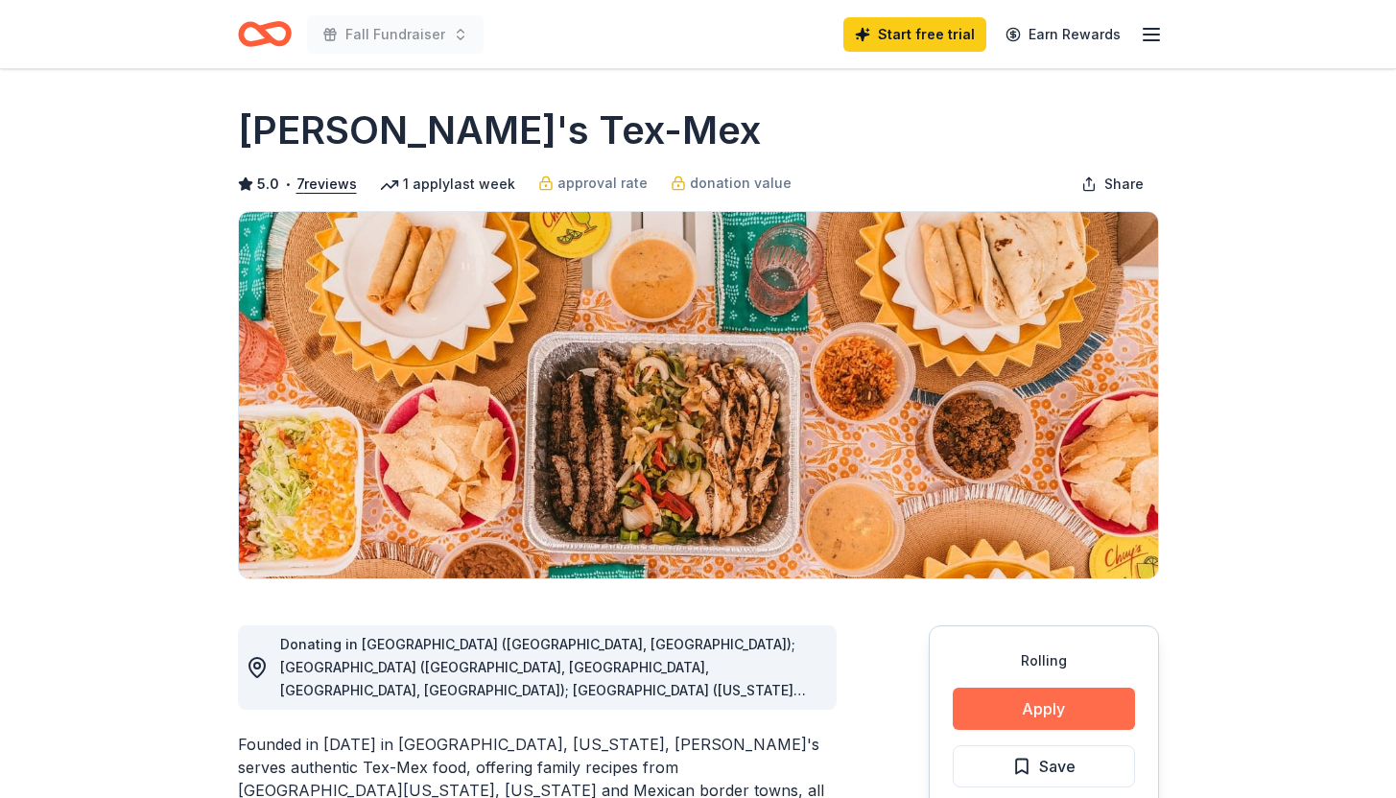
click at [1069, 710] on button "Apply" at bounding box center [1043, 709] width 182 height 42
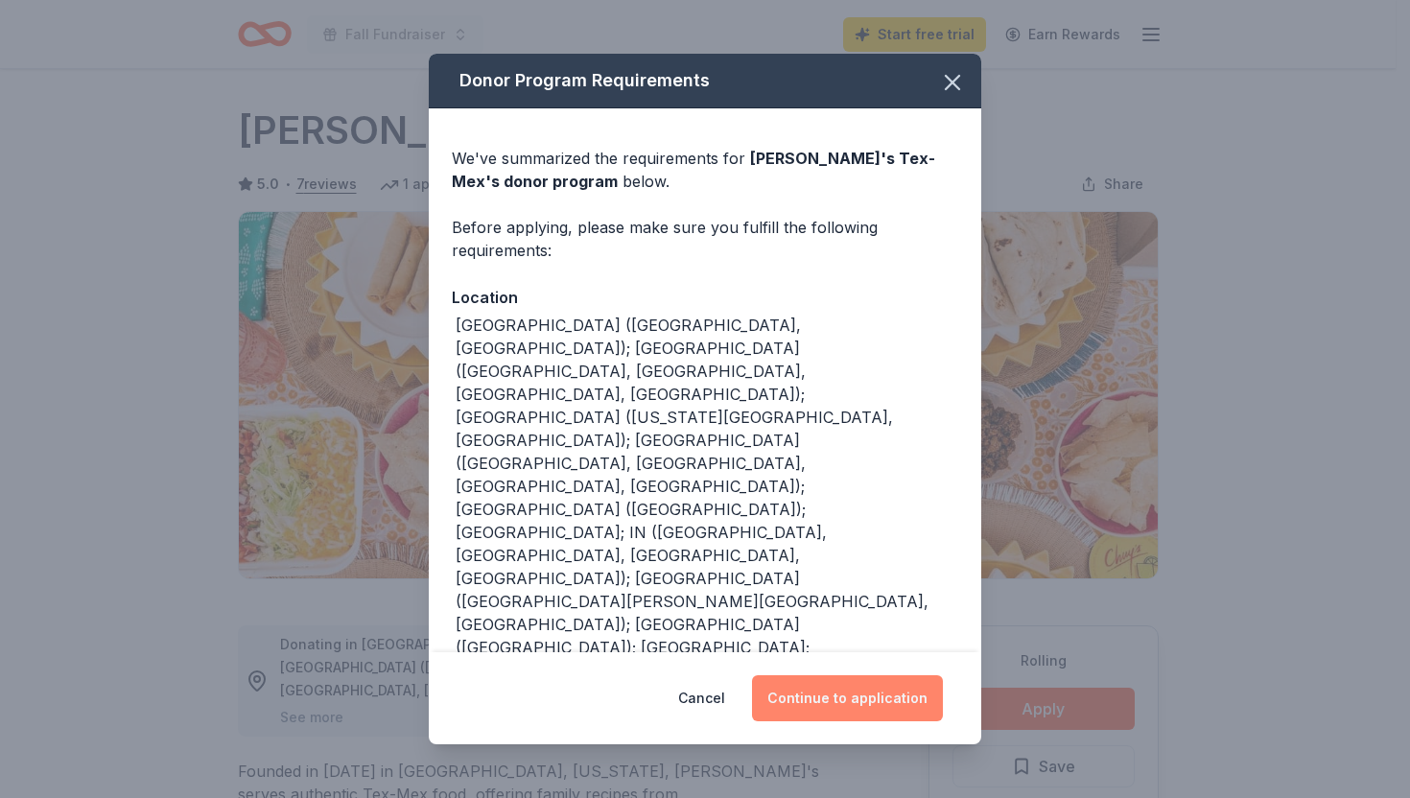
click at [864, 683] on button "Continue to application" at bounding box center [847, 698] width 191 height 46
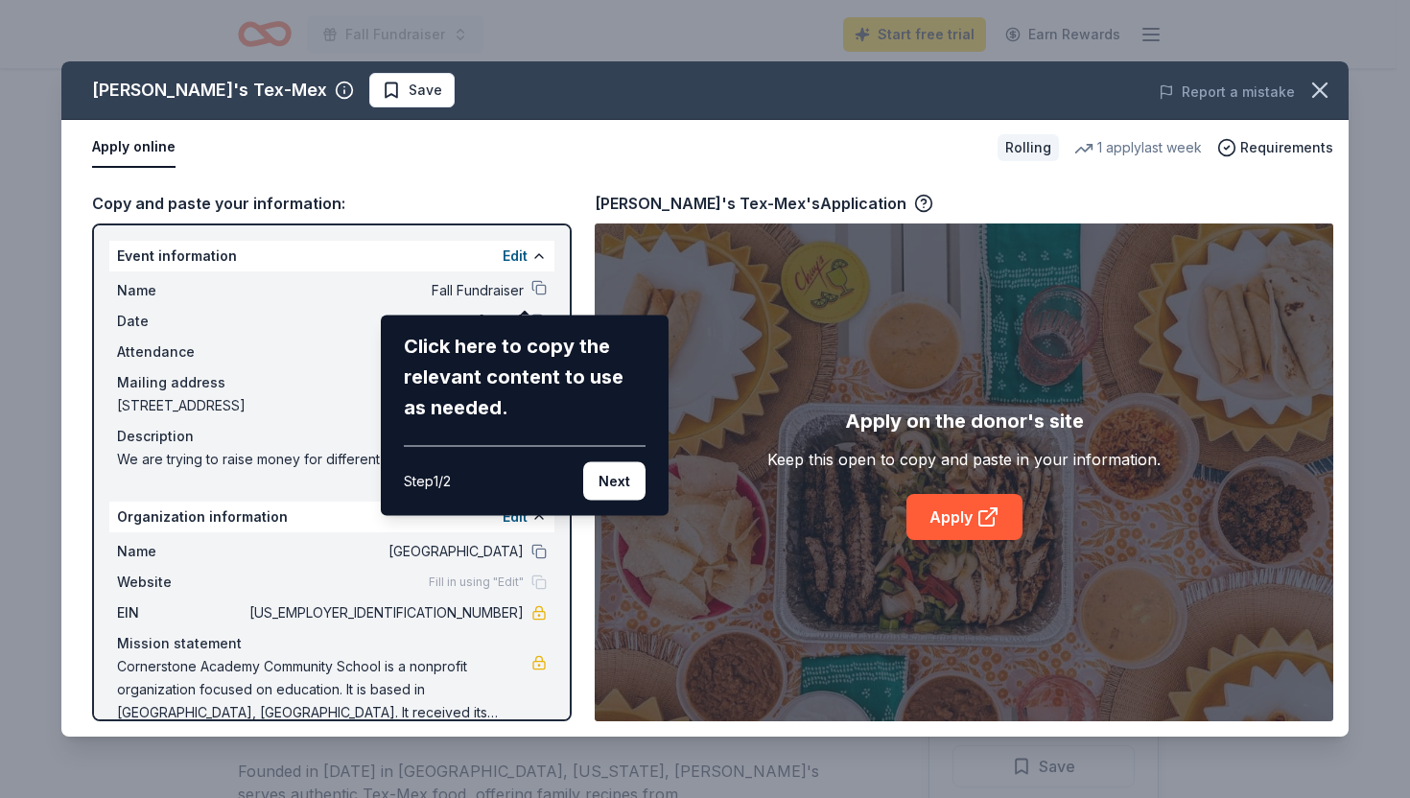
click at [504, 372] on div "Click here to copy the relevant content to use as needed." at bounding box center [525, 377] width 242 height 92
click at [482, 351] on div "Click here to copy the relevant content to use as needed." at bounding box center [525, 377] width 242 height 92
click at [443, 349] on div "Click here to copy the relevant content to use as needed." at bounding box center [525, 377] width 242 height 92
click at [443, 354] on div "Click here to copy the relevant content to use as needed." at bounding box center [525, 377] width 242 height 92
click at [507, 359] on div "Click here to copy the relevant content to use as needed." at bounding box center [525, 377] width 242 height 92
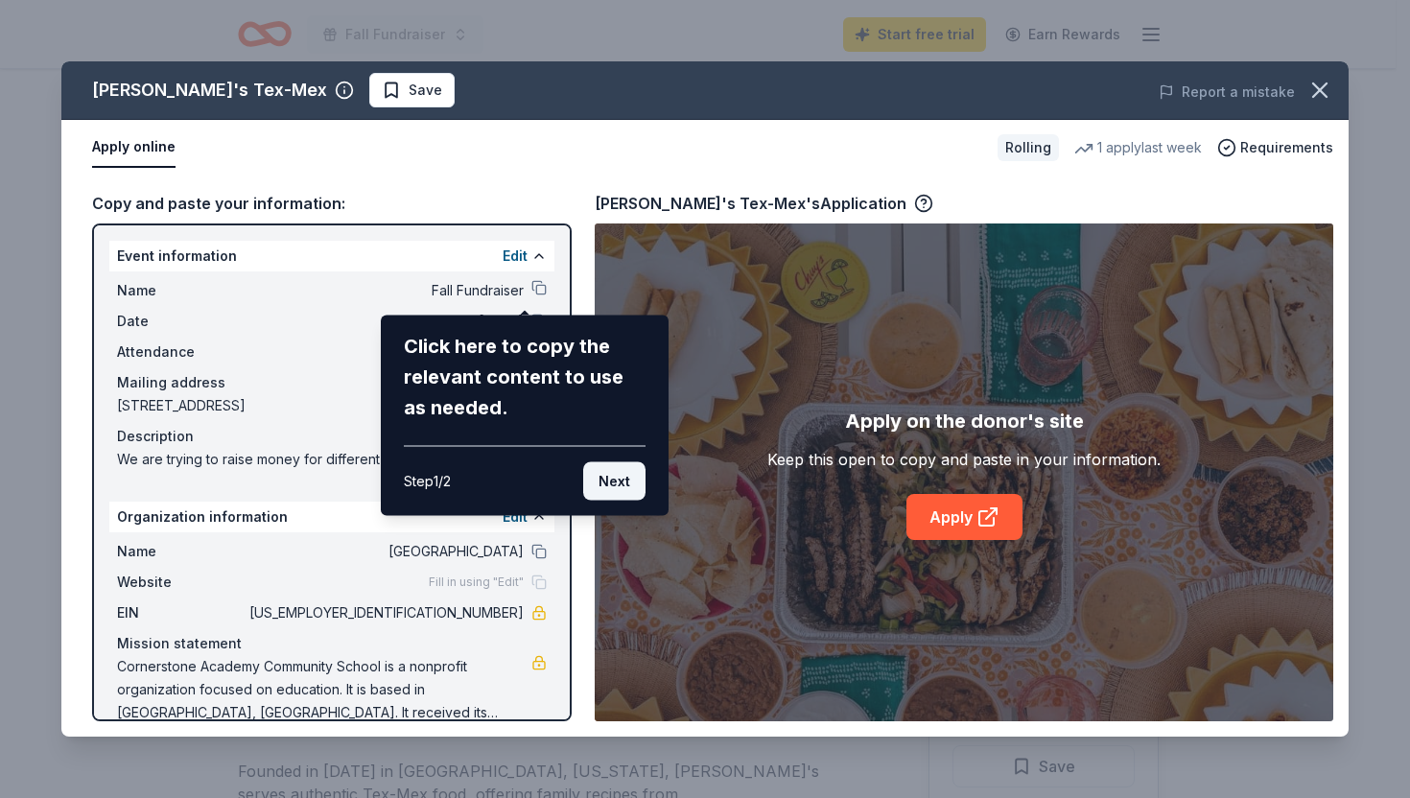
click at [619, 482] on button "Next" at bounding box center [614, 481] width 62 height 38
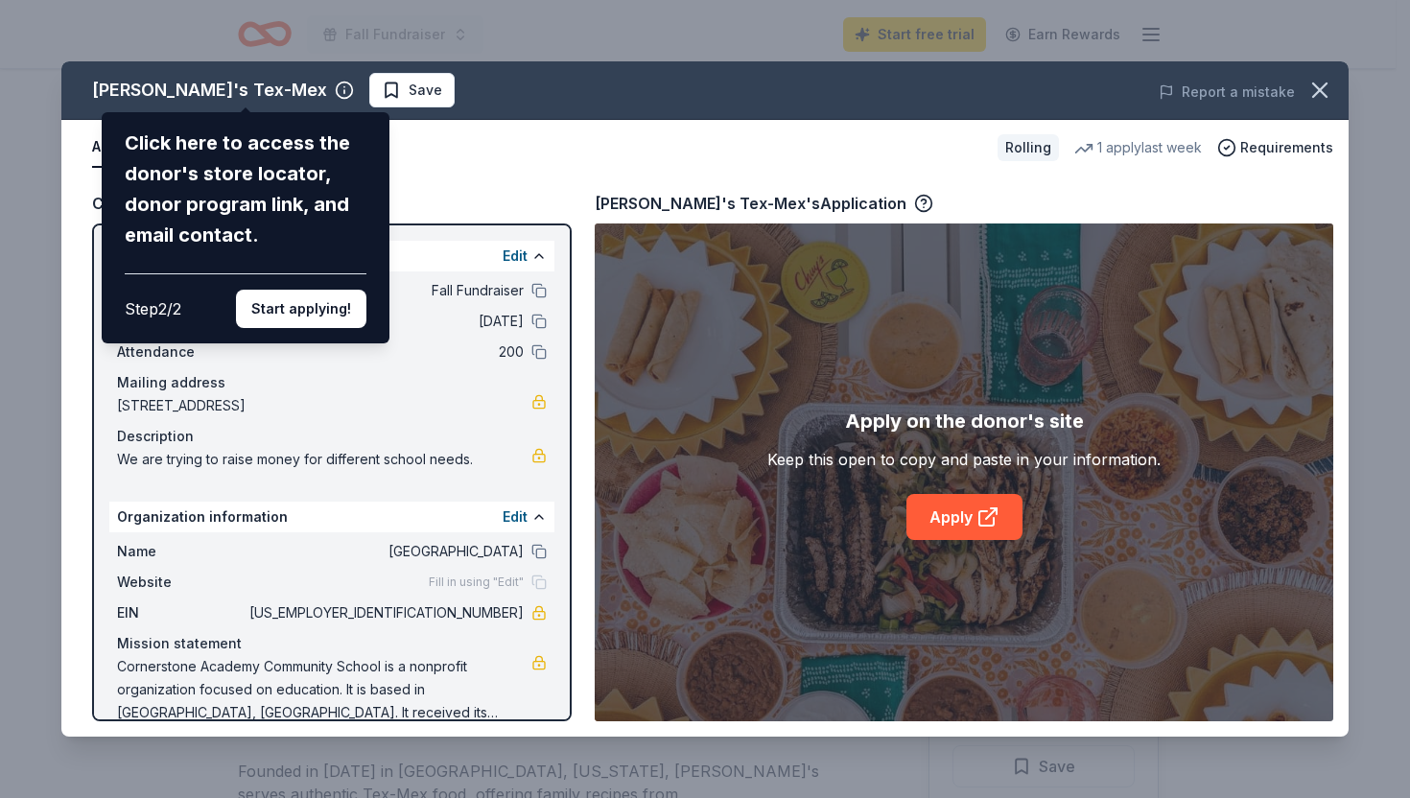
click at [299, 171] on div "Click here to access the donor's store locator, donor program link, and email c…" at bounding box center [246, 189] width 242 height 123
click at [300, 312] on button "Start applying!" at bounding box center [301, 309] width 130 height 38
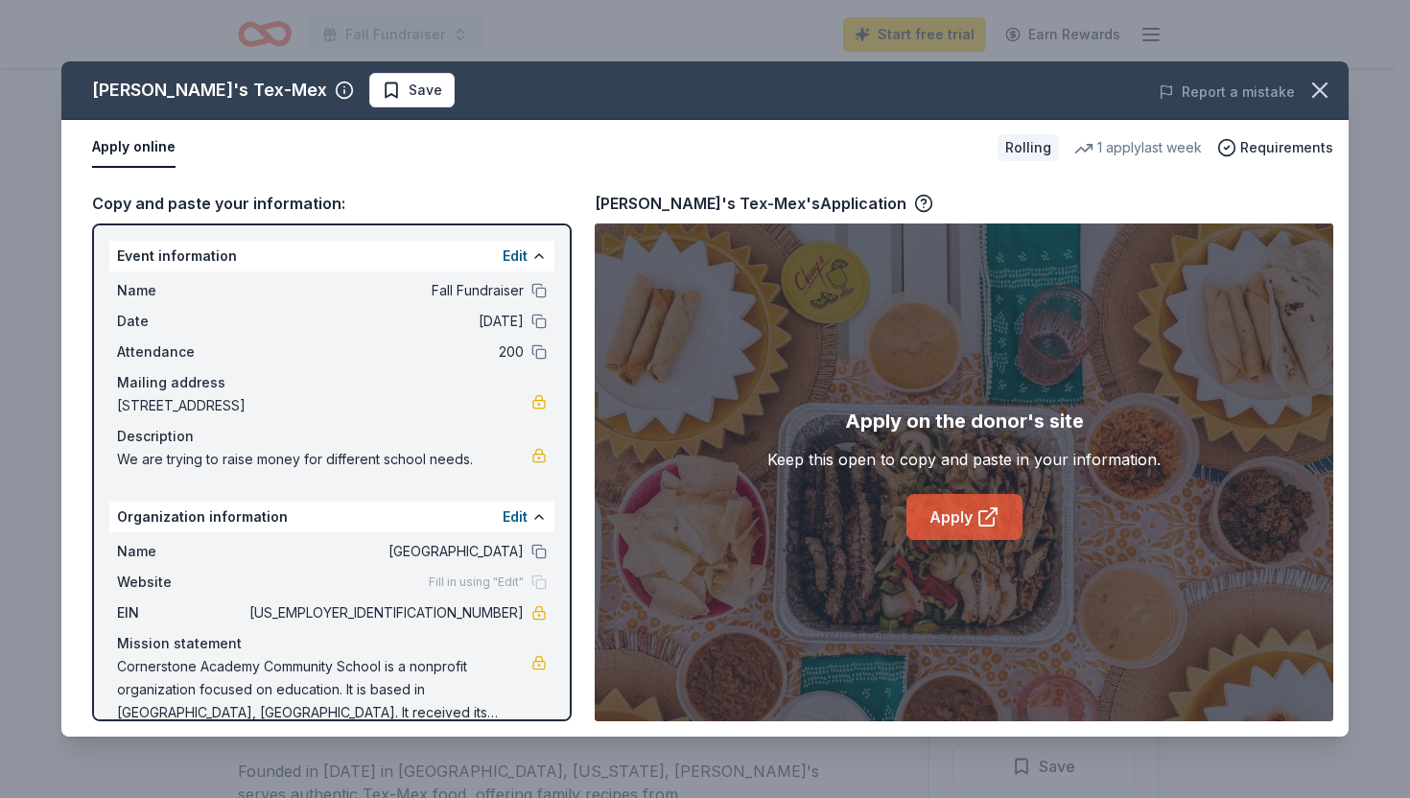
click at [952, 522] on link "Apply" at bounding box center [964, 517] width 116 height 46
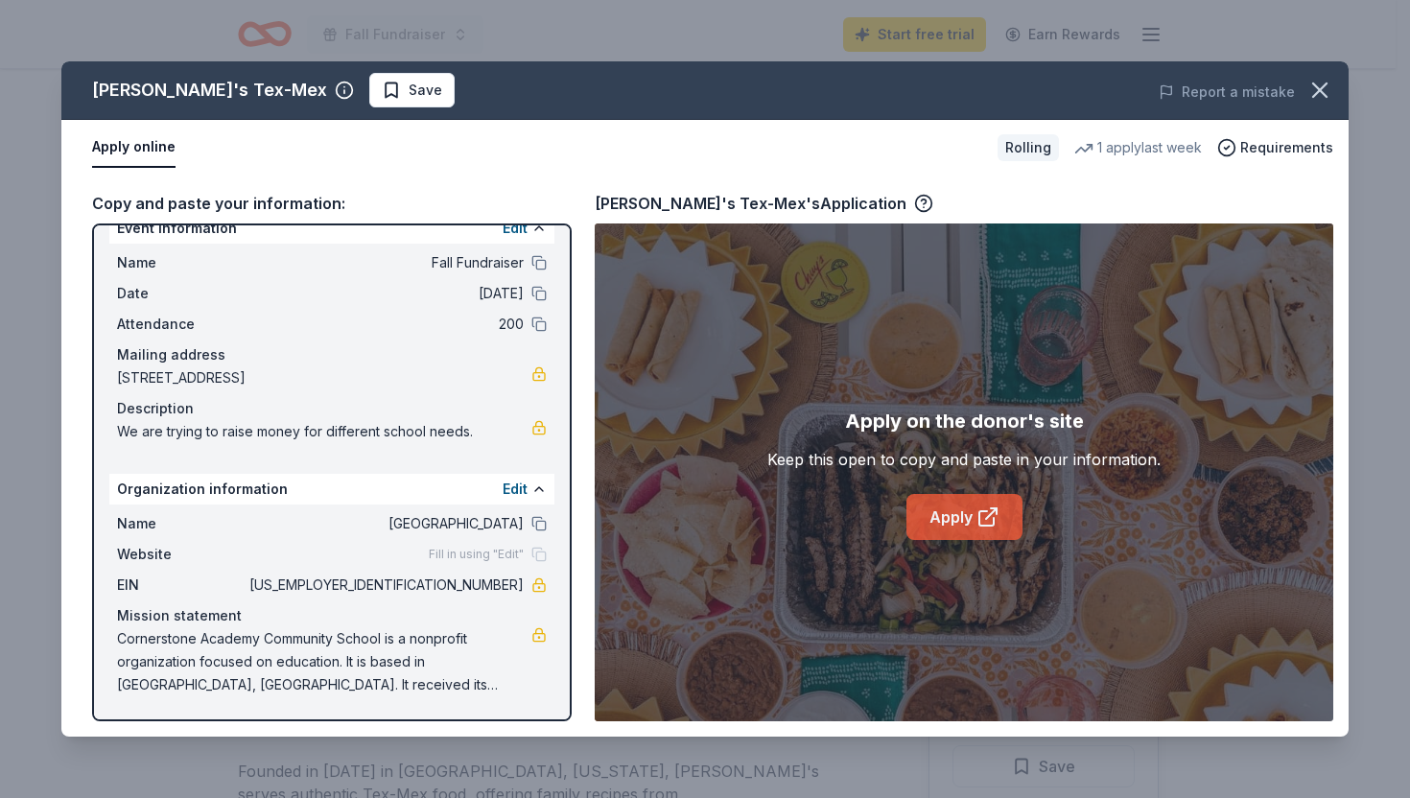
click at [973, 505] on link "Apply" at bounding box center [964, 517] width 116 height 46
click at [409, 94] on span "Save" at bounding box center [426, 90] width 34 height 23
click at [145, 146] on button "Apply online" at bounding box center [133, 148] width 83 height 40
click at [121, 264] on span "Name" at bounding box center [181, 262] width 129 height 23
drag, startPoint x: 106, startPoint y: 256, endPoint x: 507, endPoint y: 269, distance: 402.1
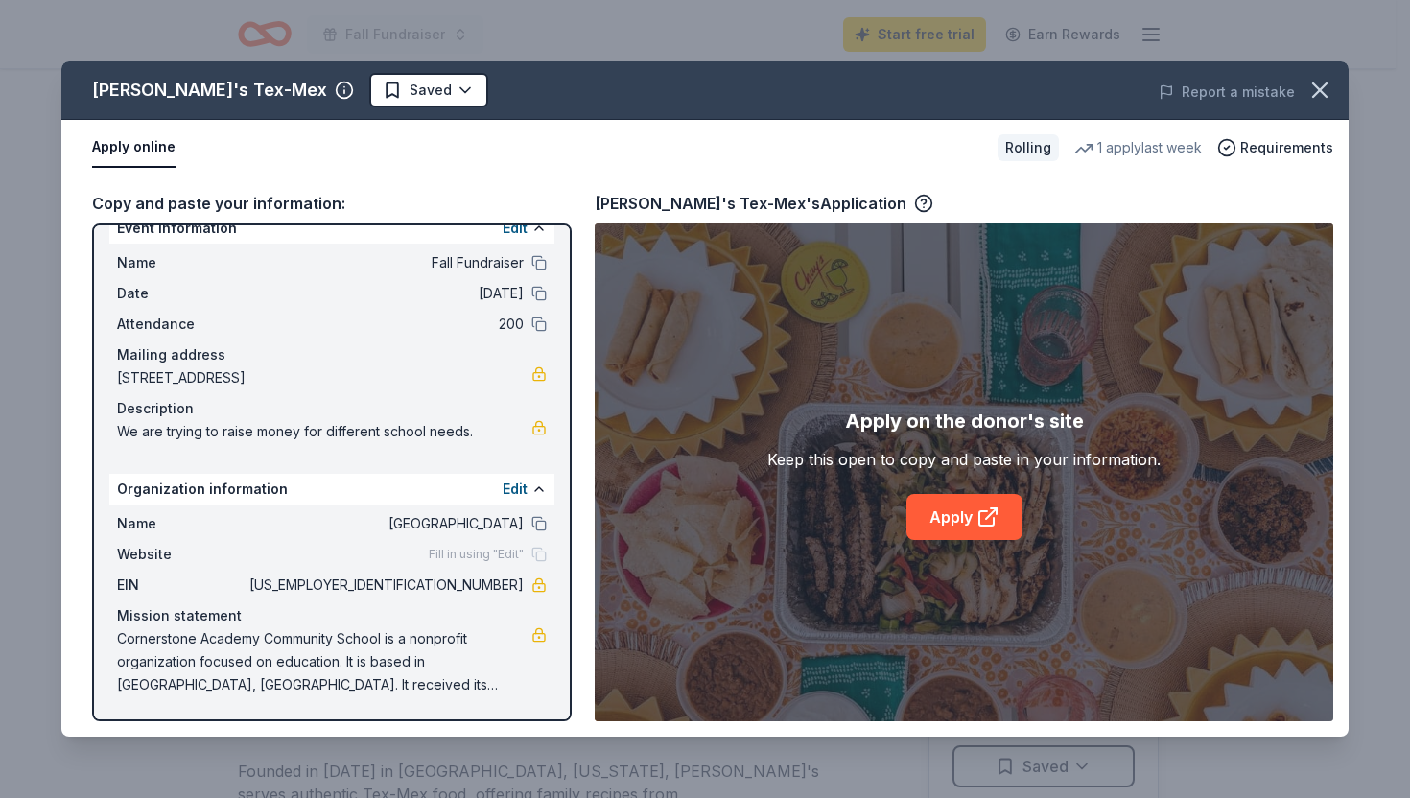
click at [479, 311] on div "Event information Edit Name Fall Fundraiser Date 09/16/25 Attendance 200 Mailin…" at bounding box center [332, 472] width 480 height 498
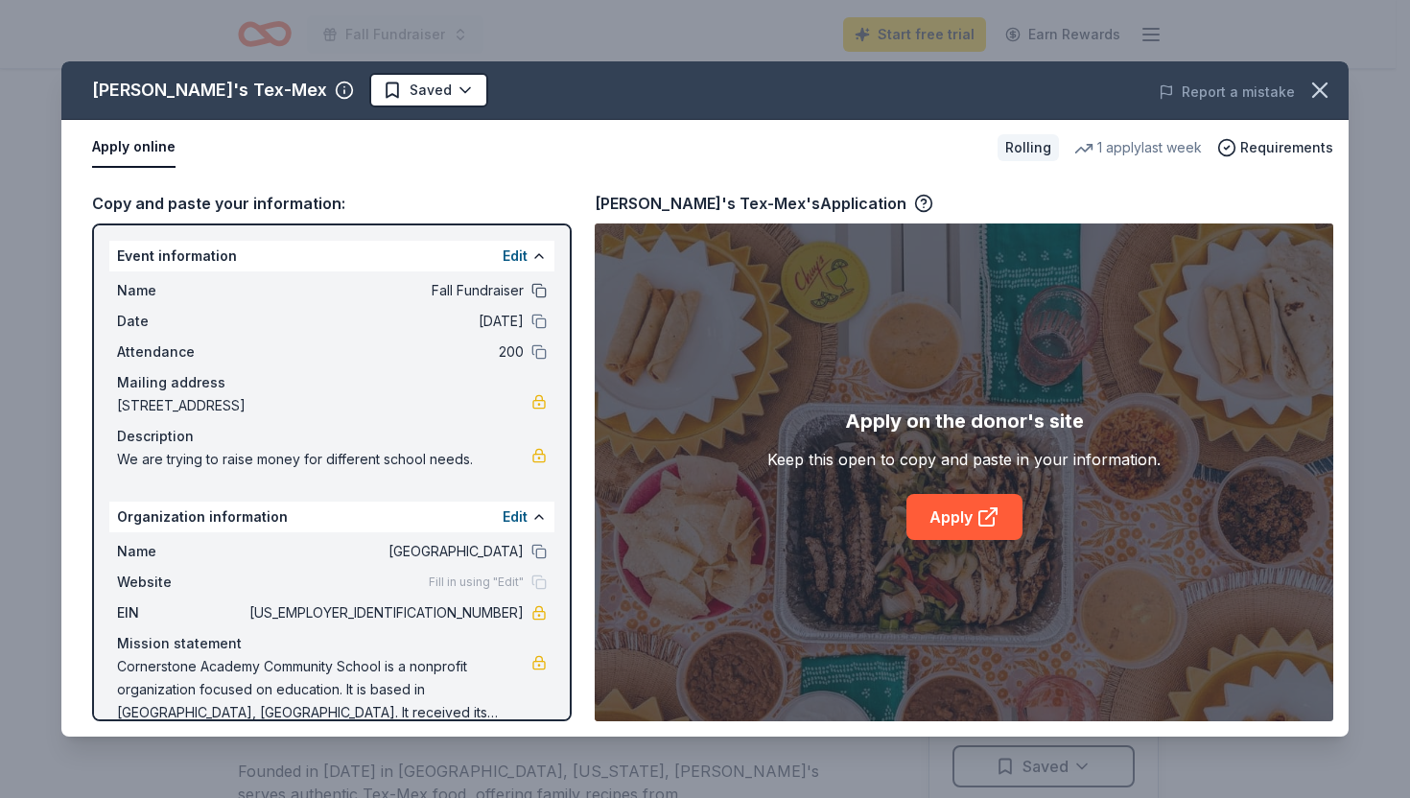
click at [531, 294] on button at bounding box center [538, 290] width 15 height 15
click at [531, 324] on button at bounding box center [538, 321] width 15 height 15
click at [531, 348] on button at bounding box center [538, 351] width 15 height 15
click at [531, 552] on button at bounding box center [538, 551] width 15 height 15
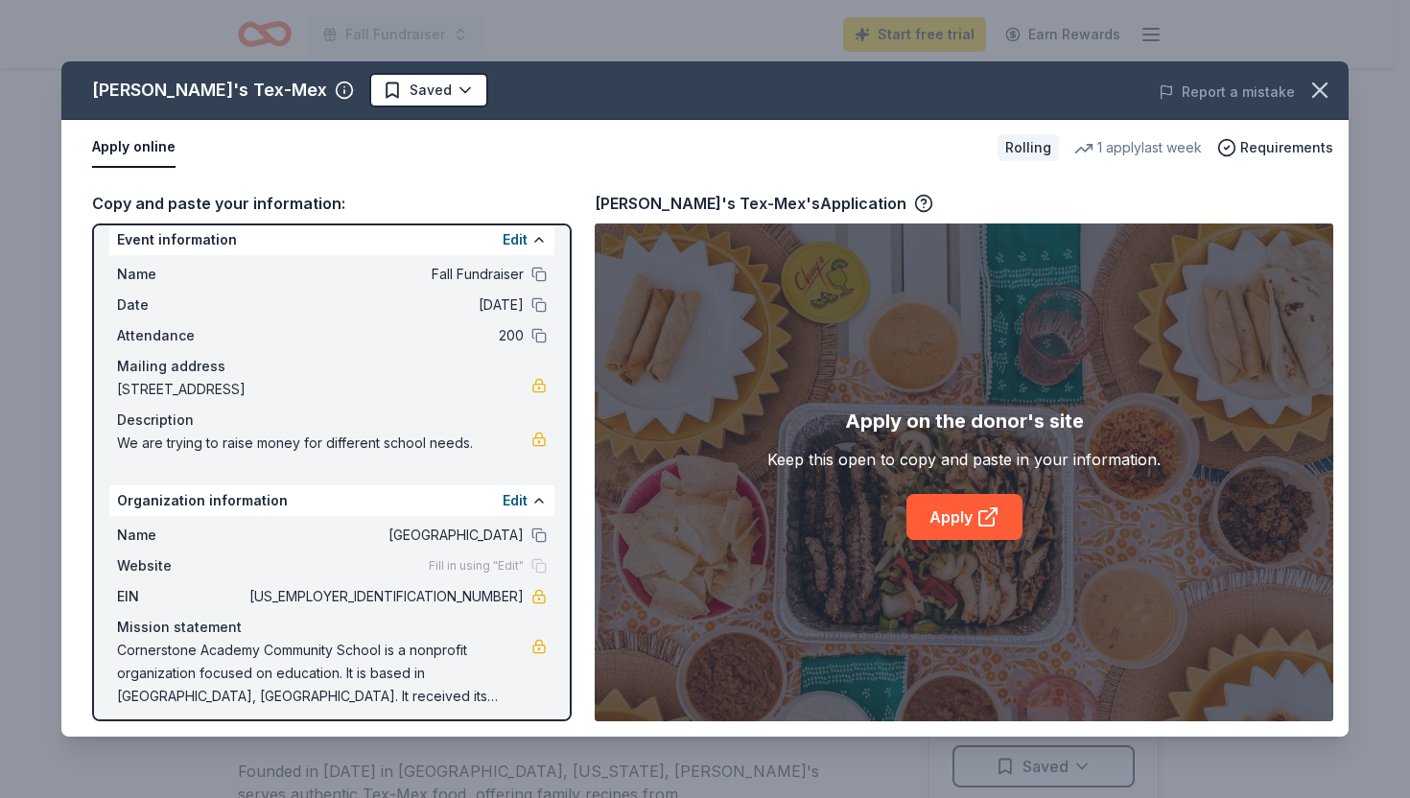
scroll to position [28, 0]
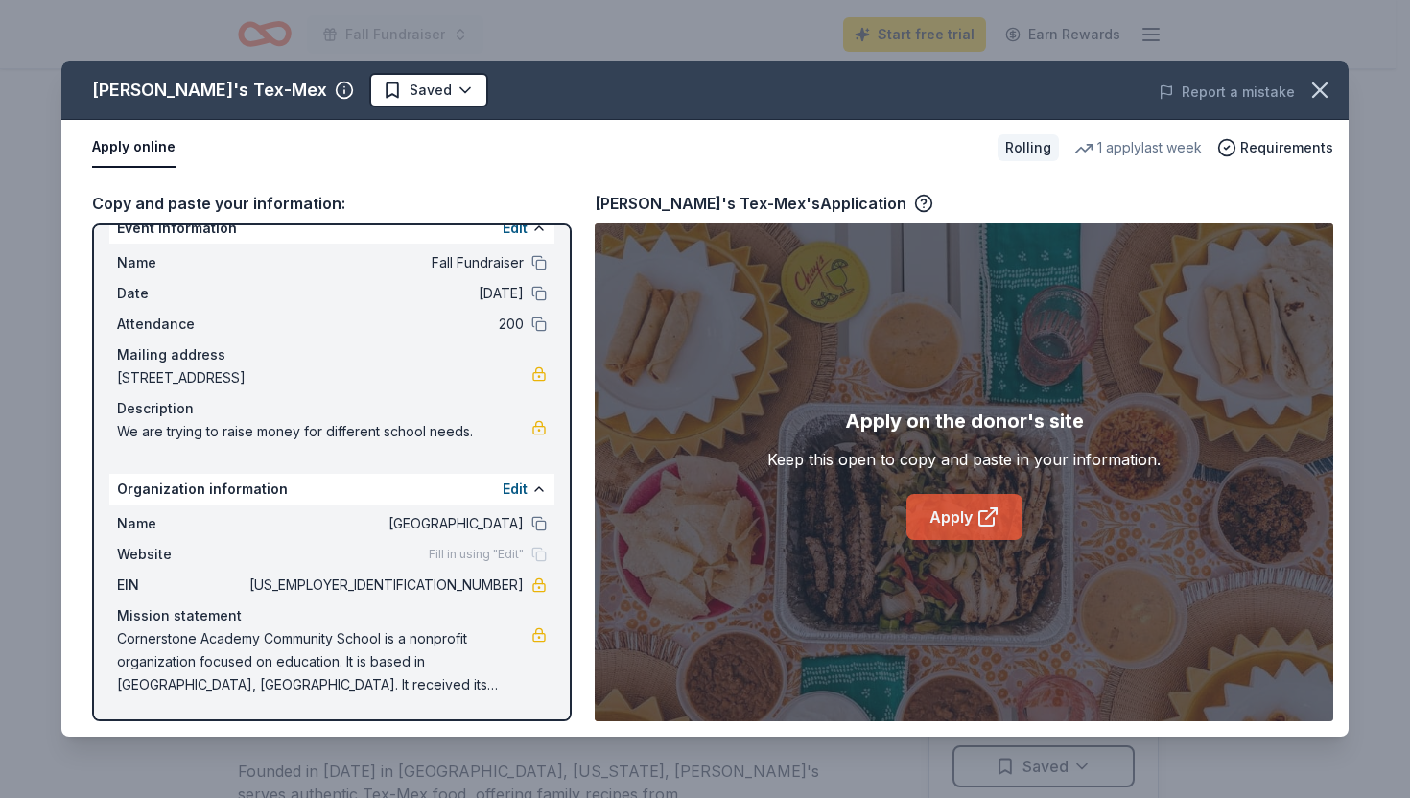
click at [991, 516] on icon at bounding box center [987, 516] width 23 height 23
click at [153, 153] on button "Apply online" at bounding box center [133, 148] width 83 height 40
click at [147, 146] on button "Apply online" at bounding box center [133, 148] width 83 height 40
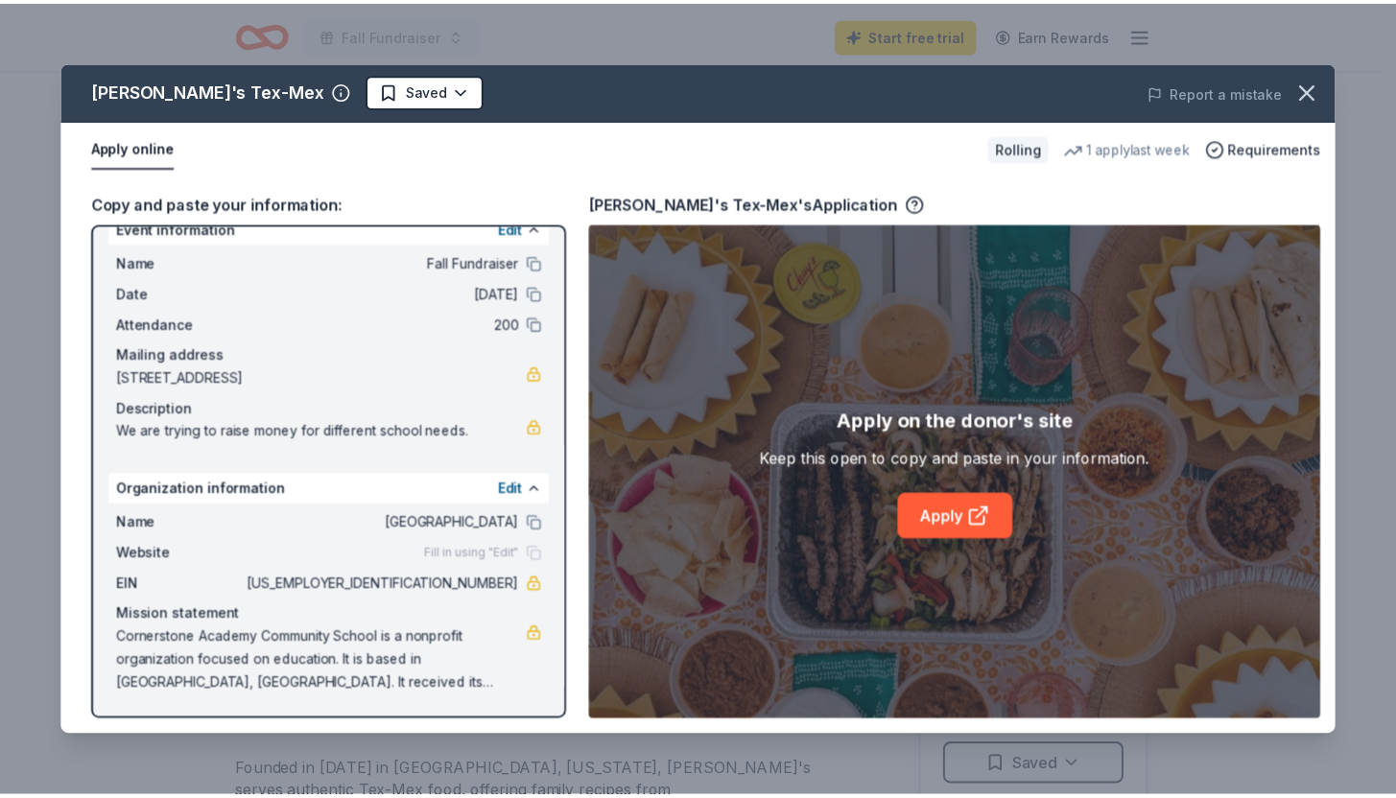
scroll to position [0, 0]
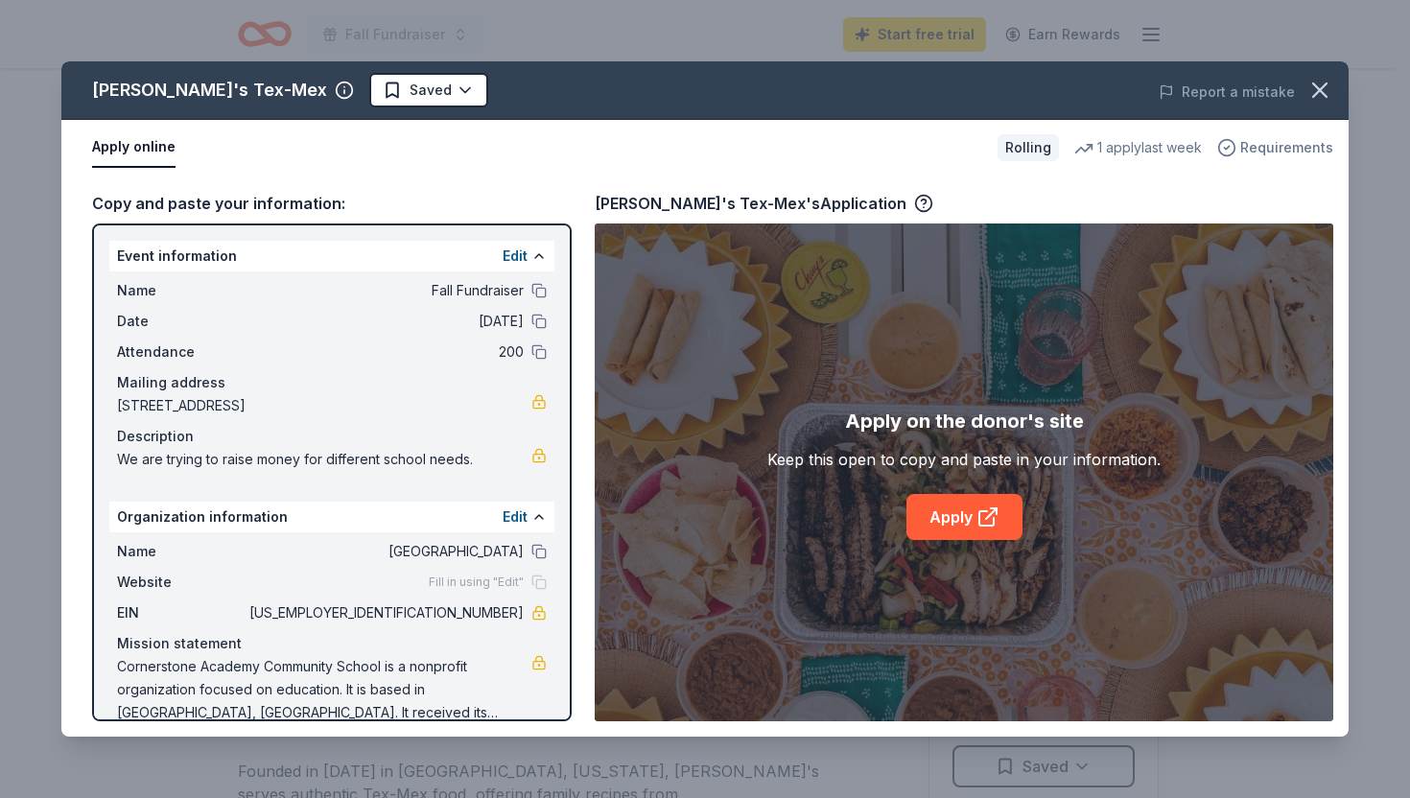
click at [1269, 147] on span "Requirements" at bounding box center [1286, 147] width 93 height 23
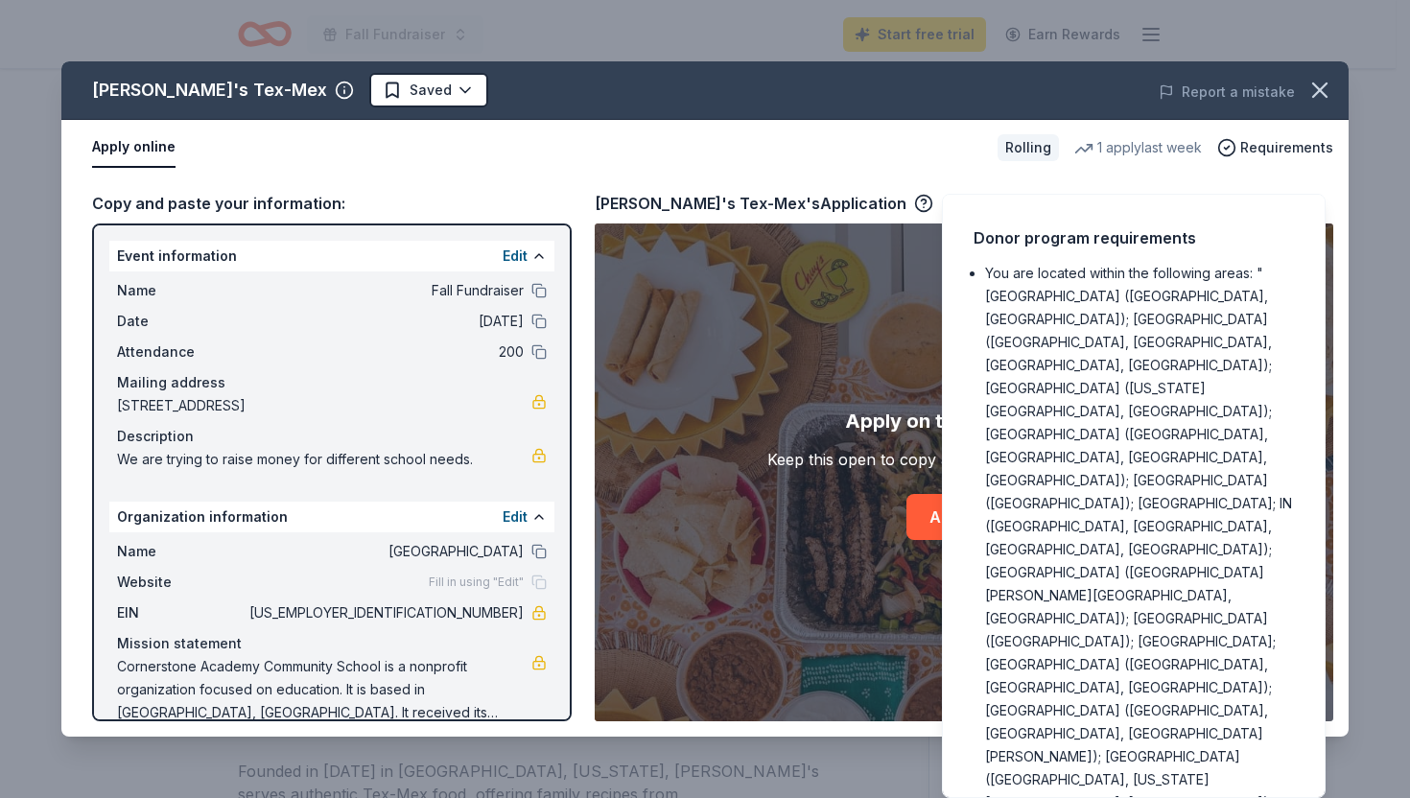
click at [828, 304] on div "Apply on the donor's site Keep this open to copy and paste in your information.…" at bounding box center [964, 472] width 739 height 498
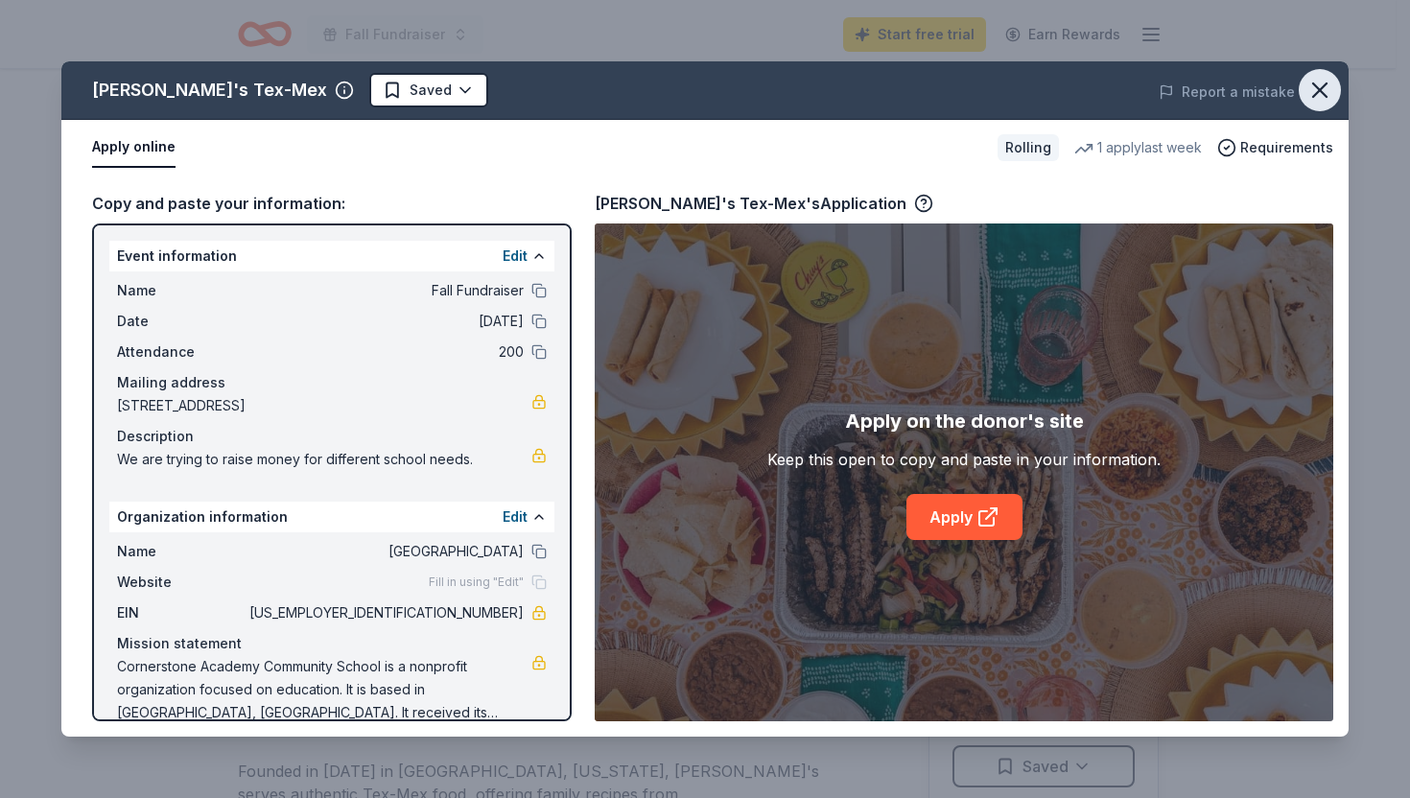
click at [1327, 85] on icon "button" at bounding box center [1319, 90] width 27 height 27
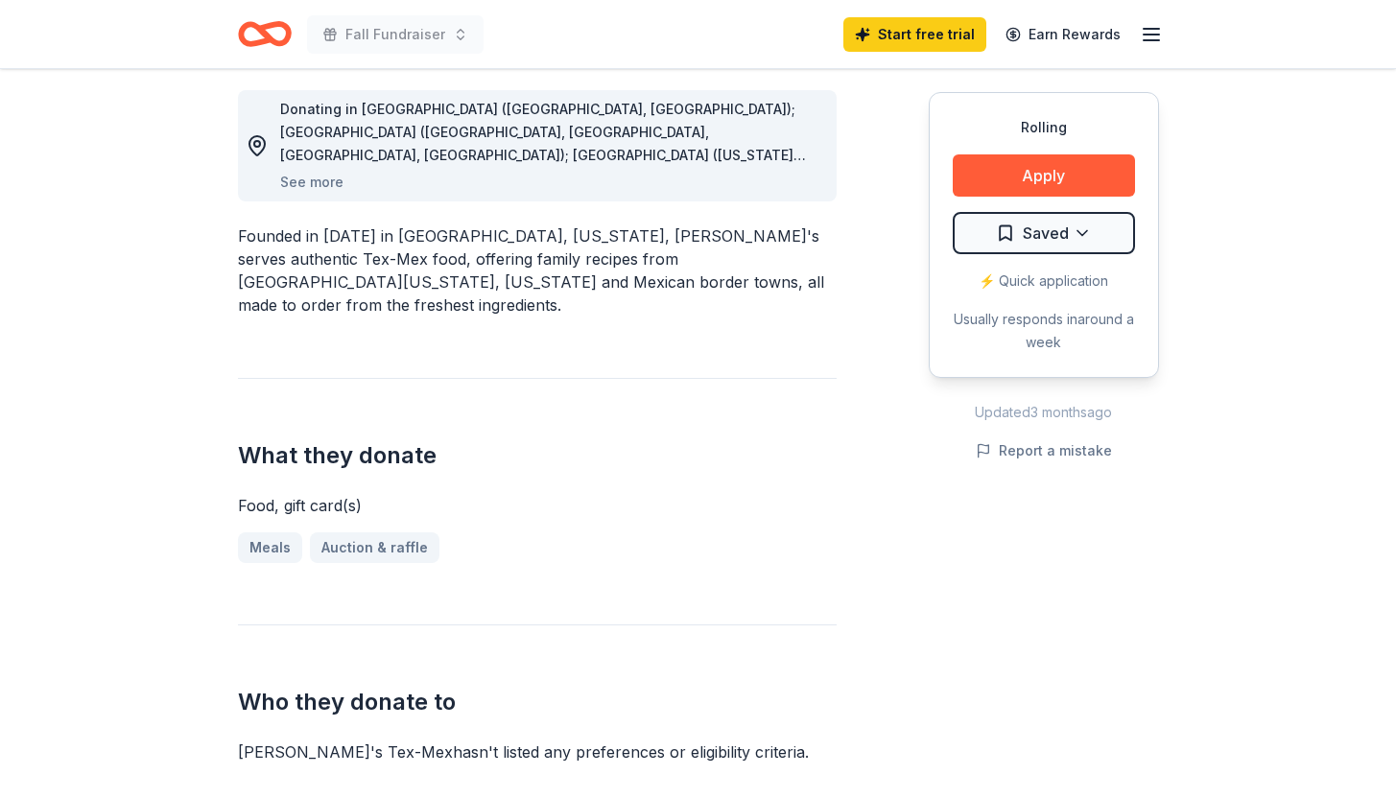
scroll to position [13, 0]
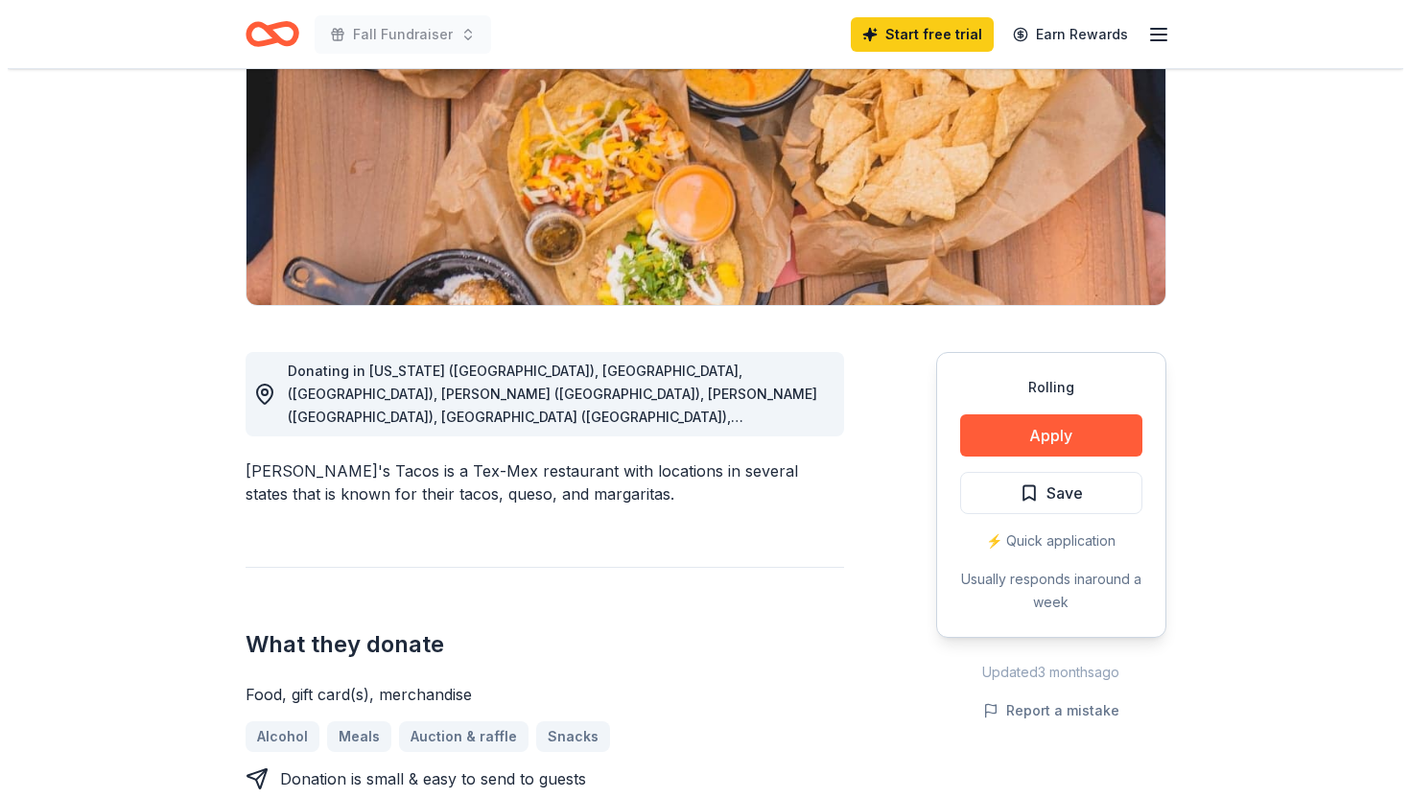
scroll to position [362, 0]
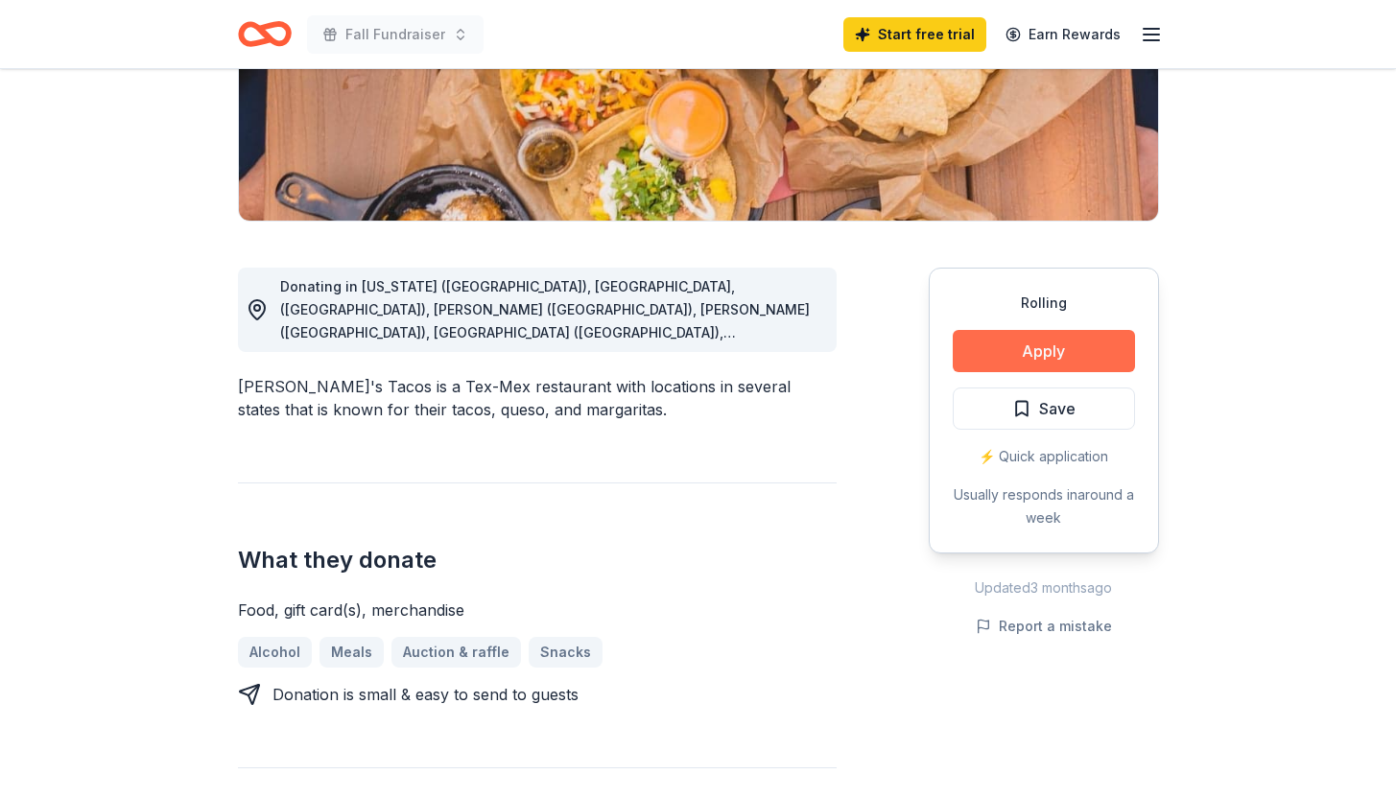
click at [1020, 356] on button "Apply" at bounding box center [1043, 351] width 182 height 42
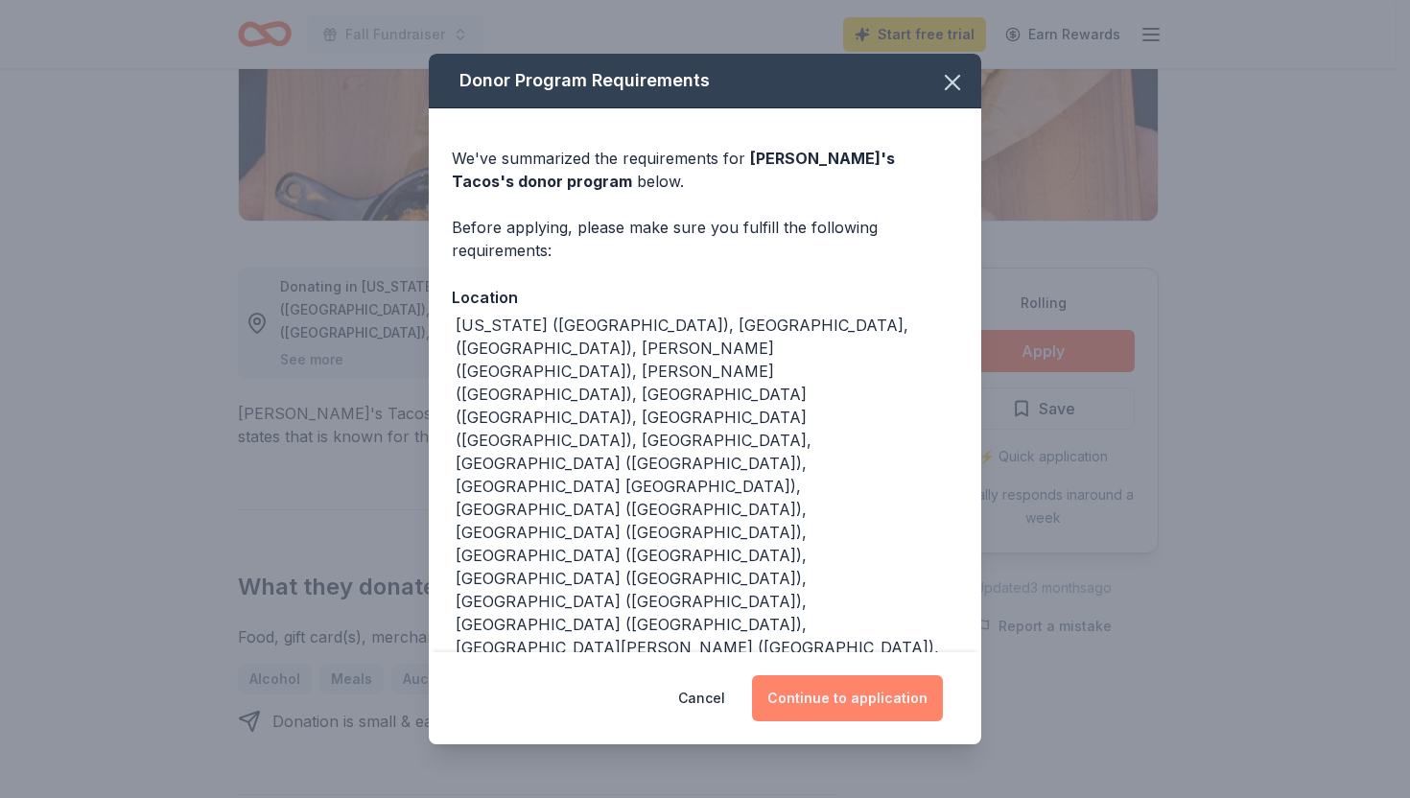
click at [868, 675] on button "Continue to application" at bounding box center [847, 698] width 191 height 46
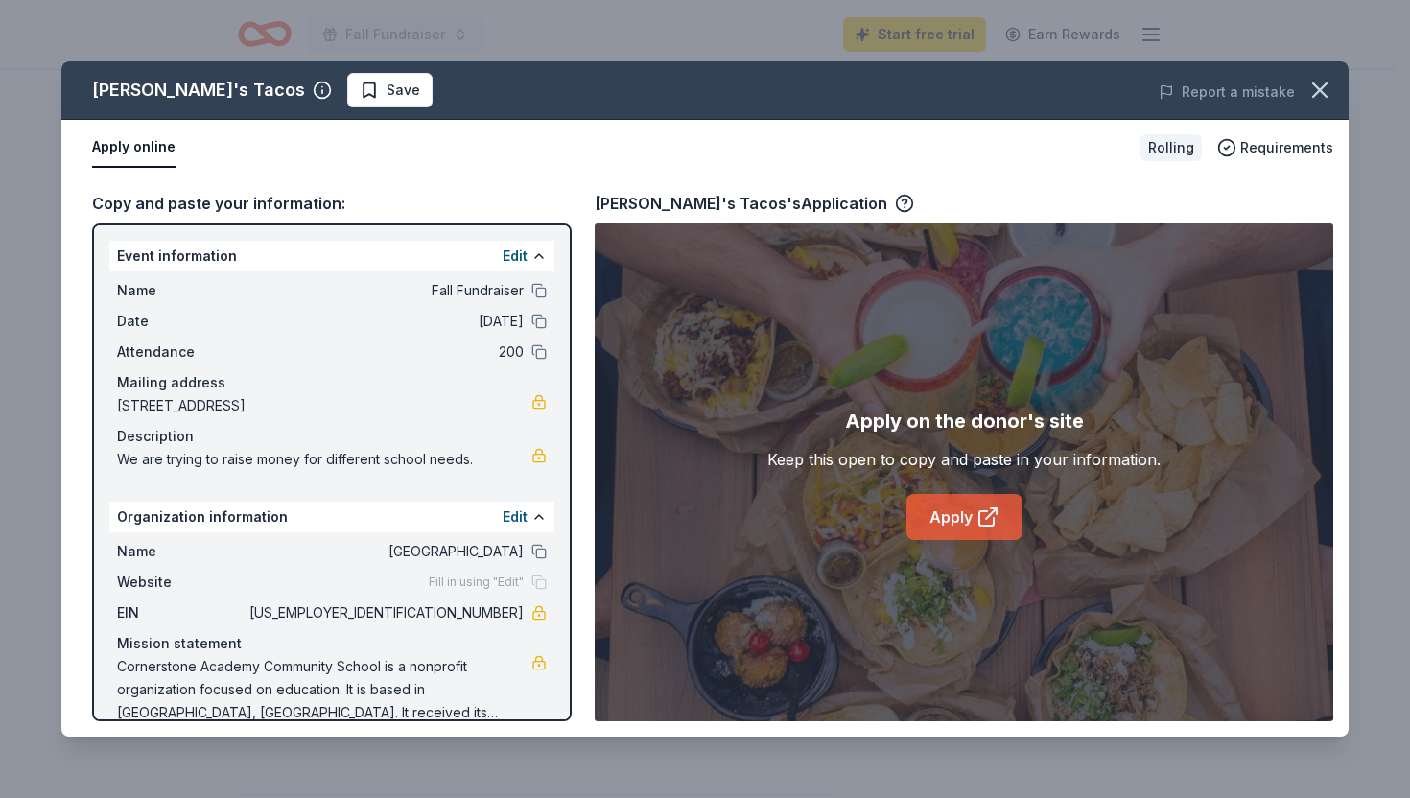
click at [953, 525] on link "Apply" at bounding box center [964, 517] width 116 height 46
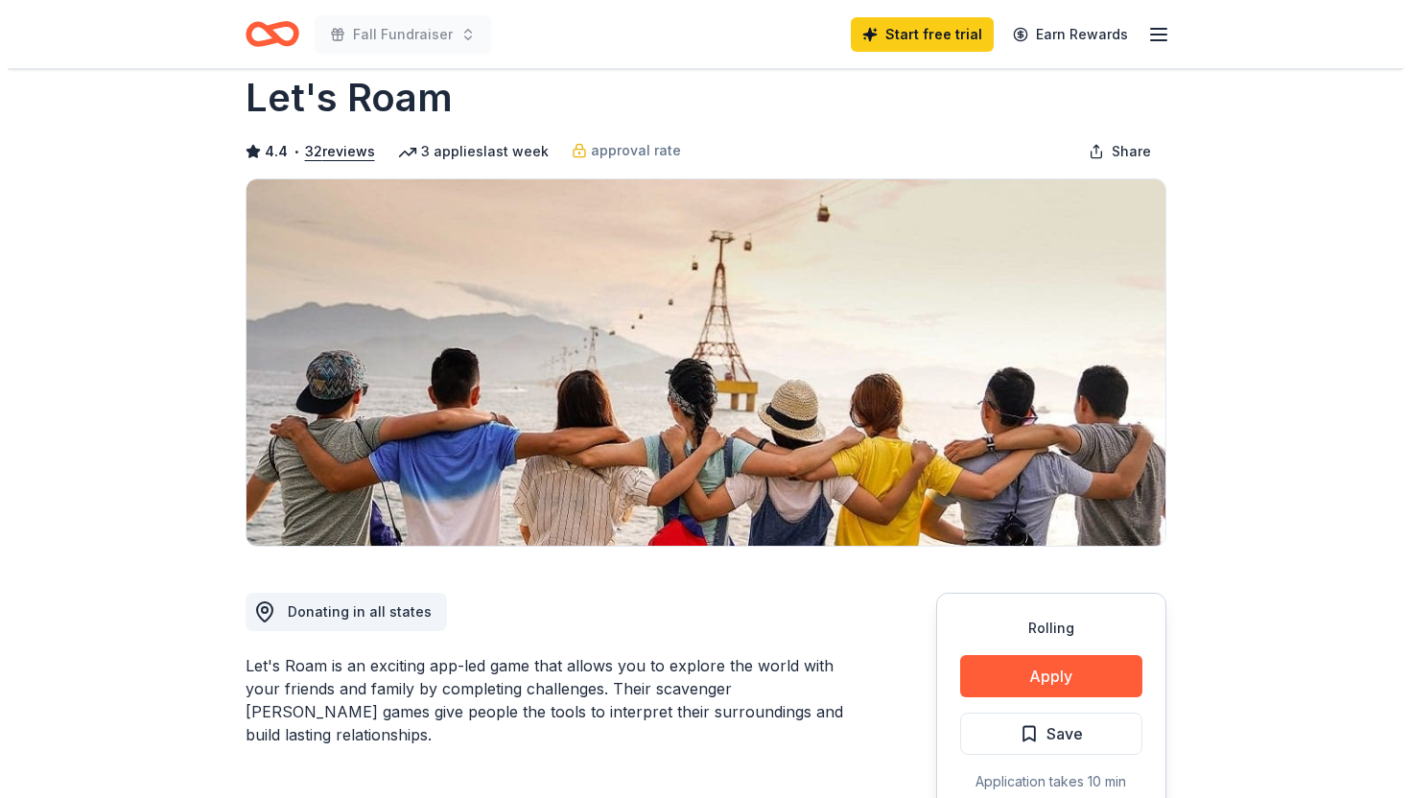
scroll to position [56, 0]
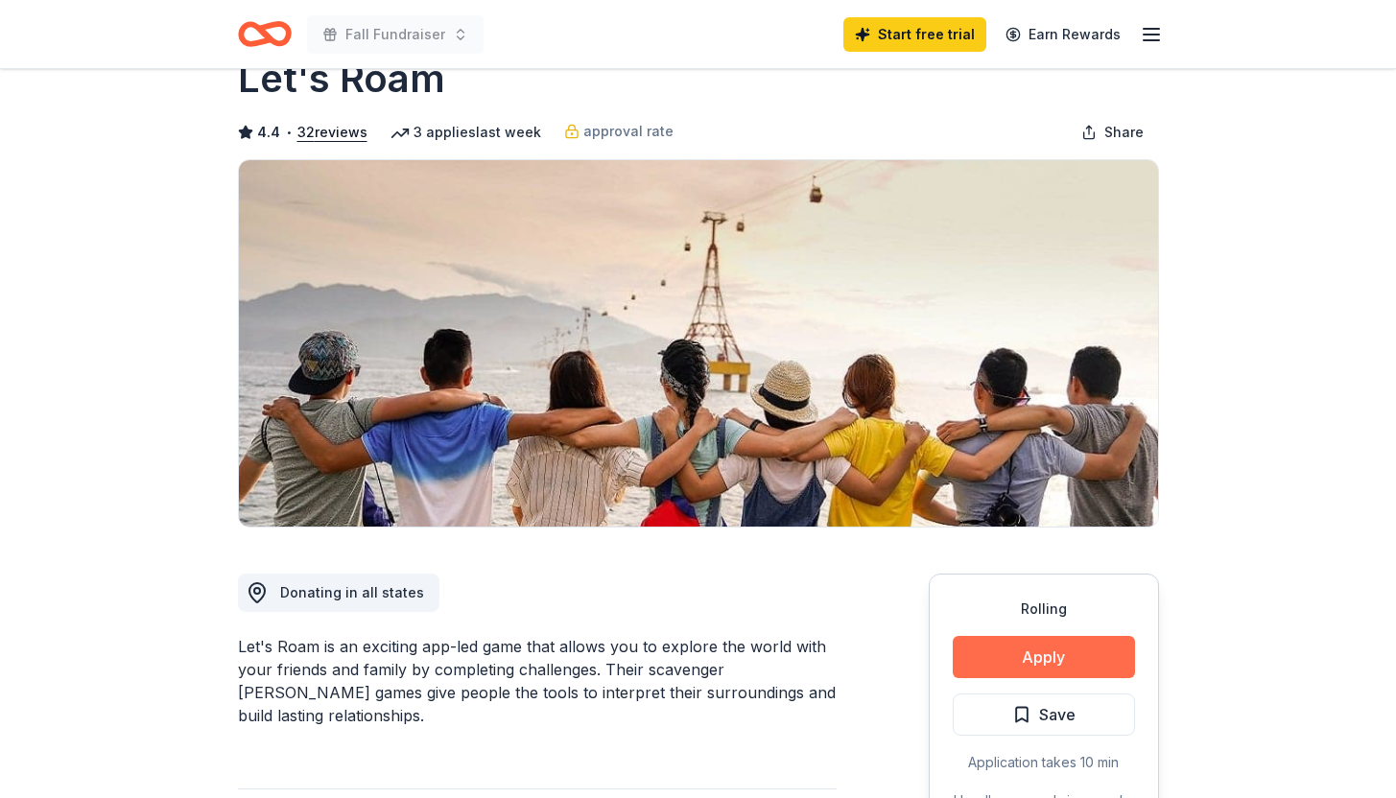
click at [1026, 649] on button "Apply" at bounding box center [1043, 657] width 182 height 42
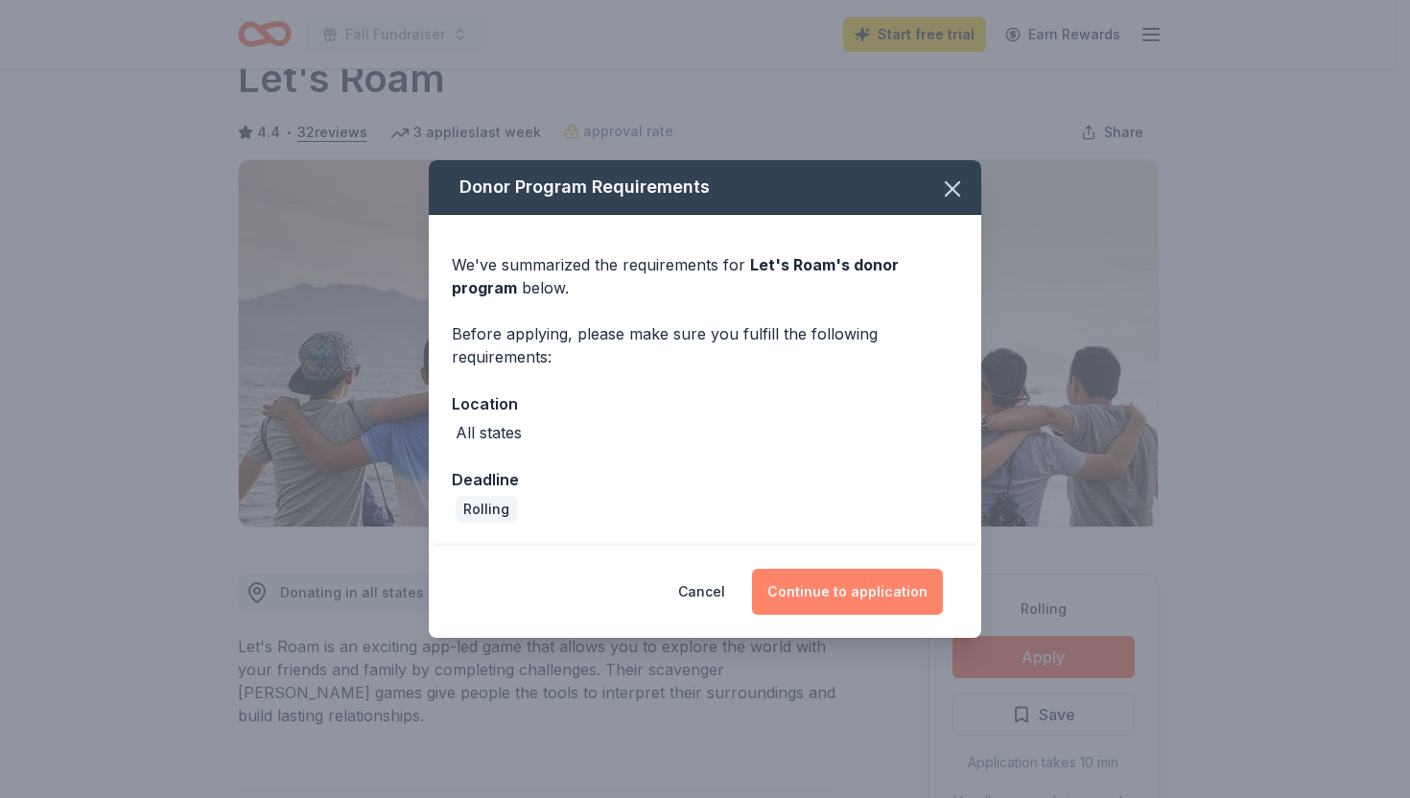
click at [870, 589] on button "Continue to application" at bounding box center [847, 592] width 191 height 46
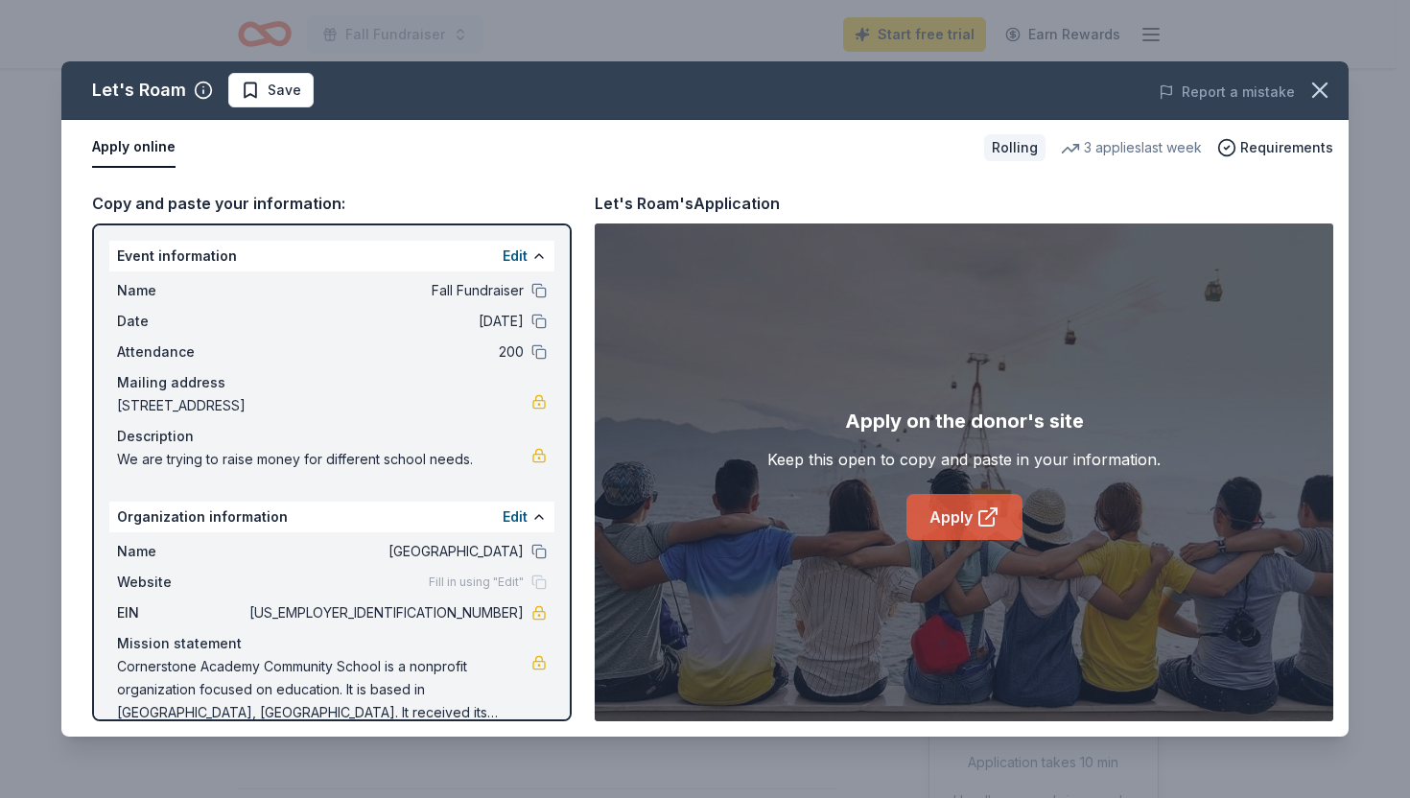
click at [957, 515] on link "Apply" at bounding box center [964, 517] width 116 height 46
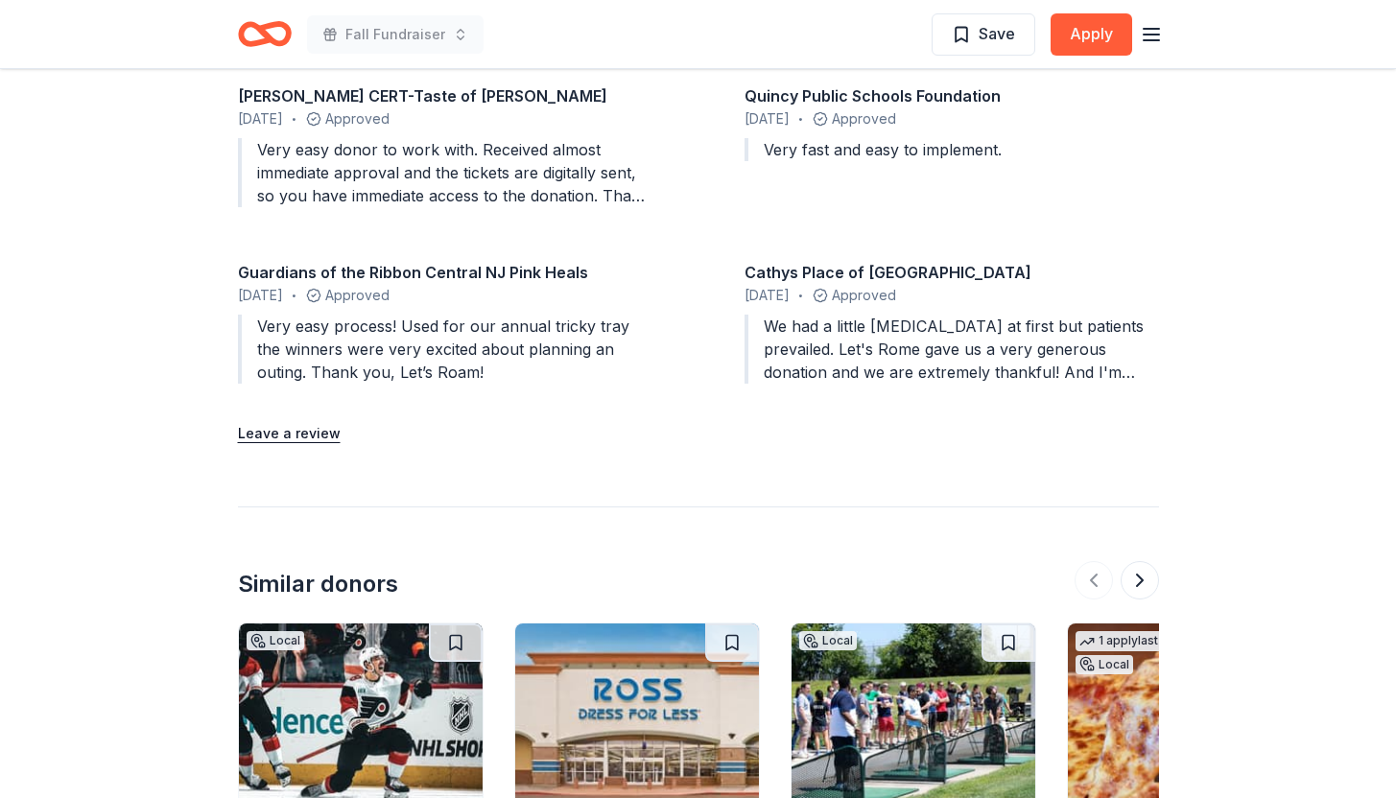
scroll to position [2133, 0]
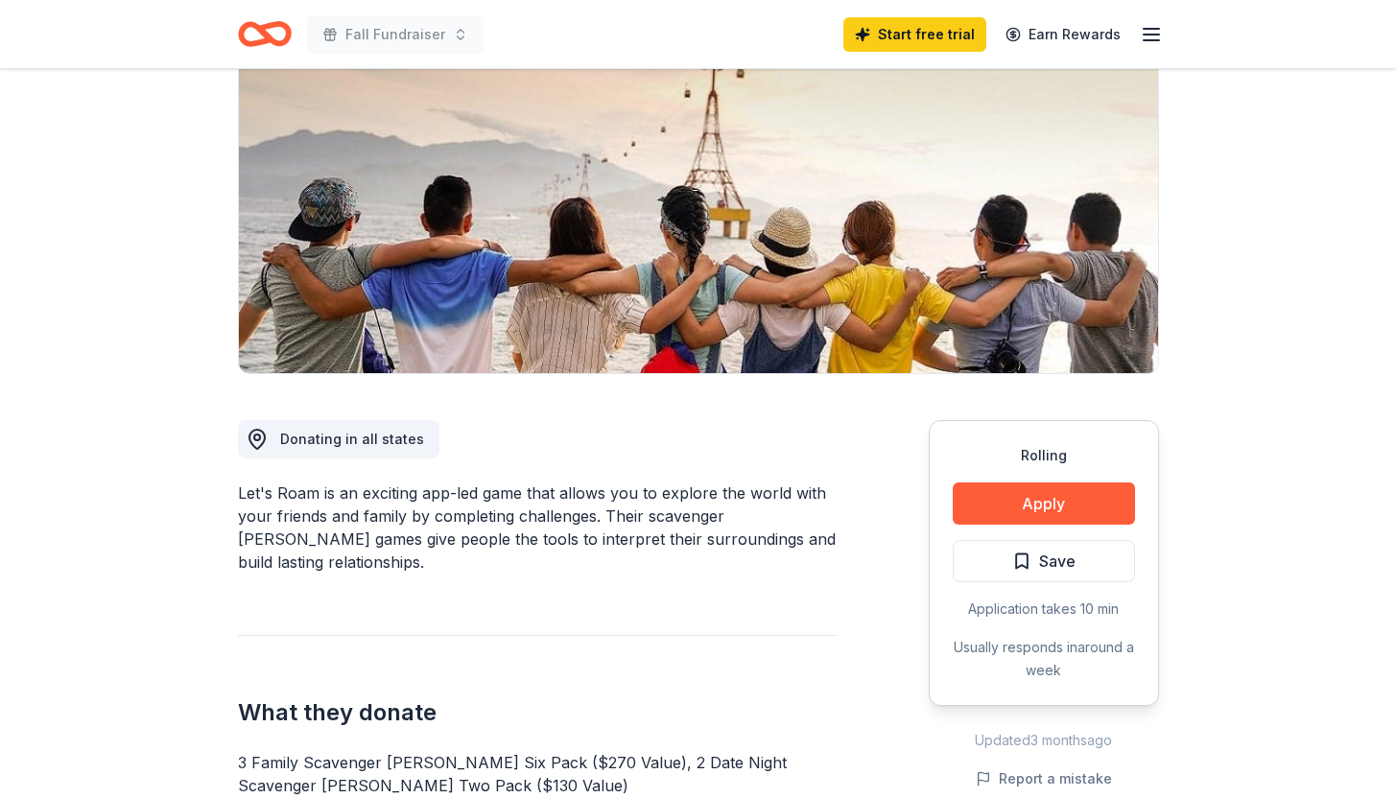
scroll to position [297, 0]
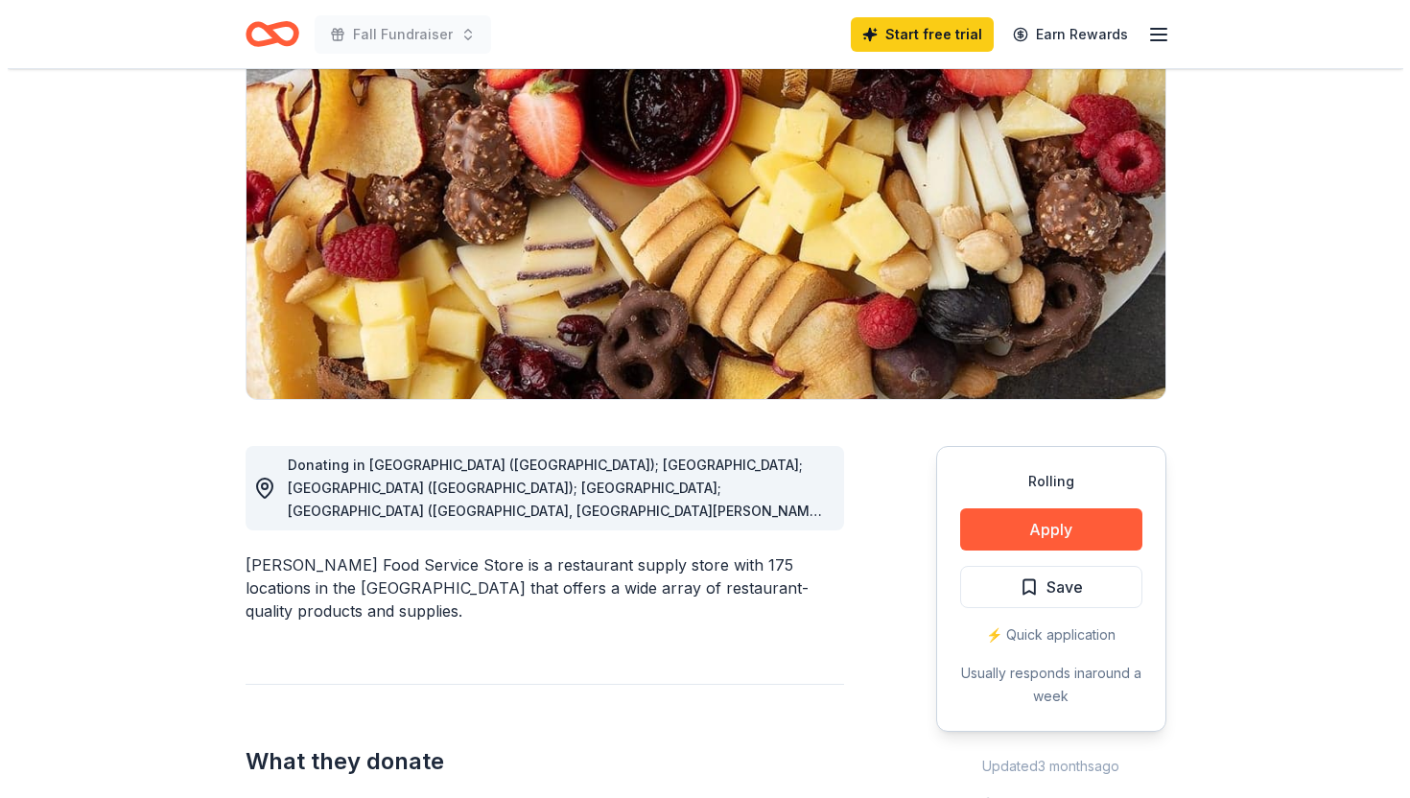
scroll to position [201, 0]
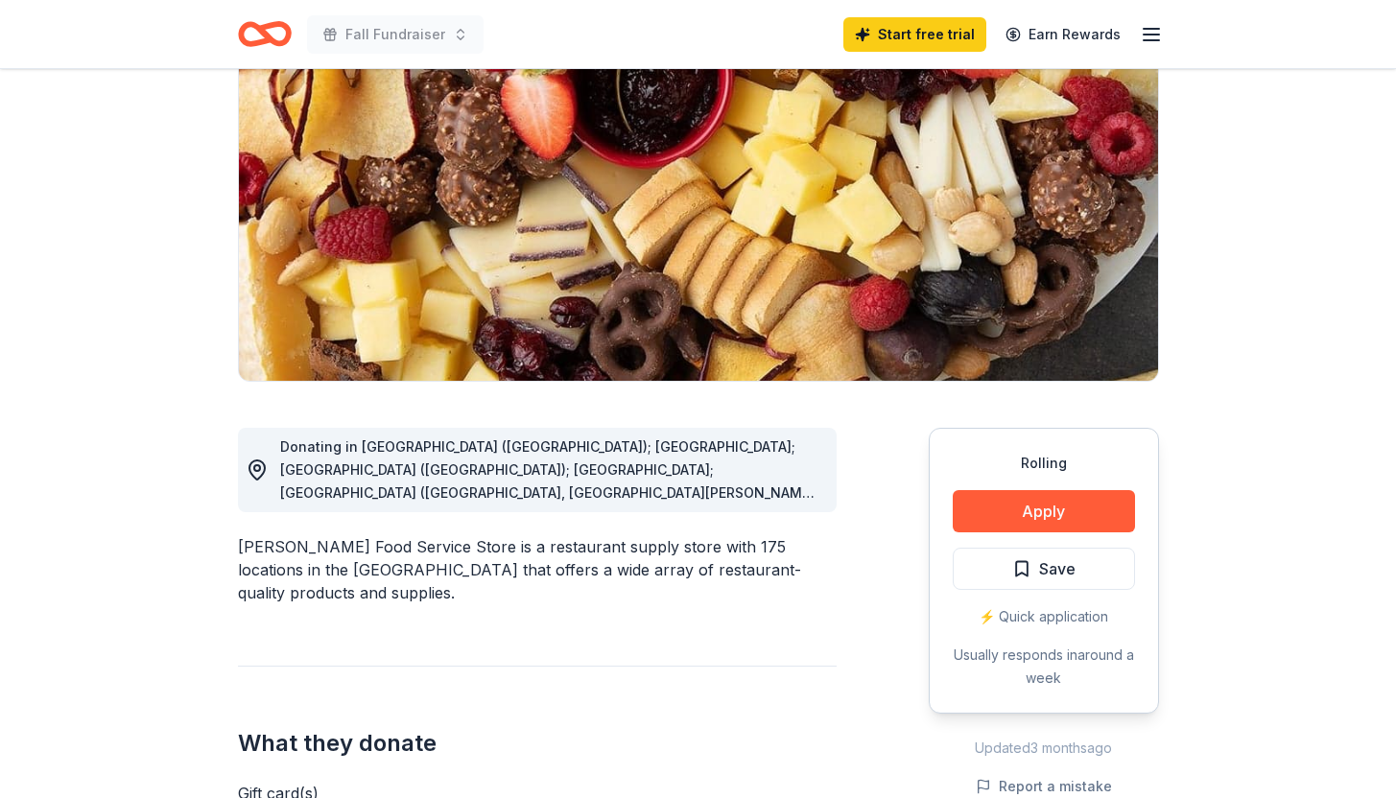
click at [572, 479] on div "Donating in [GEOGRAPHIC_DATA] ([GEOGRAPHIC_DATA]); [GEOGRAPHIC_DATA]; [GEOGRAPH…" at bounding box center [550, 469] width 541 height 69
click at [1037, 508] on button "Apply" at bounding box center [1043, 511] width 182 height 42
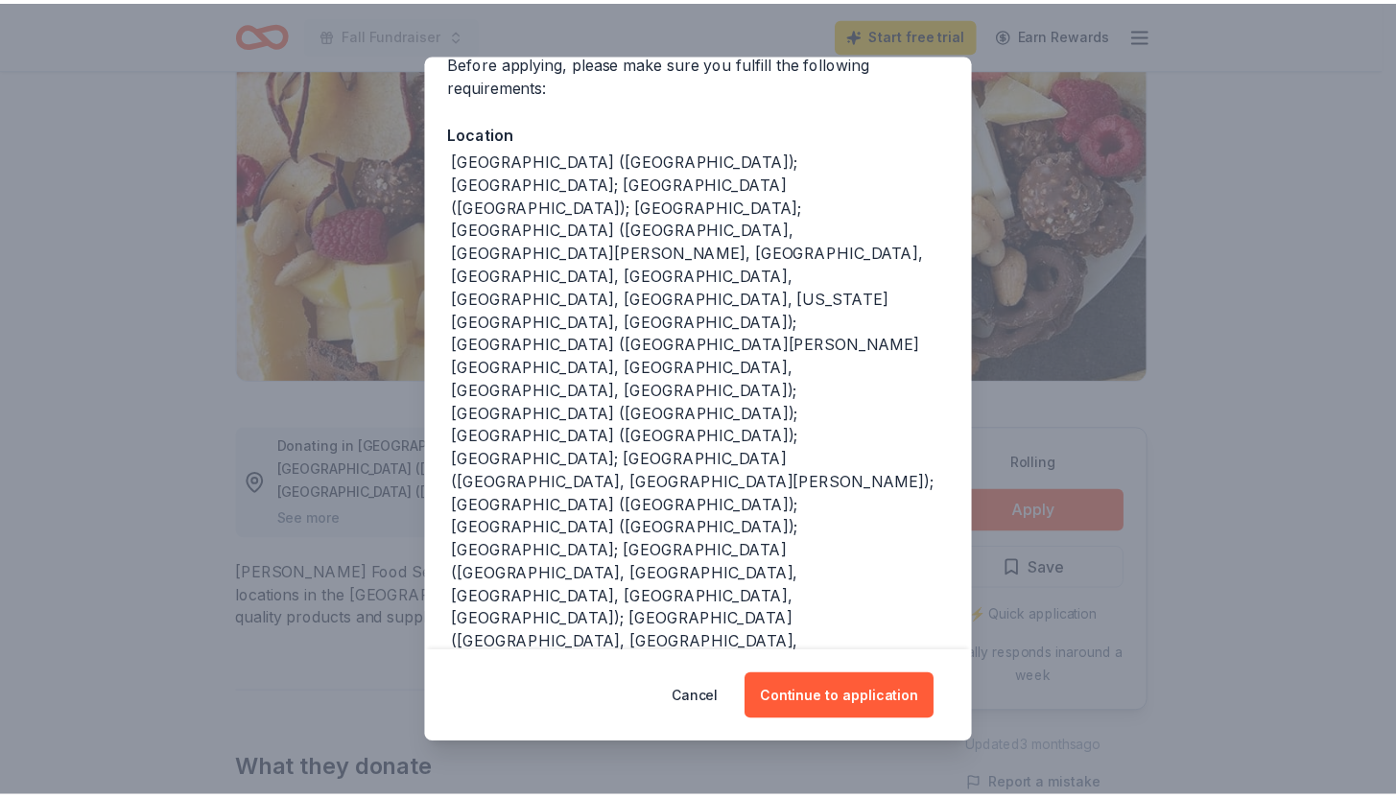
scroll to position [162, 0]
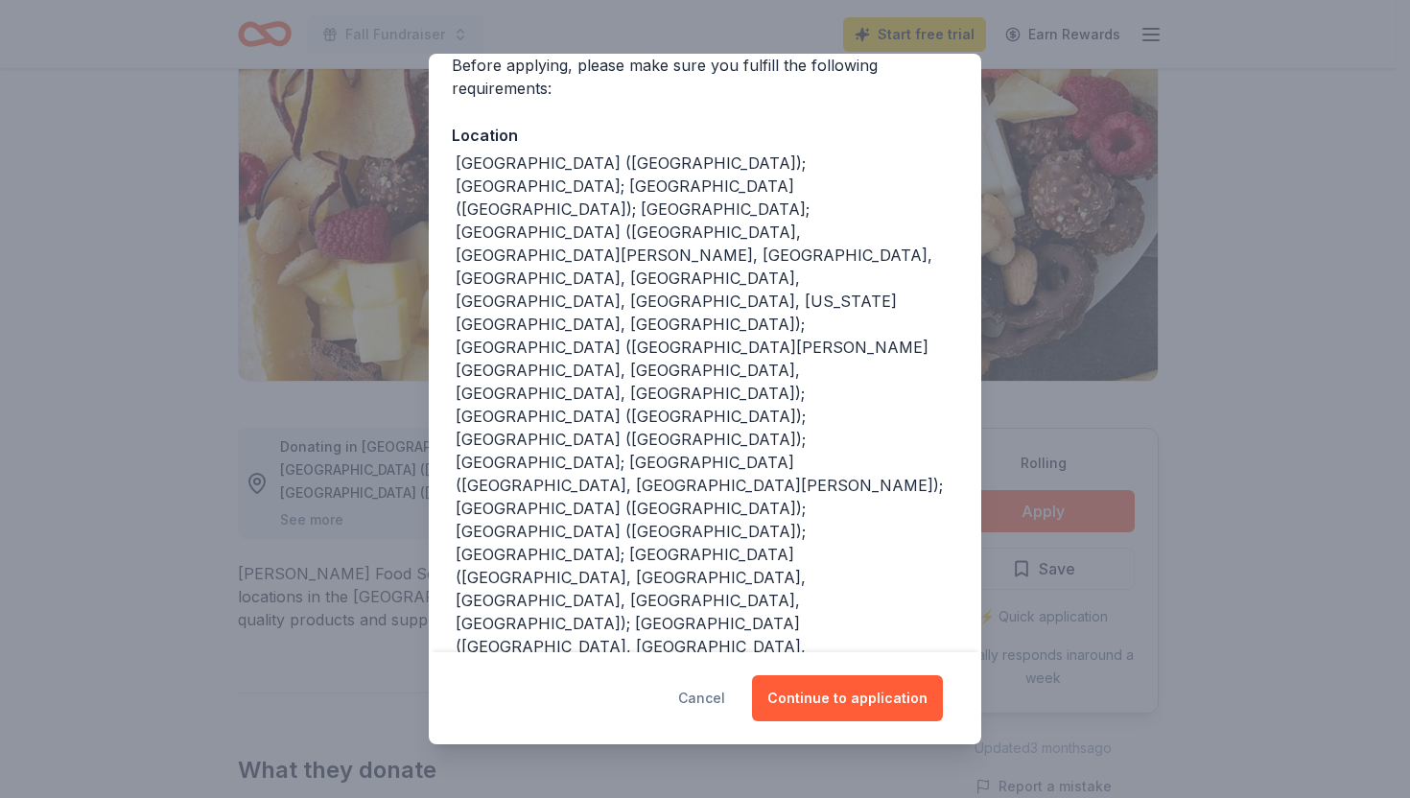
click at [709, 701] on button "Cancel" at bounding box center [701, 698] width 47 height 46
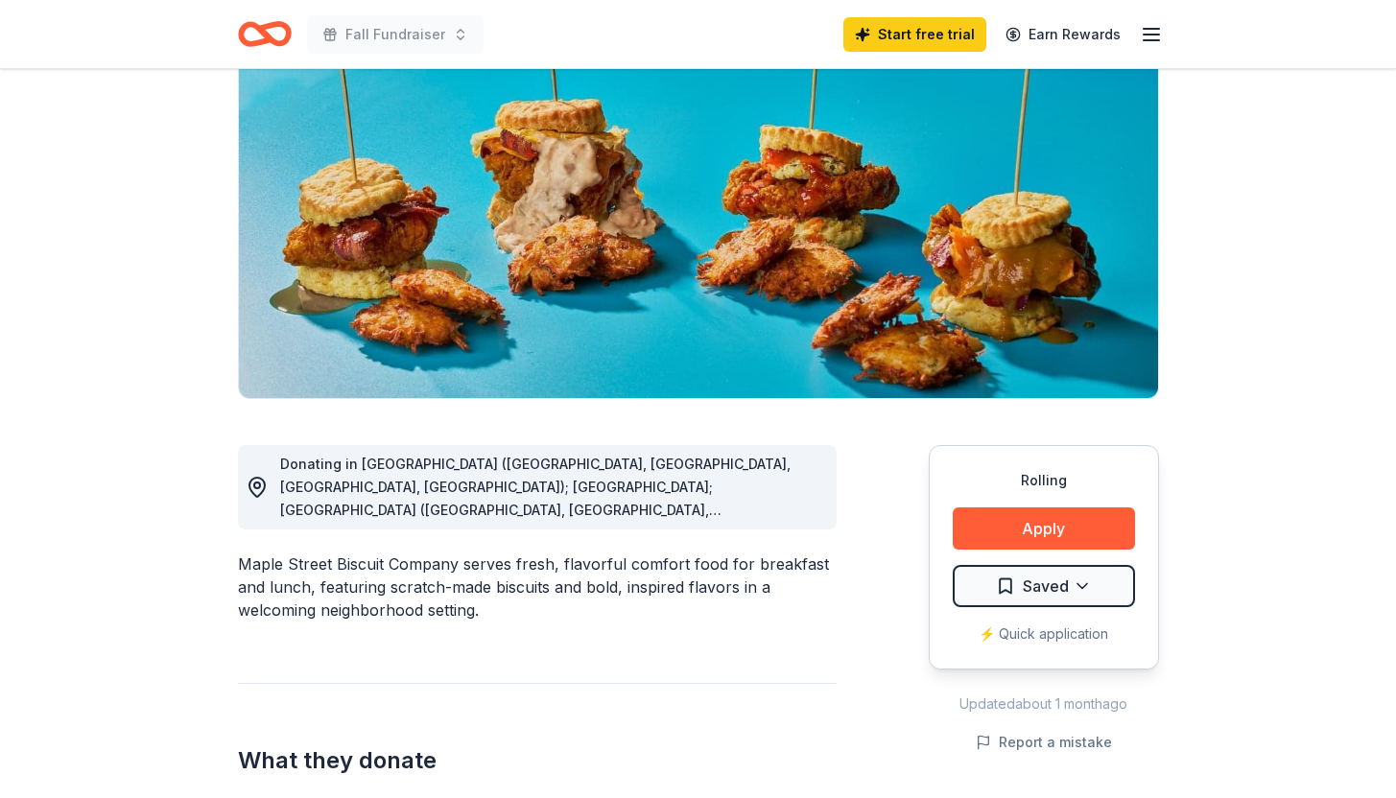
scroll to position [341, 0]
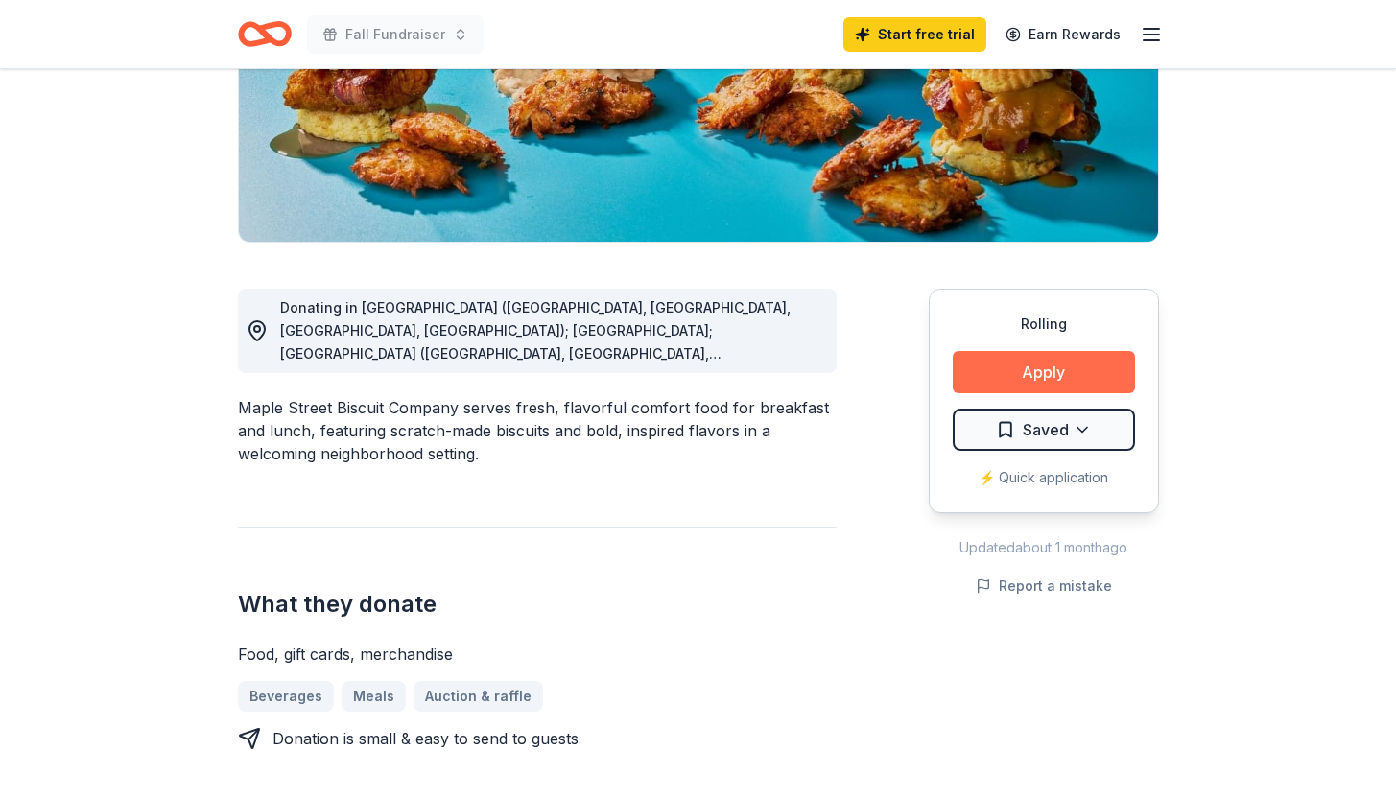
click at [1072, 364] on button "Apply" at bounding box center [1043, 372] width 182 height 42
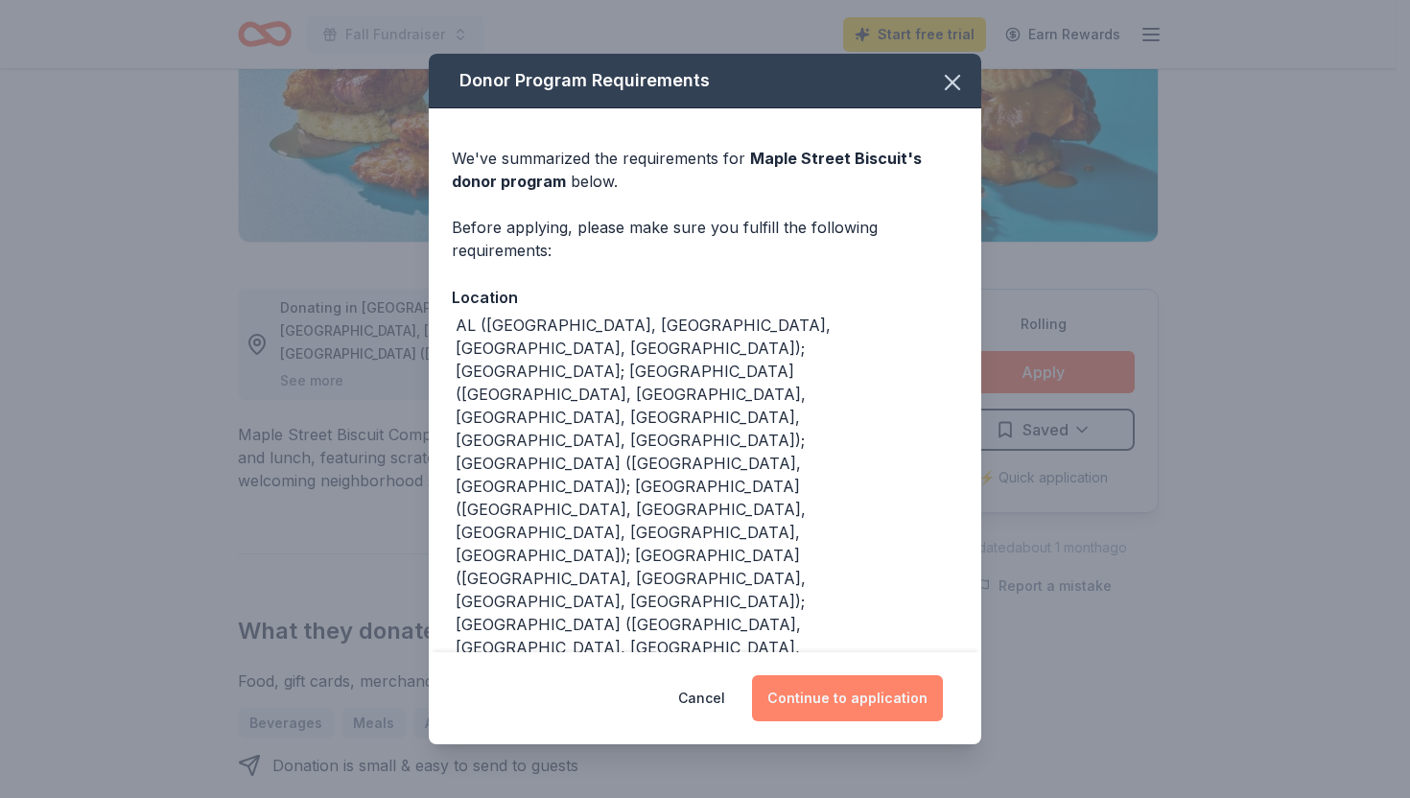
click at [882, 703] on button "Continue to application" at bounding box center [847, 698] width 191 height 46
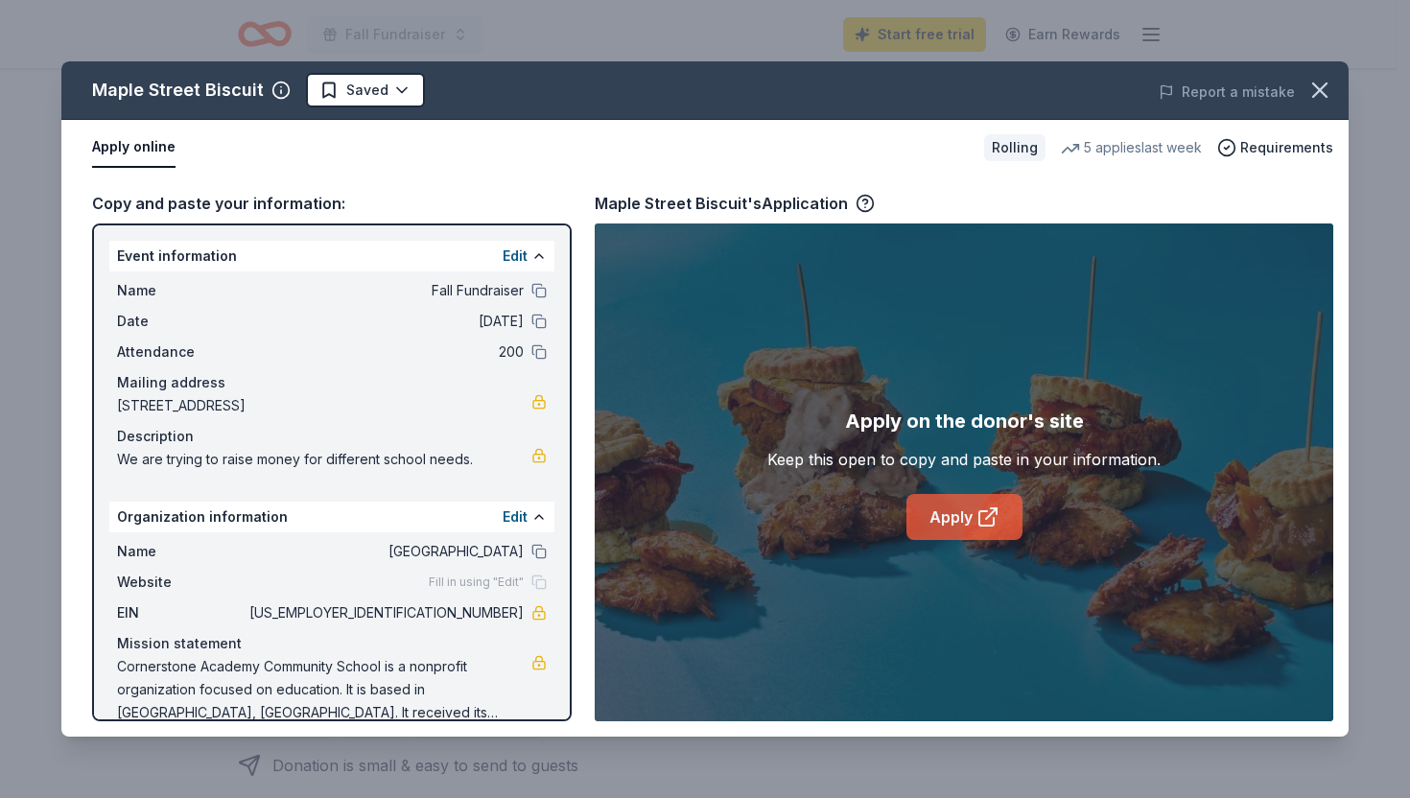
click at [966, 513] on link "Apply" at bounding box center [964, 517] width 116 height 46
click at [1327, 88] on icon "button" at bounding box center [1319, 90] width 27 height 27
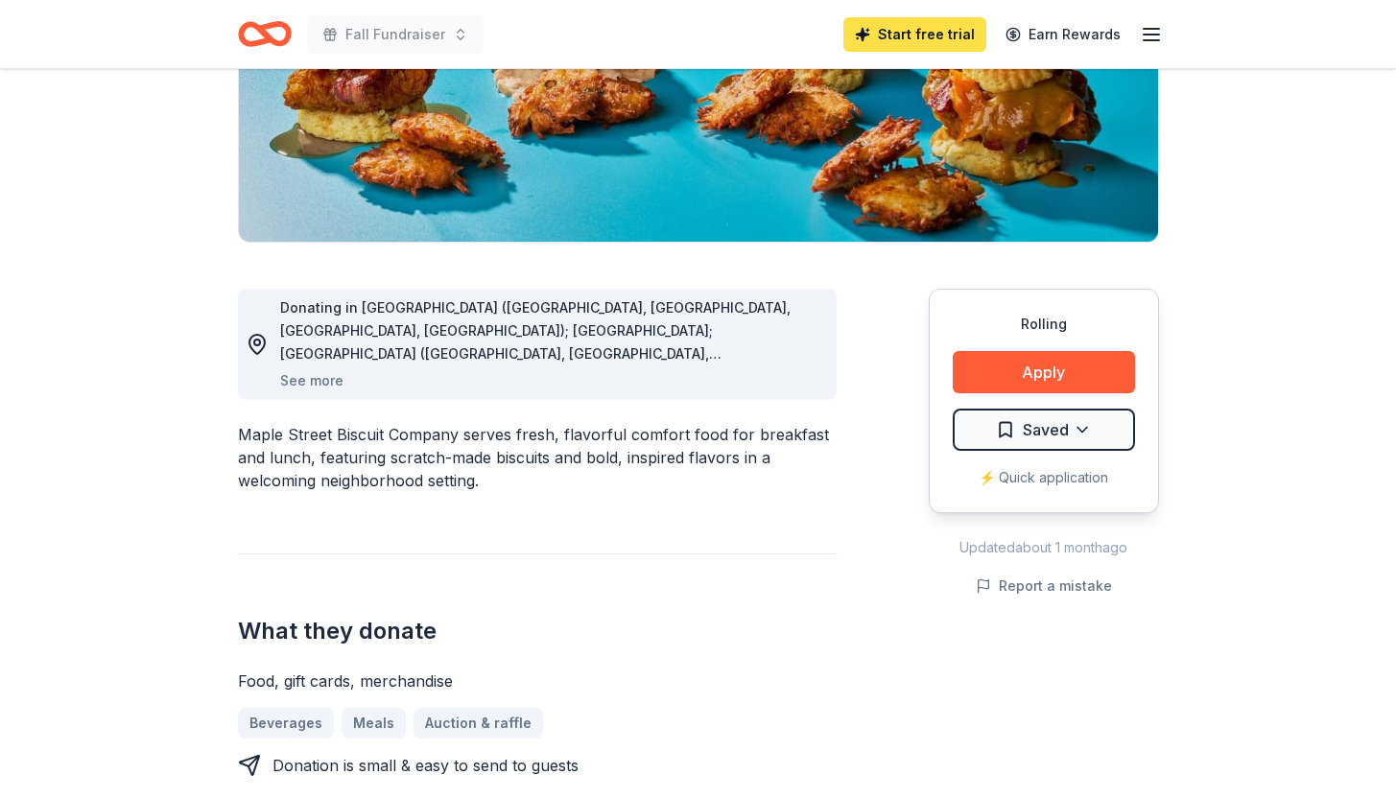
click at [928, 36] on link "Start free trial" at bounding box center [914, 34] width 143 height 35
click at [920, 43] on link "Start free trial" at bounding box center [914, 34] width 143 height 35
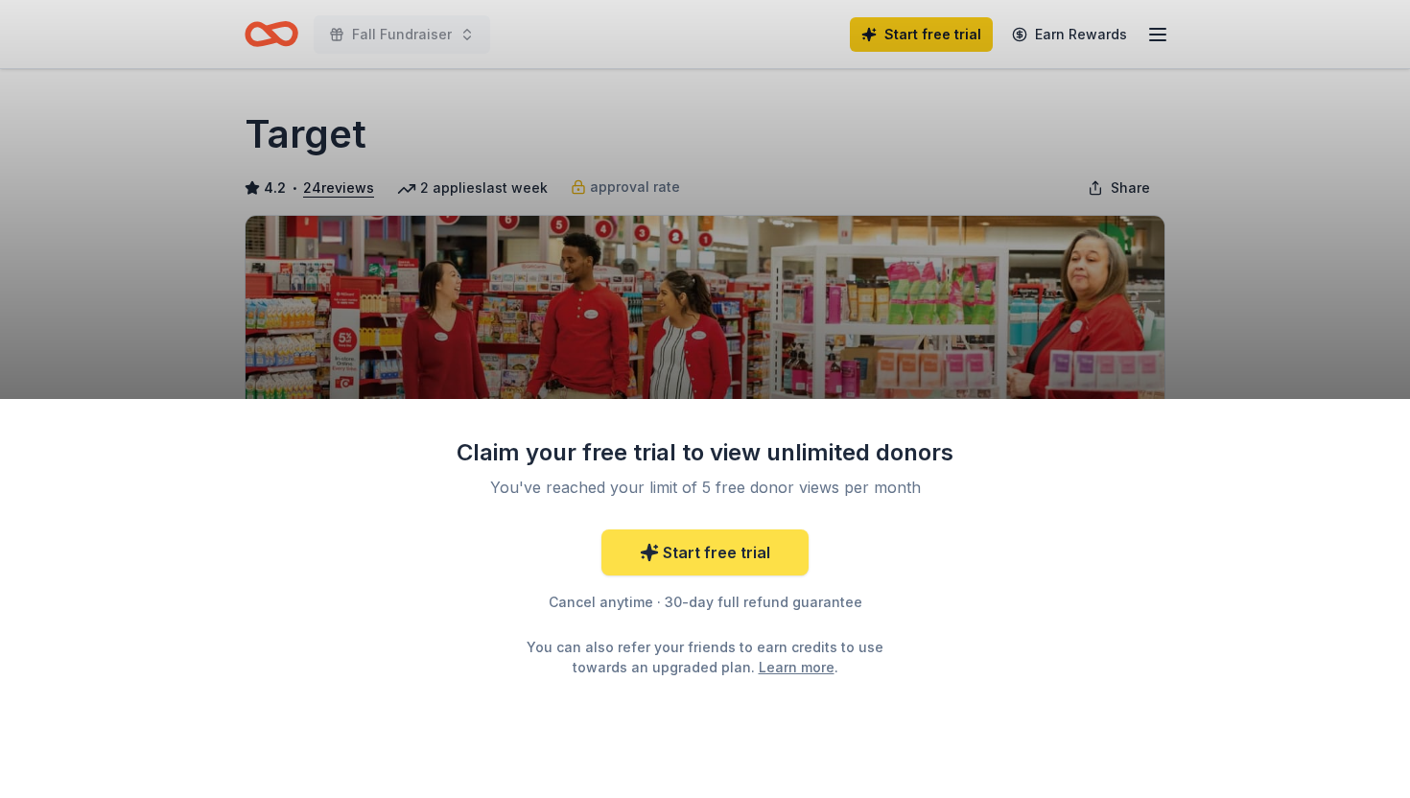
click at [710, 549] on link "Start free trial" at bounding box center [704, 552] width 207 height 46
